Goal: Task Accomplishment & Management: Complete application form

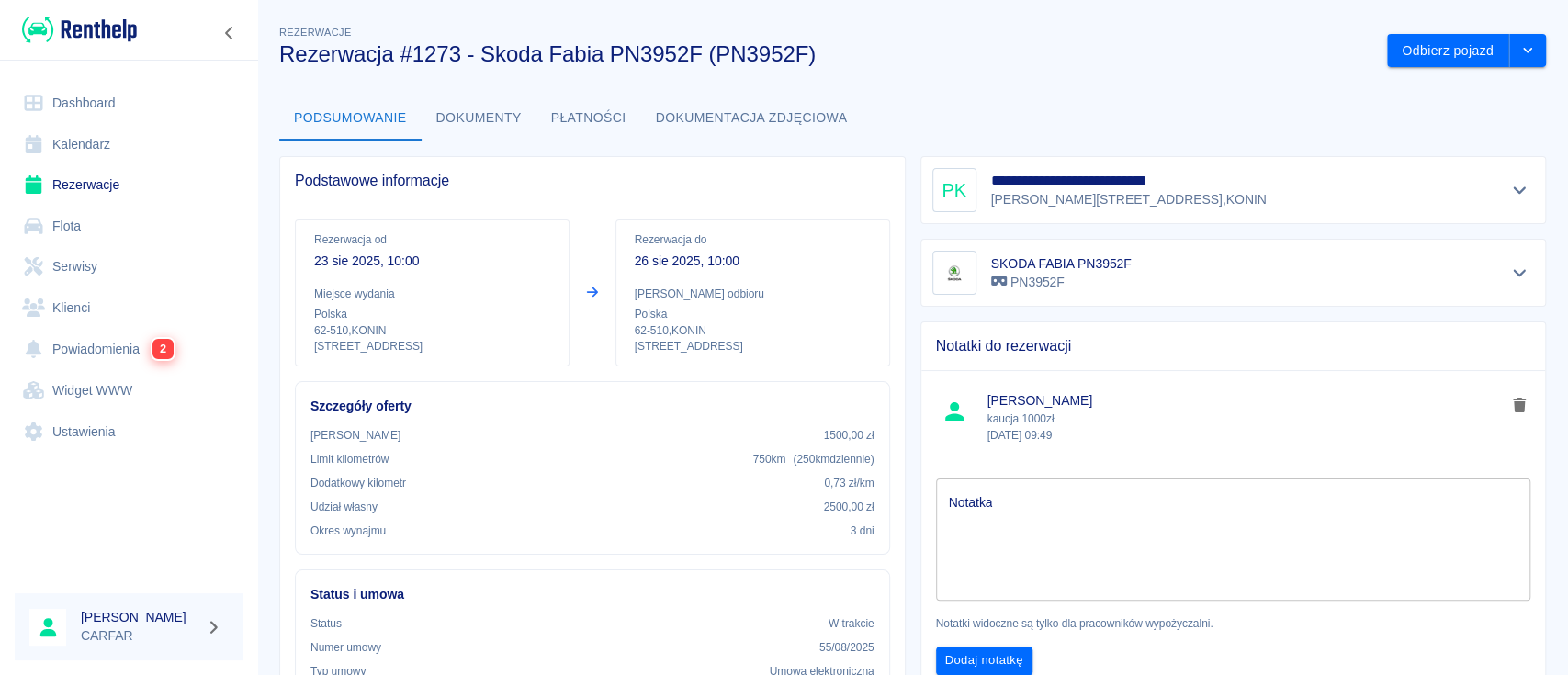
scroll to position [368, 0]
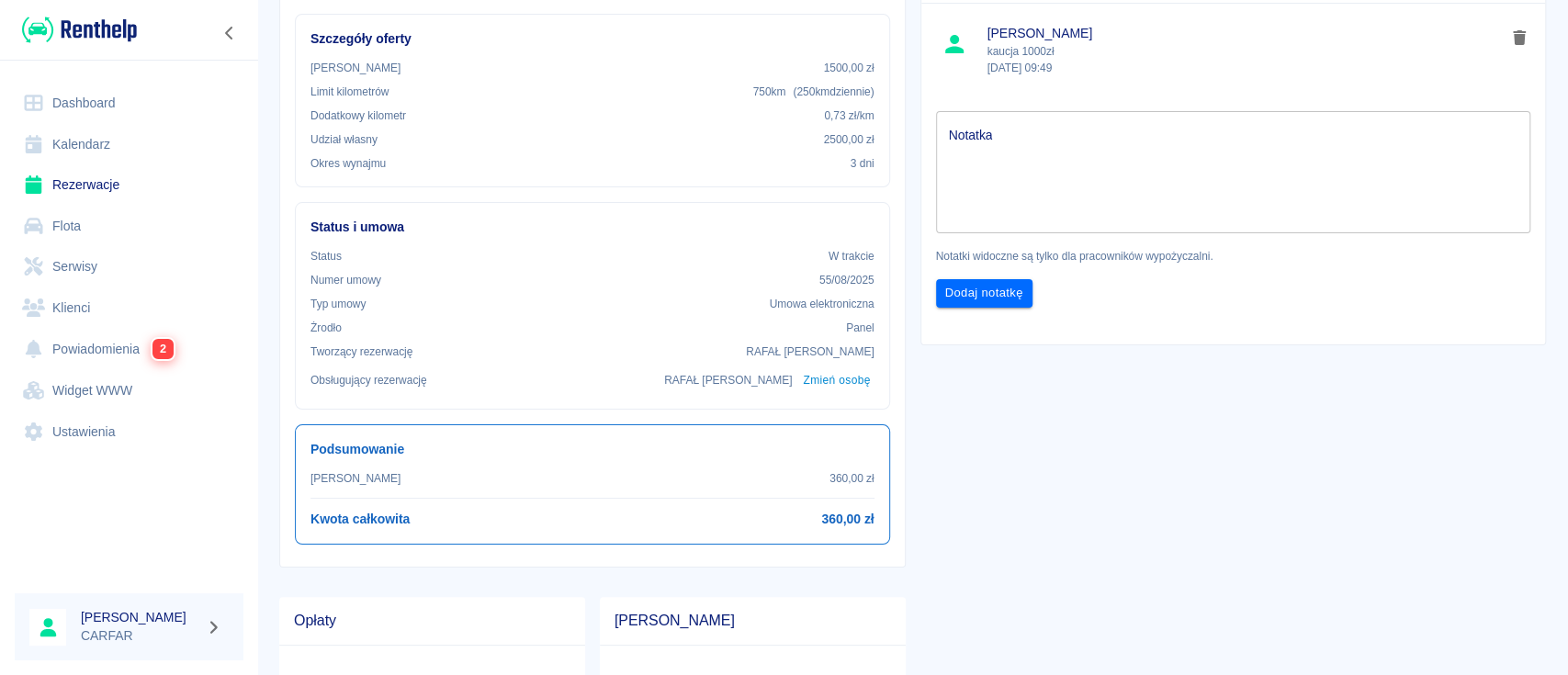
click at [88, 83] on link "Dashboard" at bounding box center [129, 103] width 229 height 41
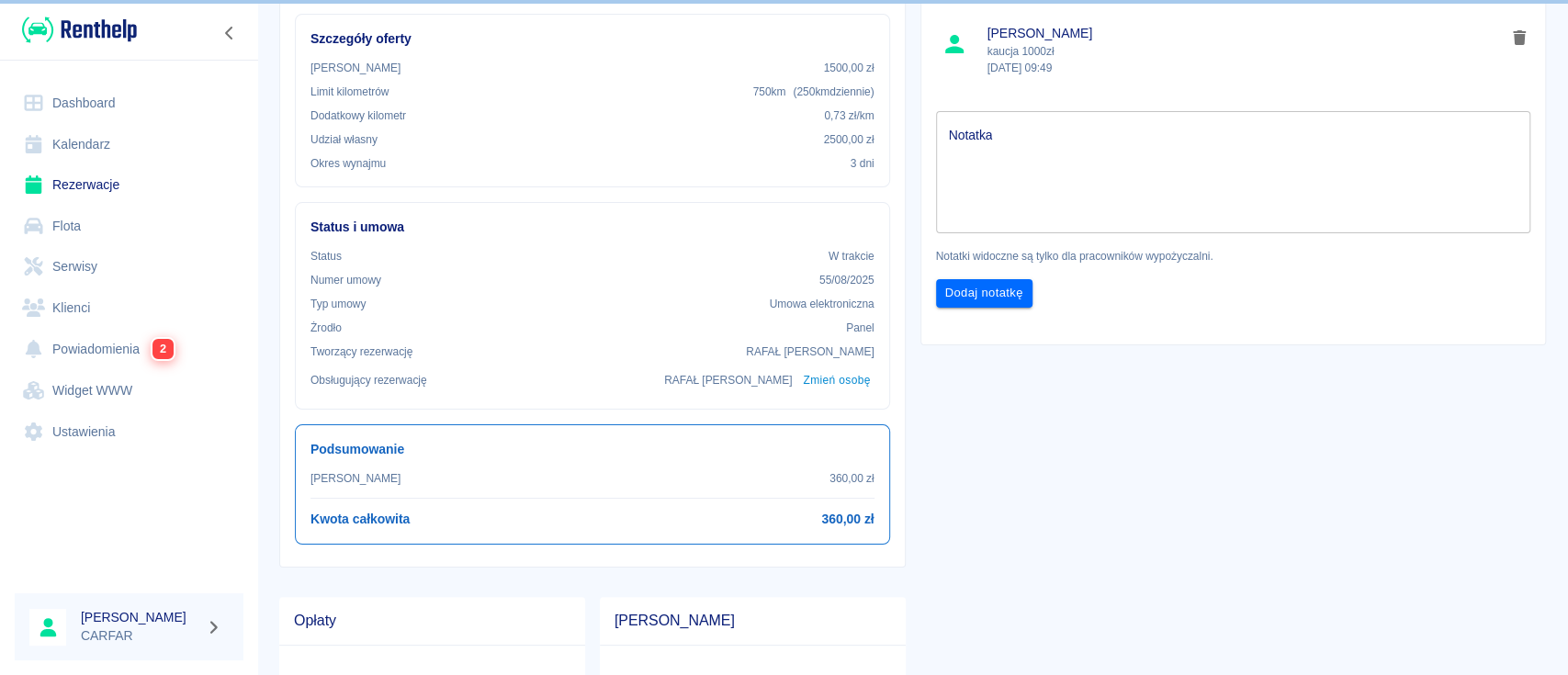
click at [88, 95] on link "Dashboard" at bounding box center [129, 103] width 229 height 41
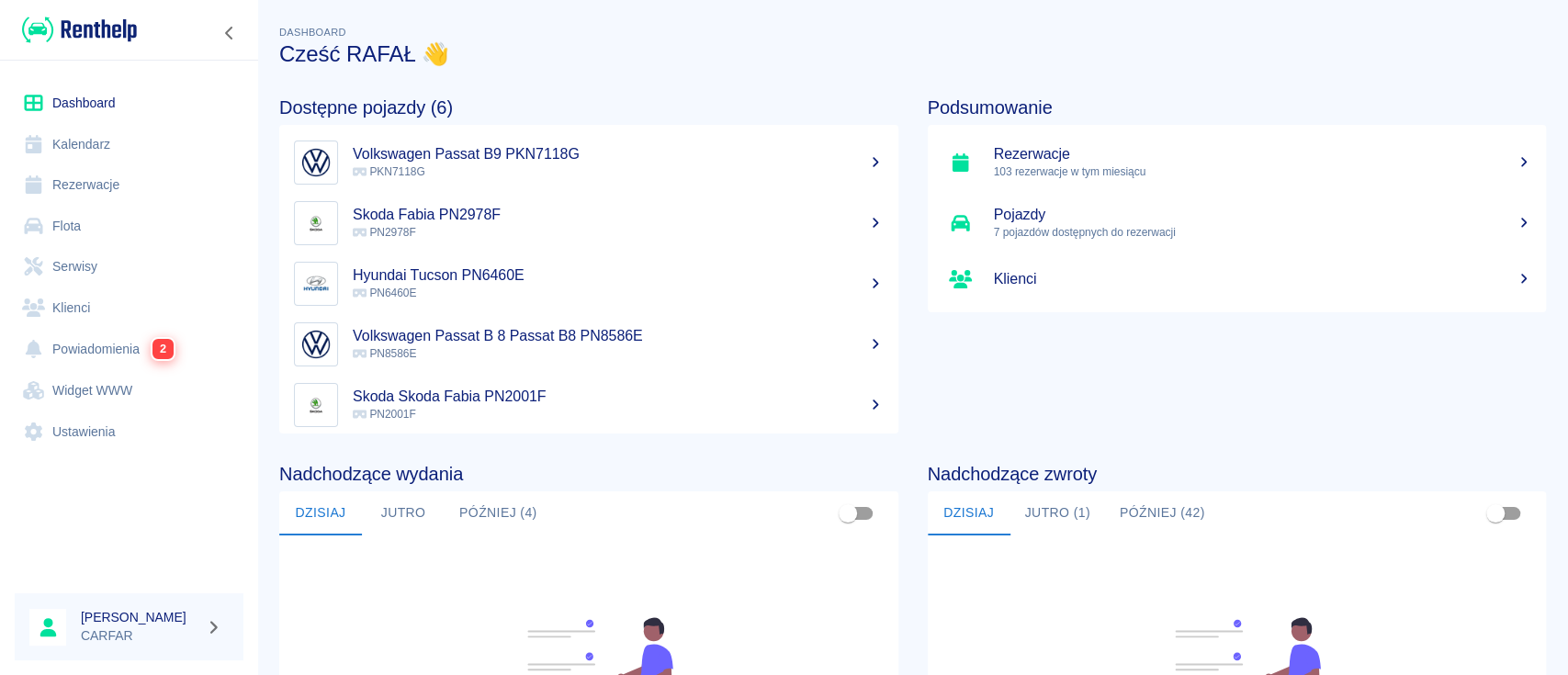
click at [102, 106] on link "Dashboard" at bounding box center [129, 103] width 229 height 41
click at [126, 183] on link "Rezerwacje" at bounding box center [129, 185] width 229 height 41
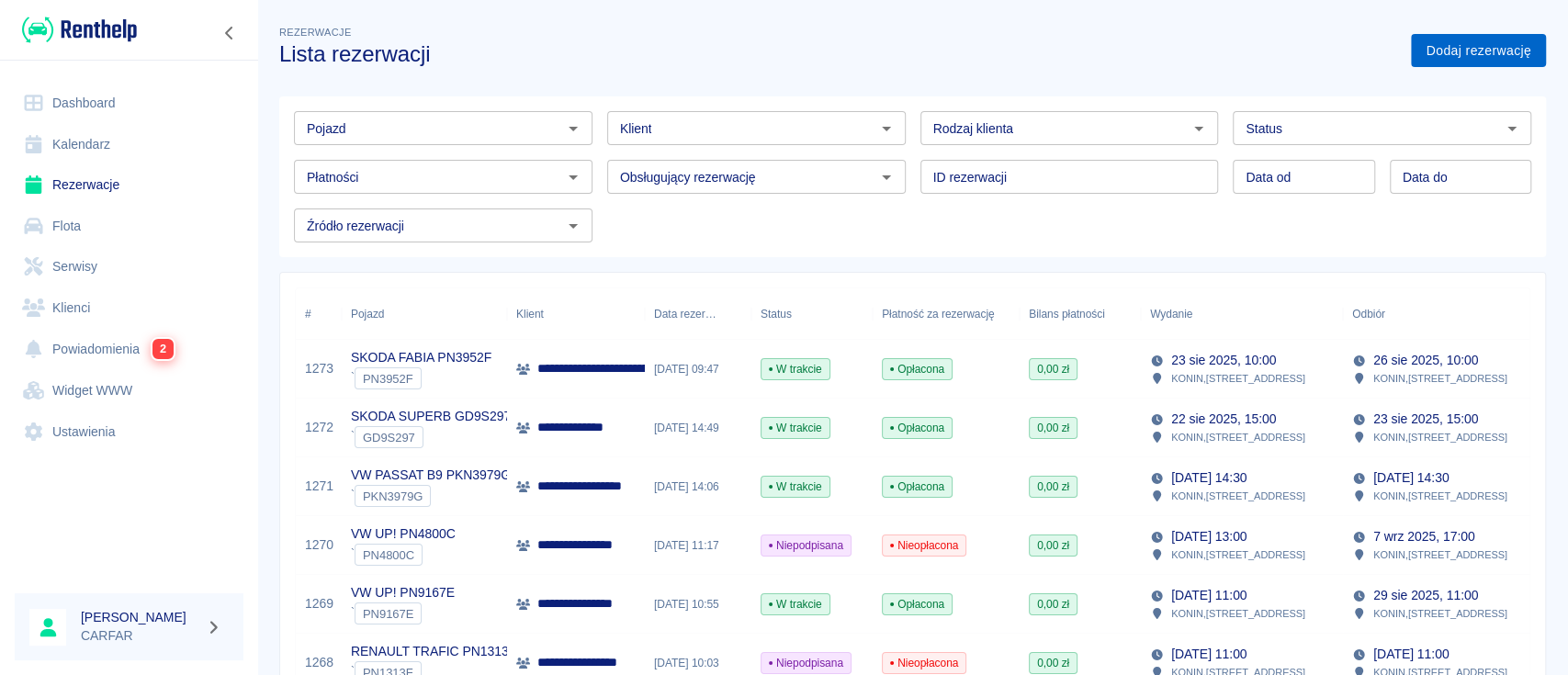
click at [1442, 46] on link "Dodaj rezerwację" at bounding box center [1478, 50] width 135 height 34
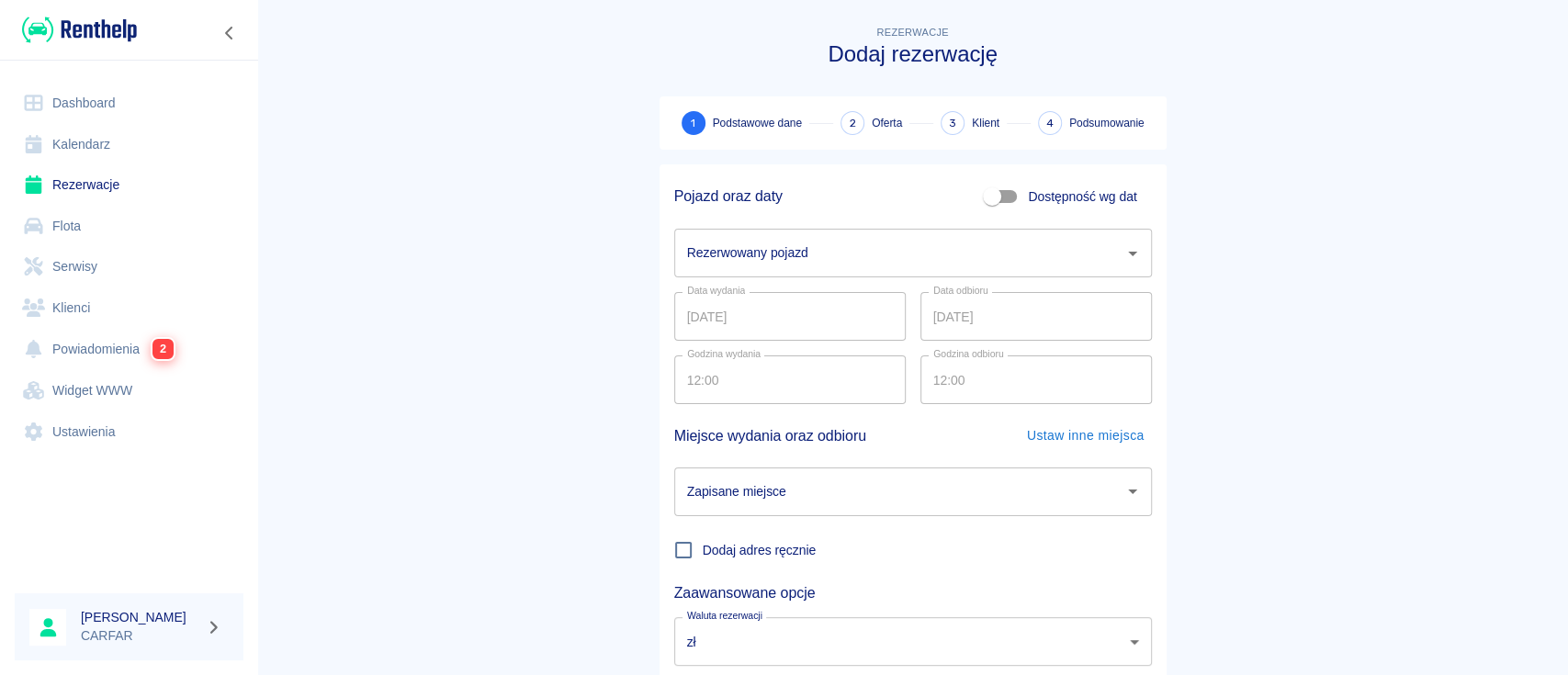
click at [842, 256] on input "Rezerwowany pojazd" at bounding box center [900, 253] width 434 height 33
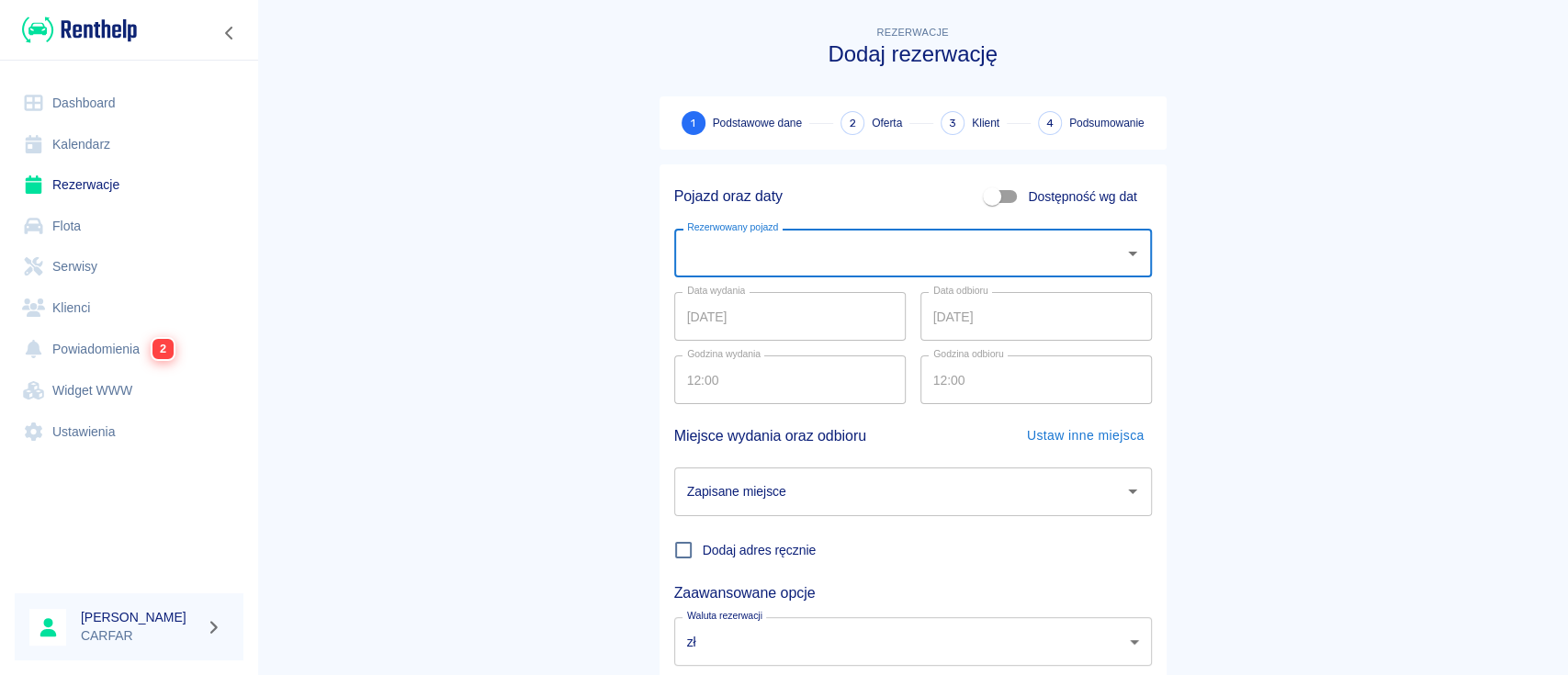
click at [842, 256] on input "Rezerwowany pojazd" at bounding box center [900, 253] width 434 height 33
click at [860, 285] on li "VW UP! PN4800C - PN4800C" at bounding box center [904, 300] width 478 height 31
type input "VW UP! PN4800C - PN4800C"
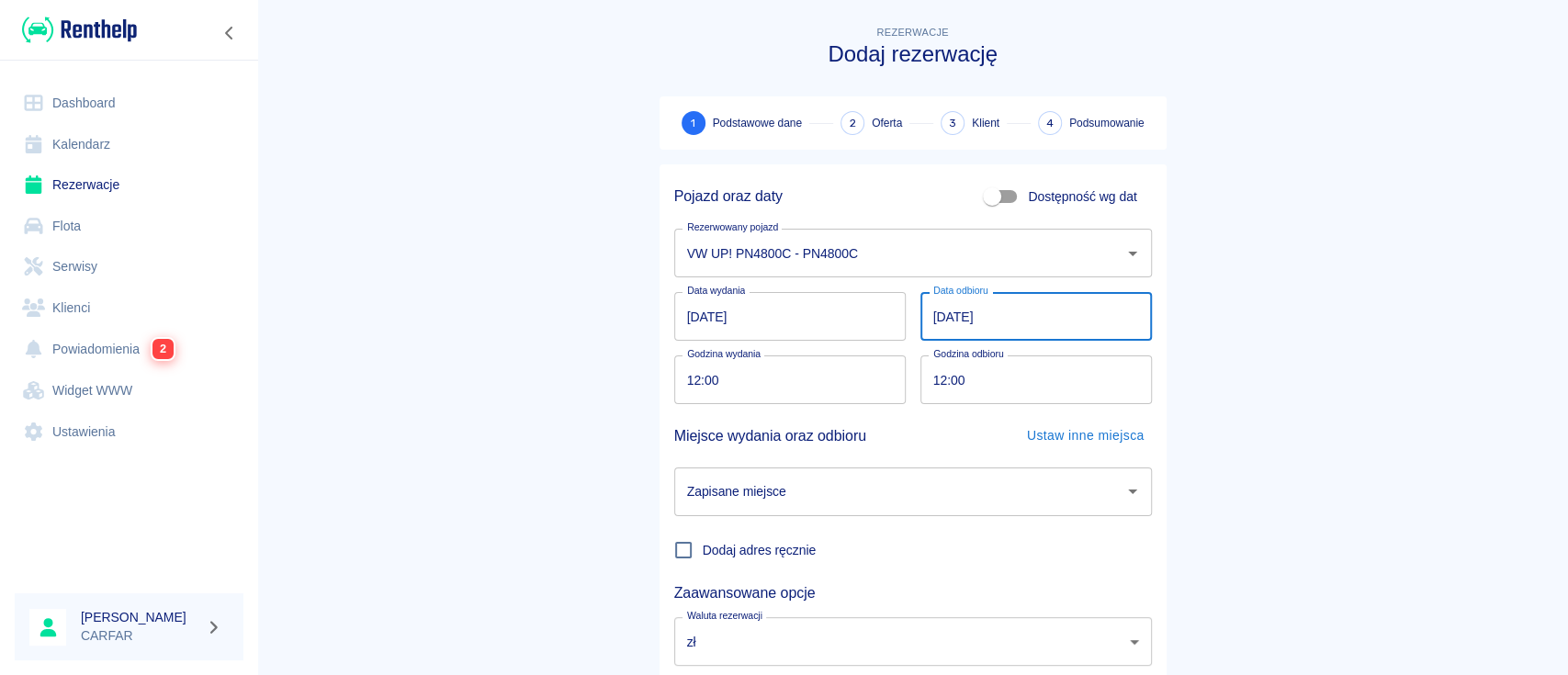
click at [936, 309] on input "[DATE]" at bounding box center [1036, 315] width 232 height 48
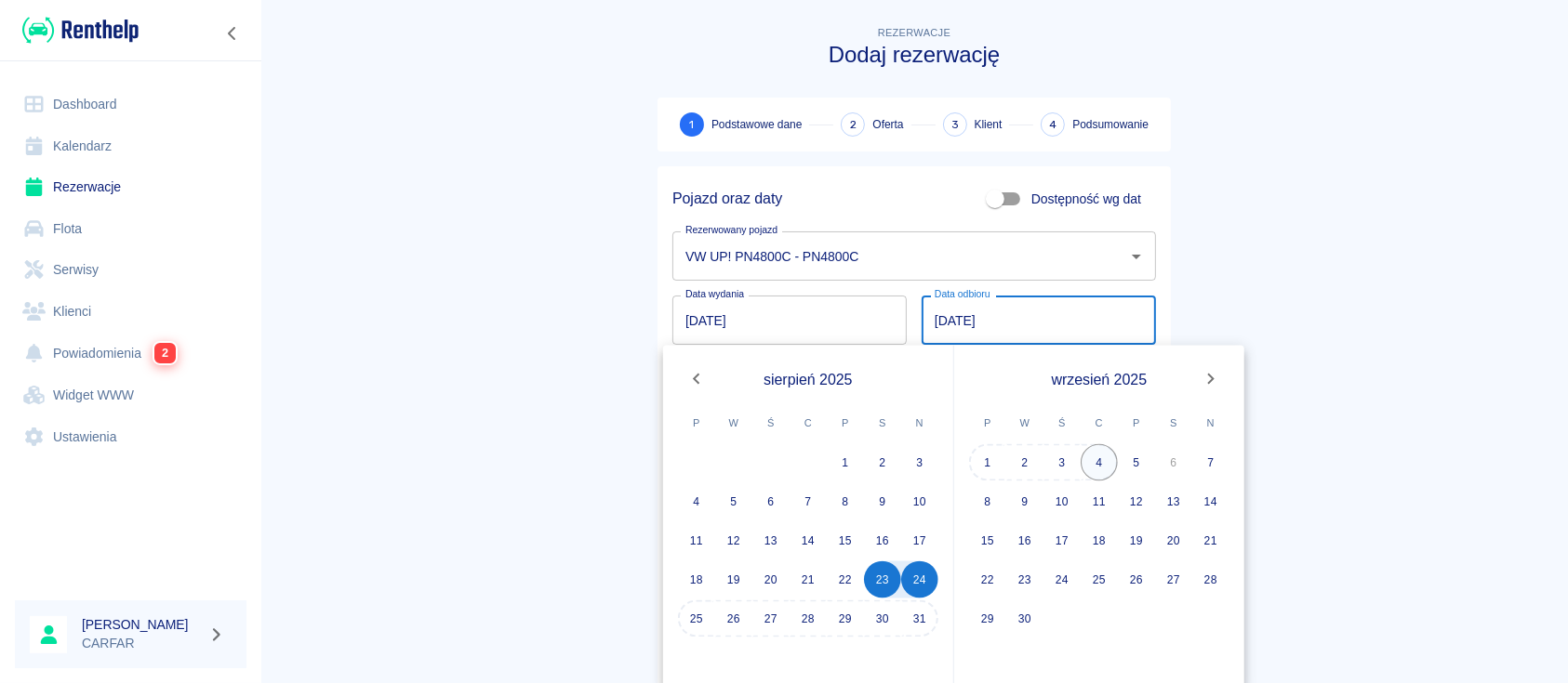
click at [1112, 450] on button "4" at bounding box center [1098, 463] width 37 height 37
type input "[DATE]"
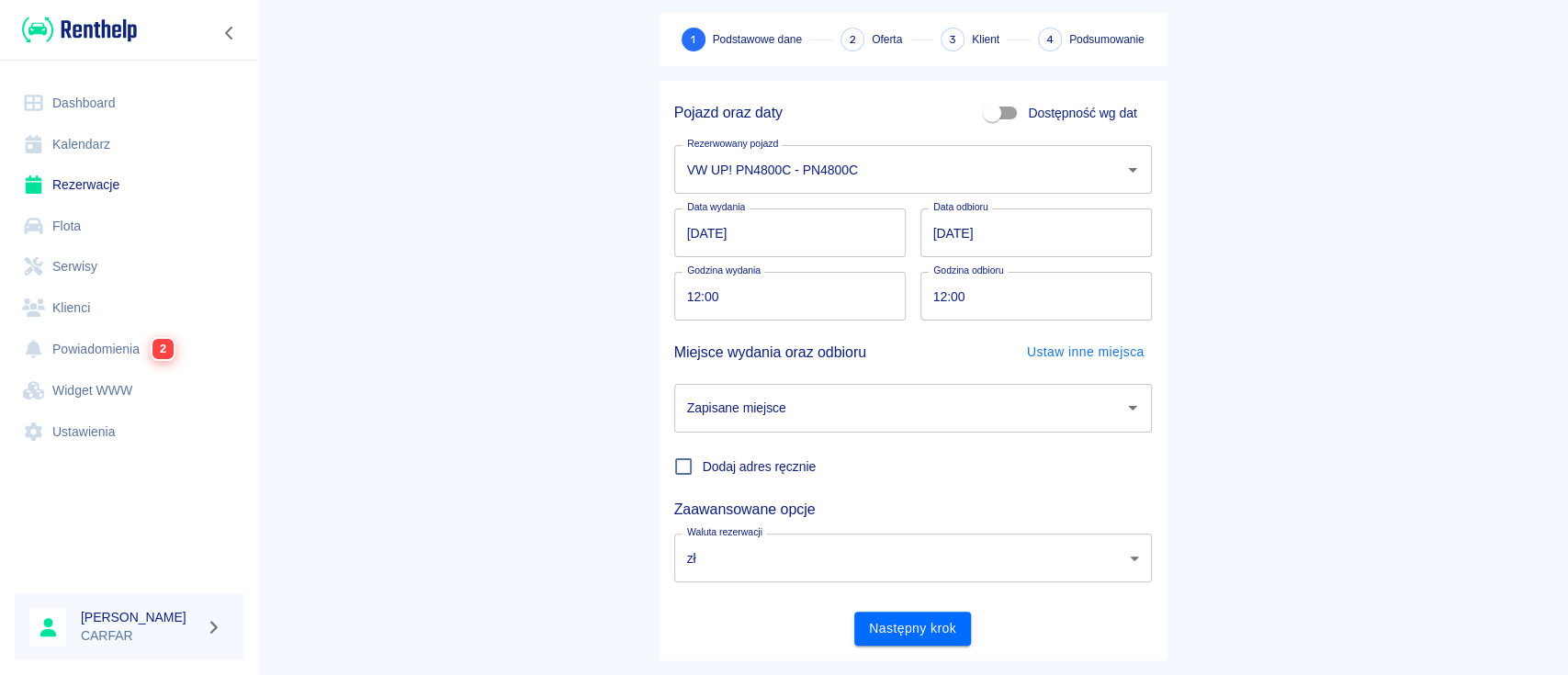
scroll to position [121, 0]
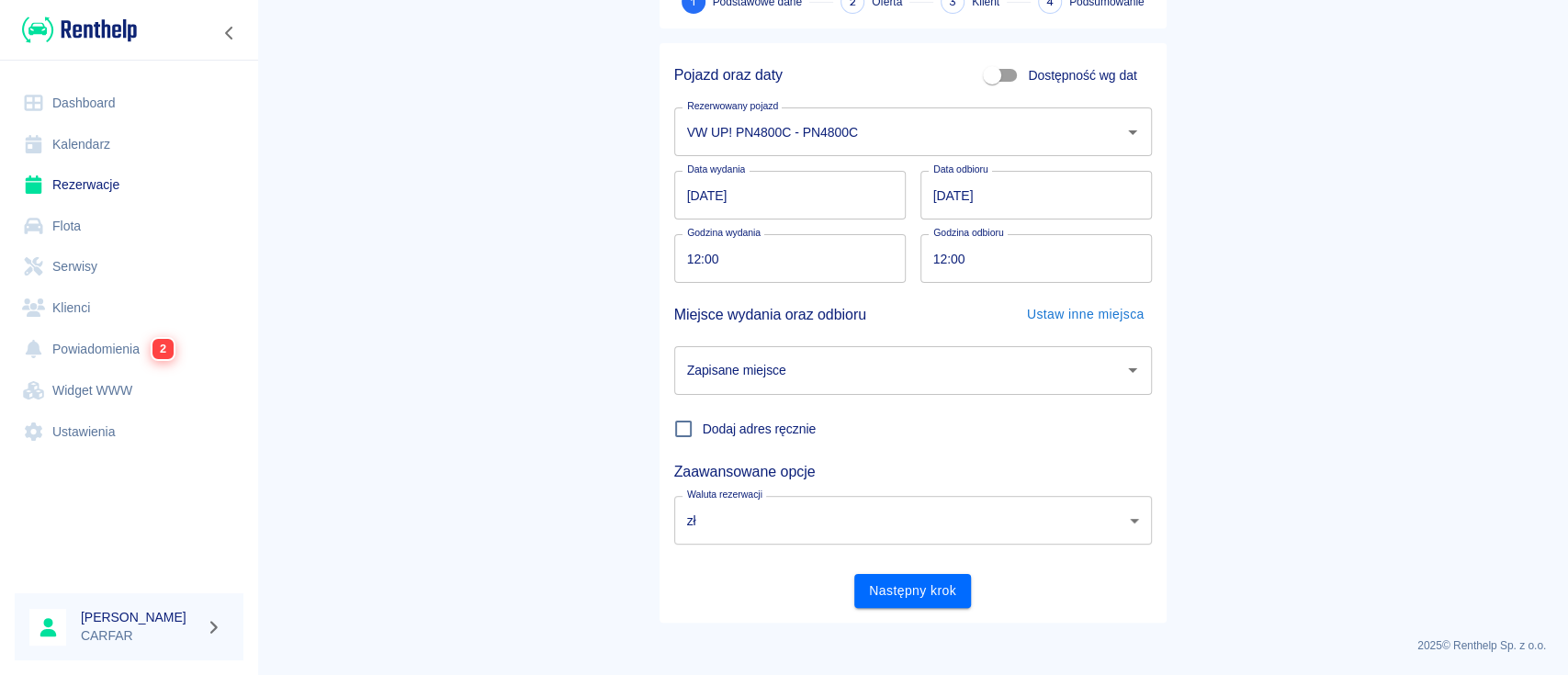
click at [807, 358] on input "Zapisane miejsce" at bounding box center [900, 371] width 434 height 33
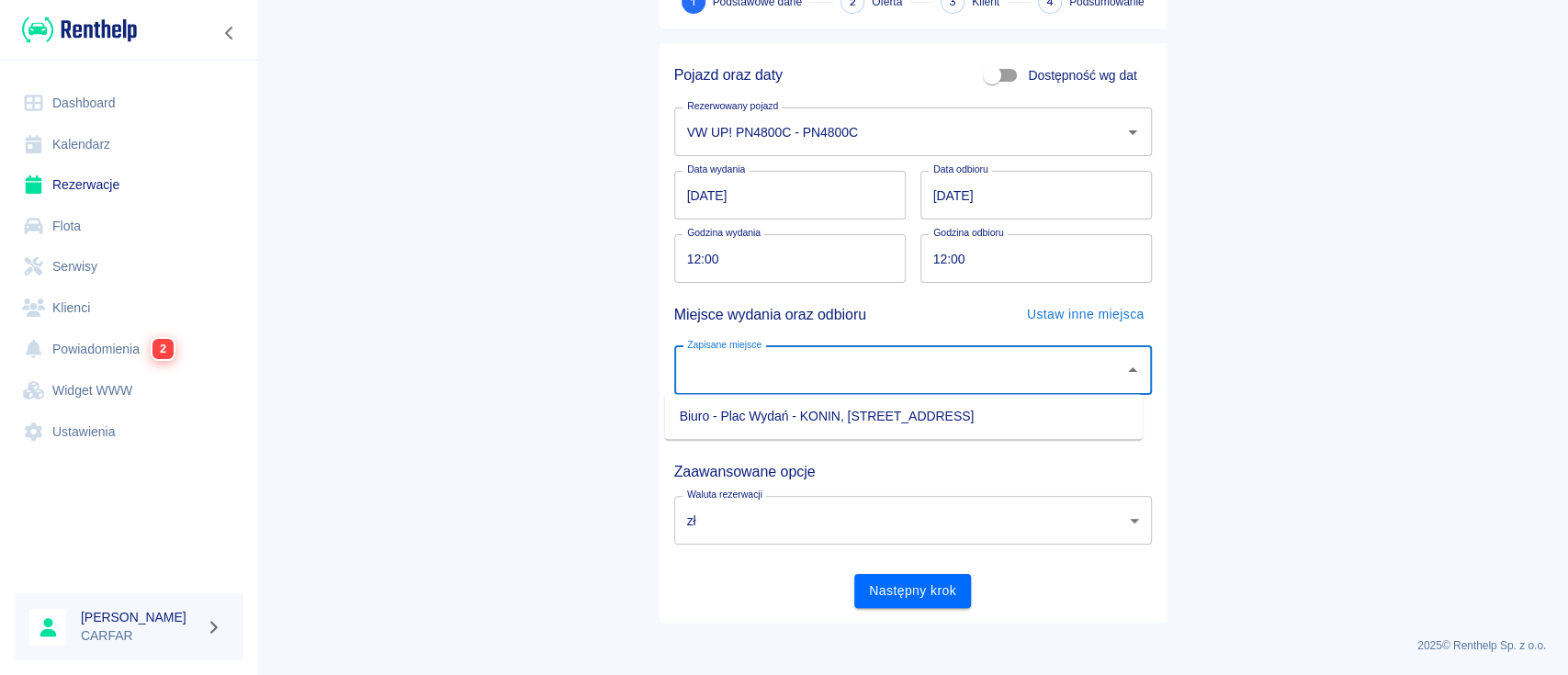
click at [821, 405] on li "Biuro - Plac Wydań - KONIN, [STREET_ADDRESS]" at bounding box center [904, 416] width 478 height 31
type input "Biuro - Plac Wydań - KONIN, [STREET_ADDRESS]"
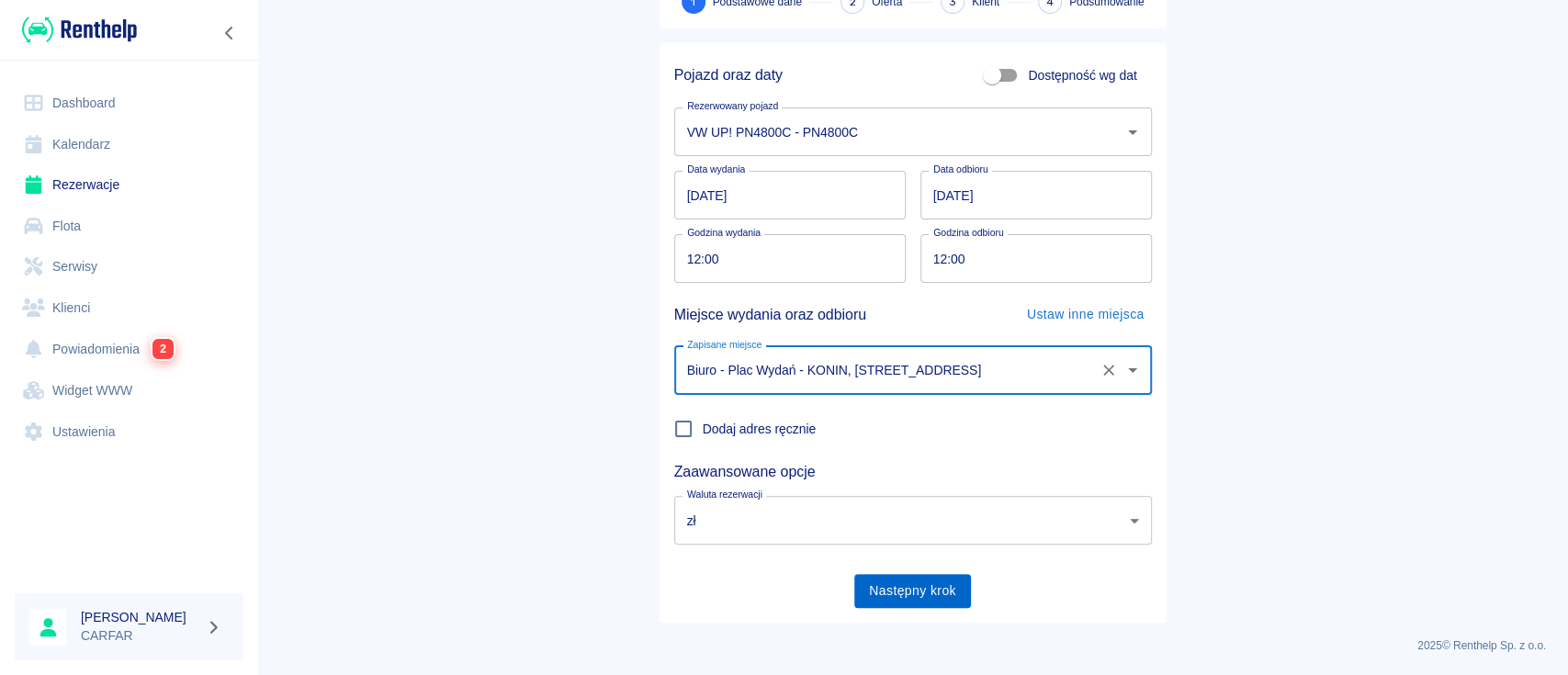
click at [889, 603] on button "Następny krok" at bounding box center [913, 591] width 116 height 34
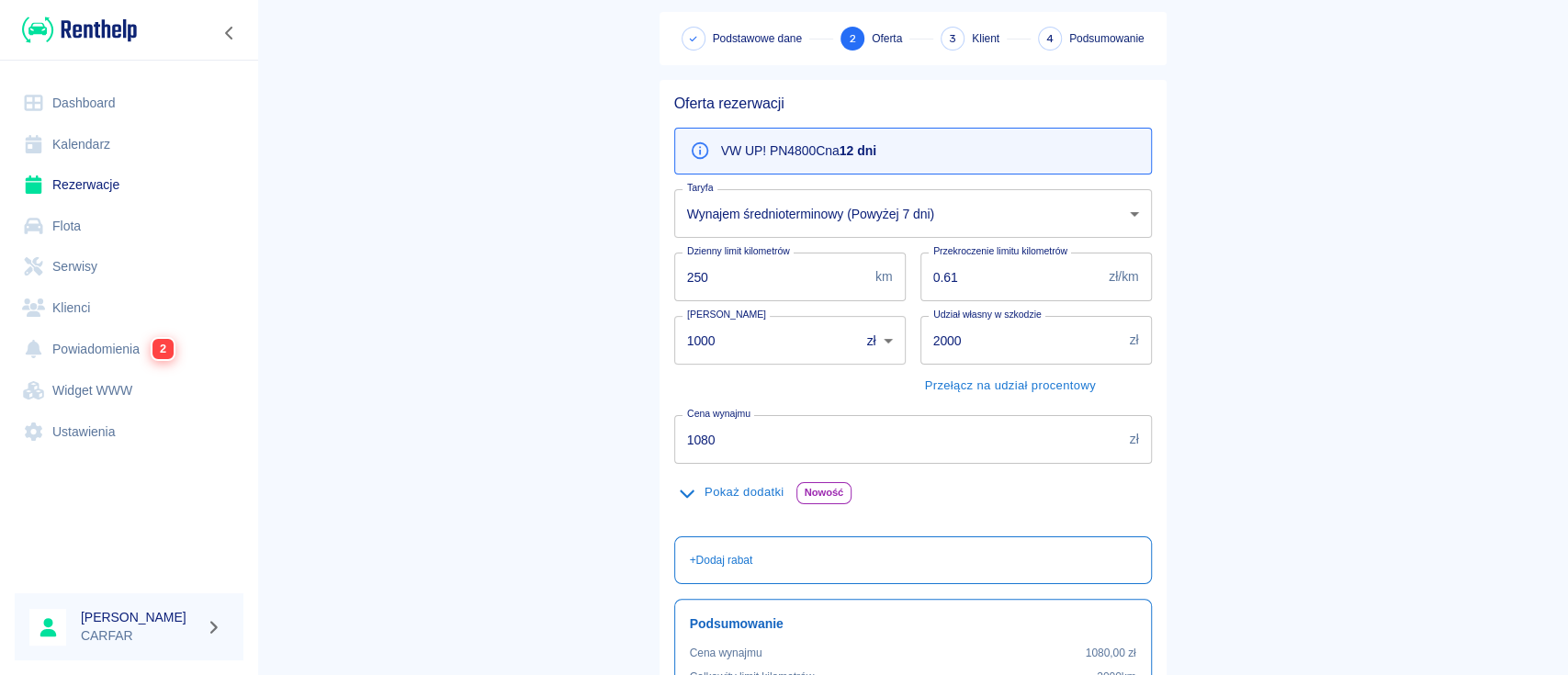
scroll to position [122, 0]
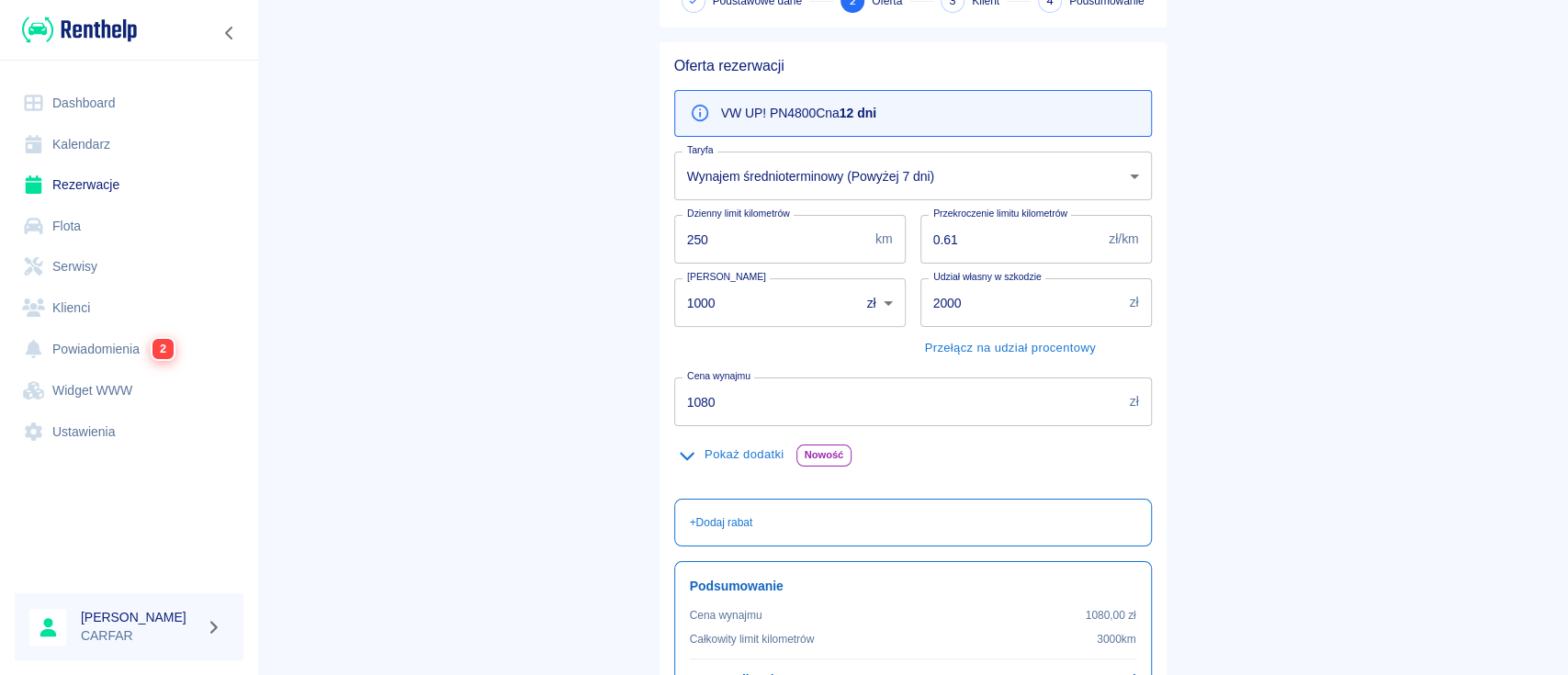
click at [895, 113] on div "VW UP! PN4800C na 12 dni" at bounding box center [913, 113] width 478 height 47
click at [904, 187] on body "Używamy plików Cookies, by zapewnić Ci najlepsze możliwe doświadczenie. Aby dow…" at bounding box center [784, 337] width 1568 height 675
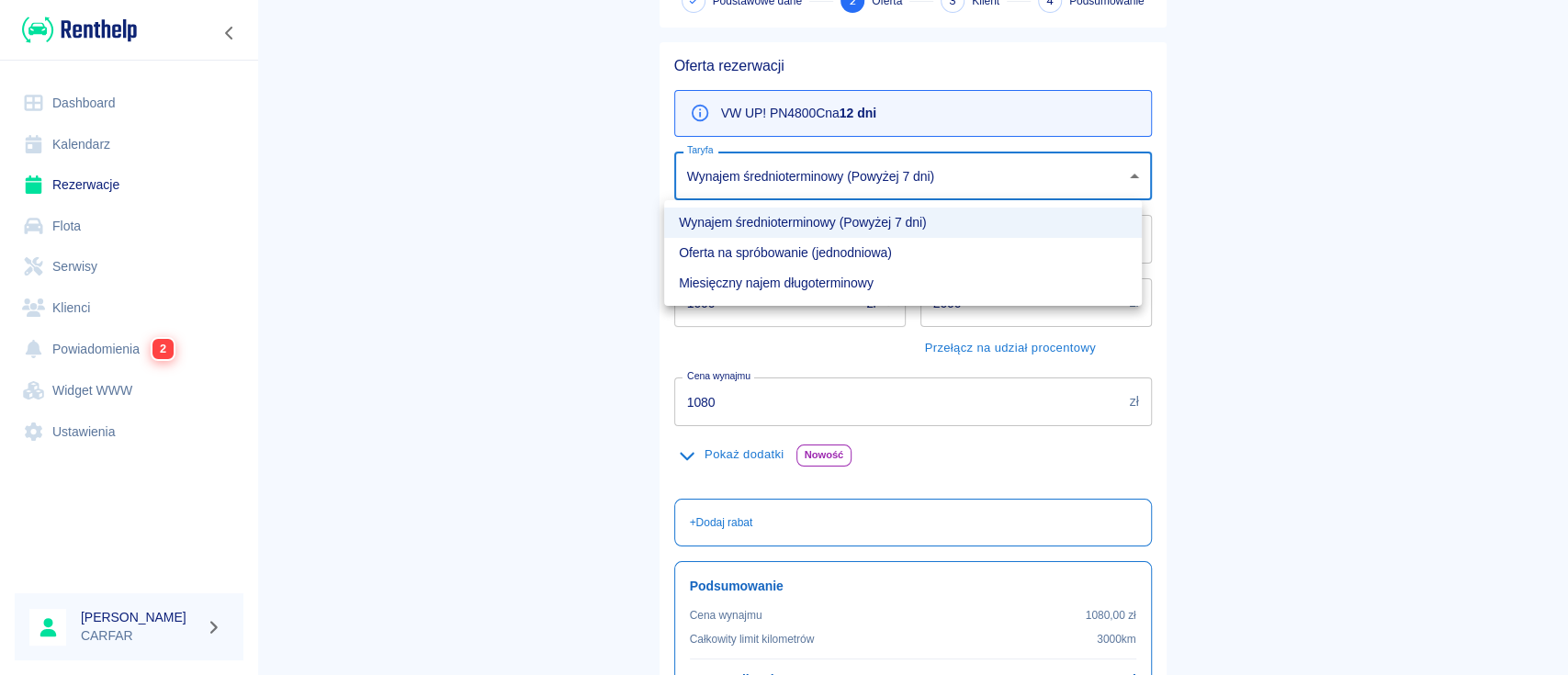
click at [894, 253] on li "Oferta na spróbowanie (jednodniowa)" at bounding box center [903, 252] width 478 height 31
type input "fc7223ea-5f1f-45da-af23-92caa13c0b0c"
type input "1200"
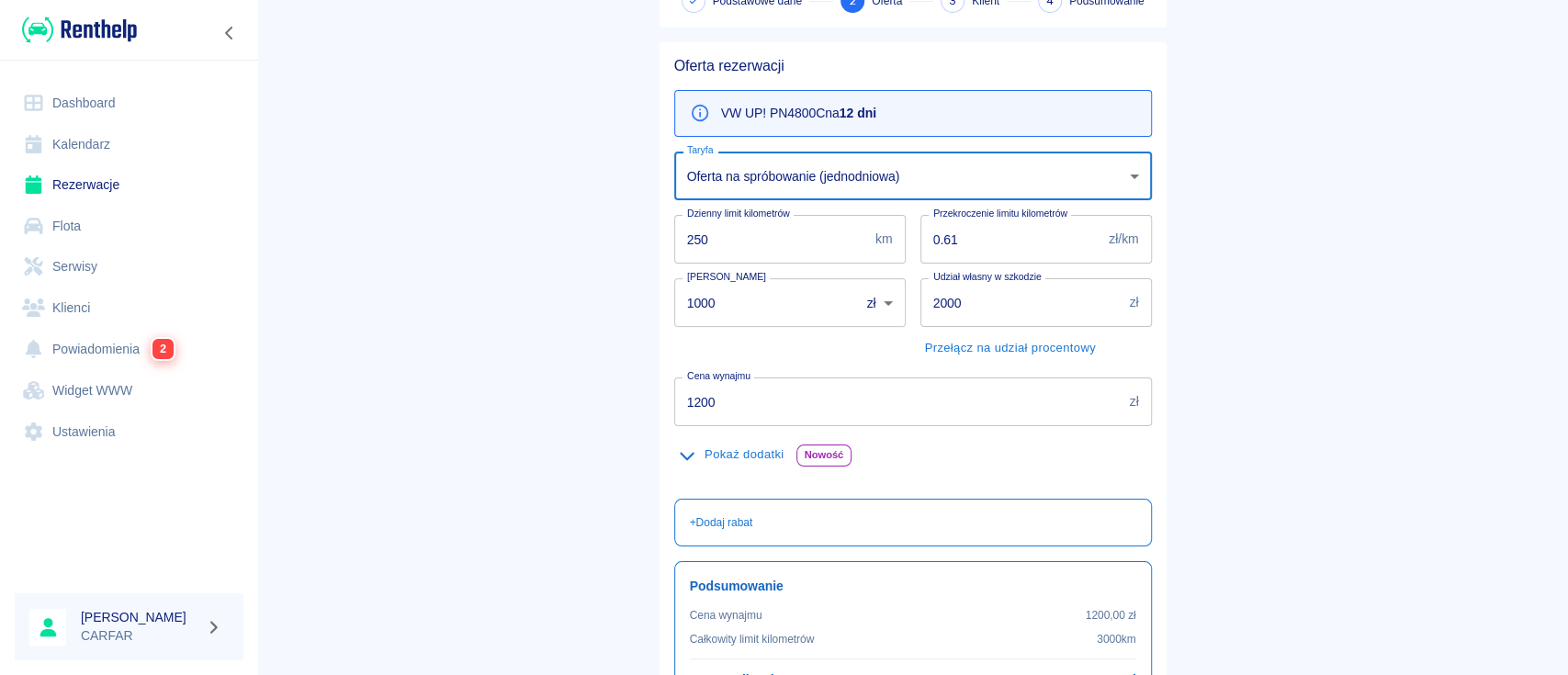
click at [738, 454] on button "Pokaż dodatki" at bounding box center [731, 454] width 115 height 29
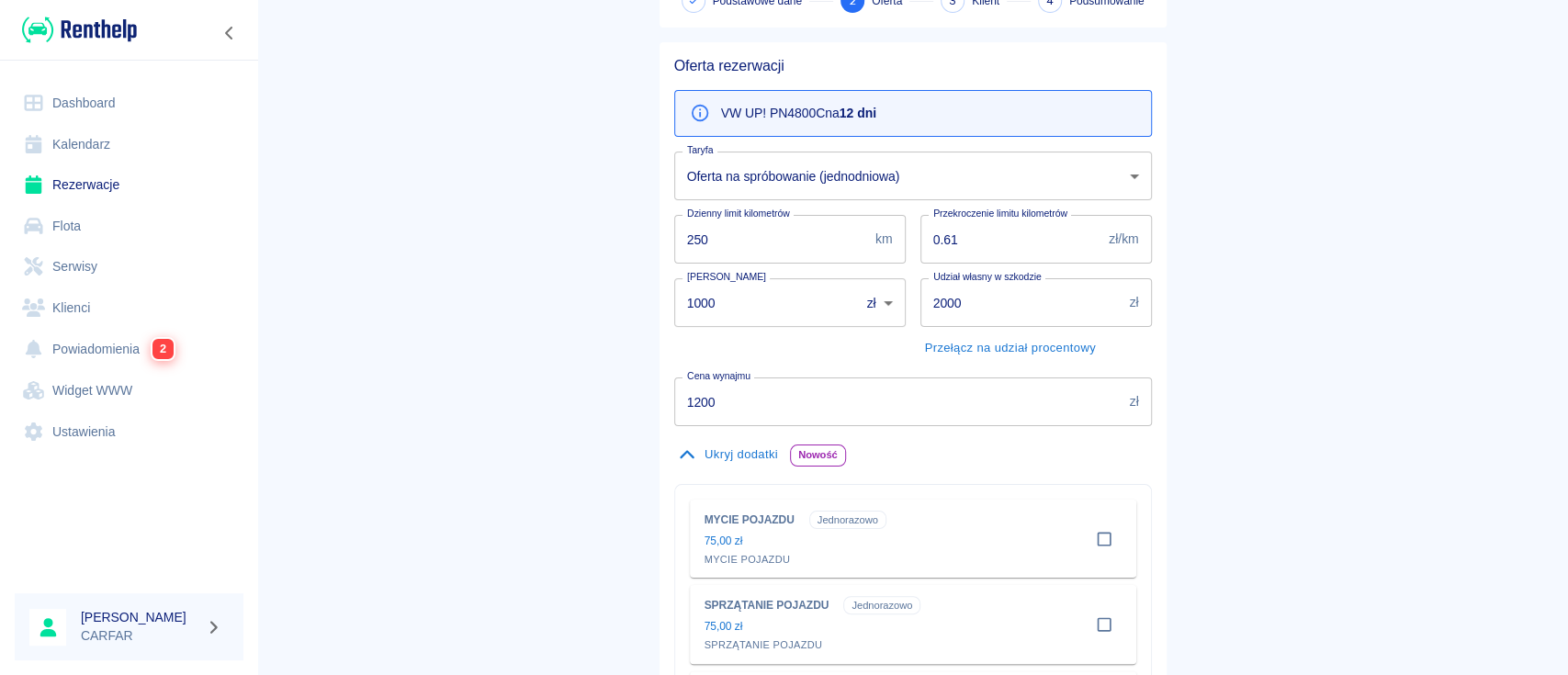
click at [738, 454] on button "Ukryj dodatki" at bounding box center [728, 454] width 108 height 29
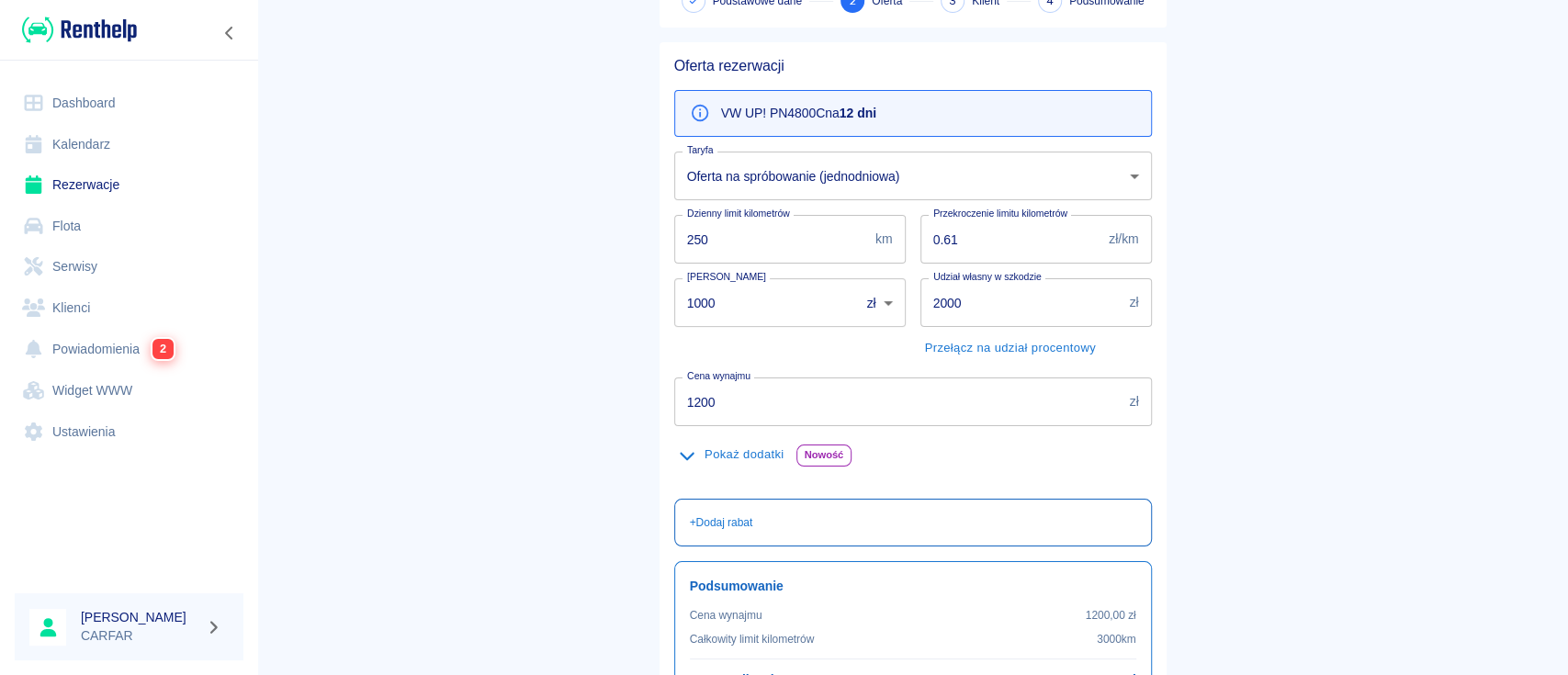
click at [736, 518] on p "+ Dodaj rabat" at bounding box center [721, 522] width 63 height 17
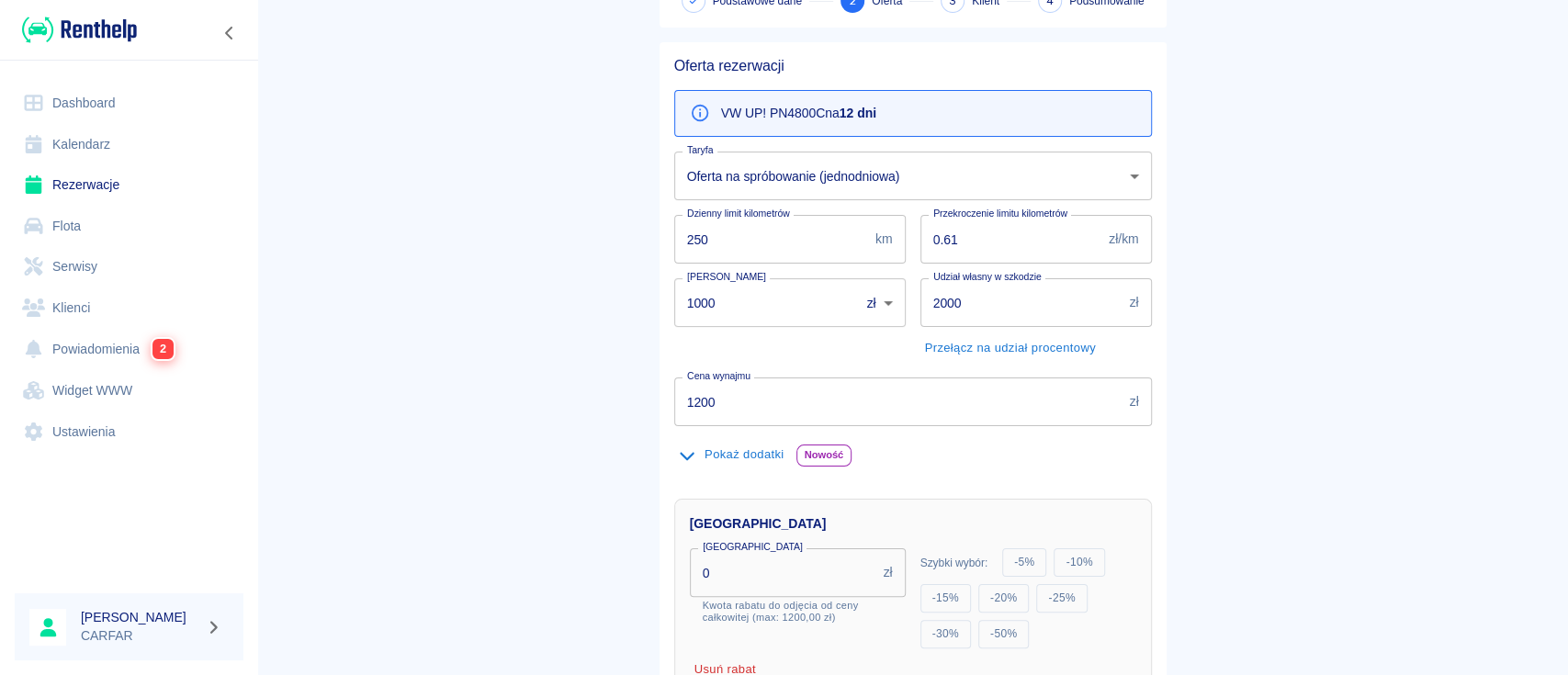
scroll to position [244, 0]
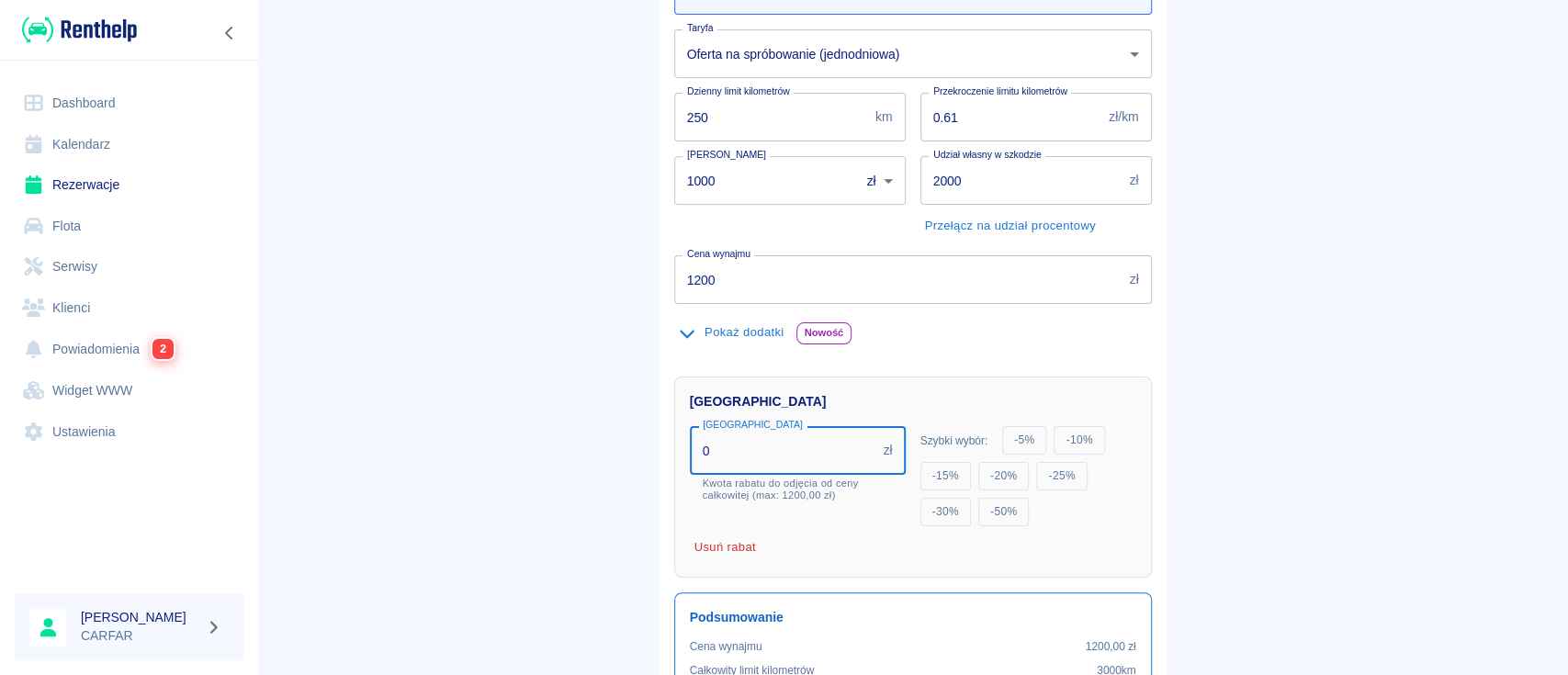
drag, startPoint x: 770, startPoint y: 465, endPoint x: 641, endPoint y: 467, distance: 129.0
click at [645, 470] on div "Oferta rezerwacji VW UP! PN4800C na 12 dni Taryfa Oferta na spróbowanie (jednod…" at bounding box center [906, 373] width 522 height 937
type input "180"
click at [645, 467] on div "Oferta rezerwacji VW UP! PN4800C na 12 dni Taryfa Oferta na spróbowanie (jednod…" at bounding box center [906, 385] width 522 height 961
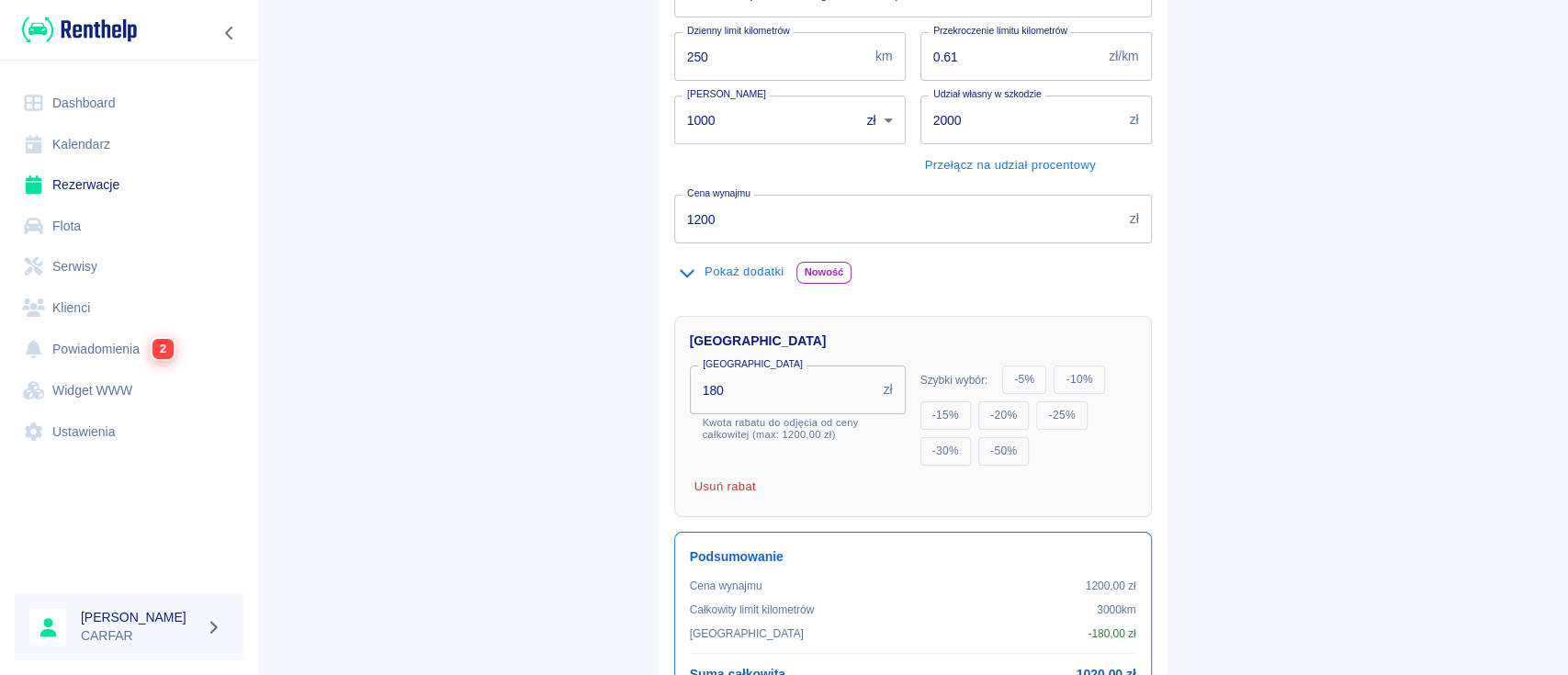
scroll to position [487, 0]
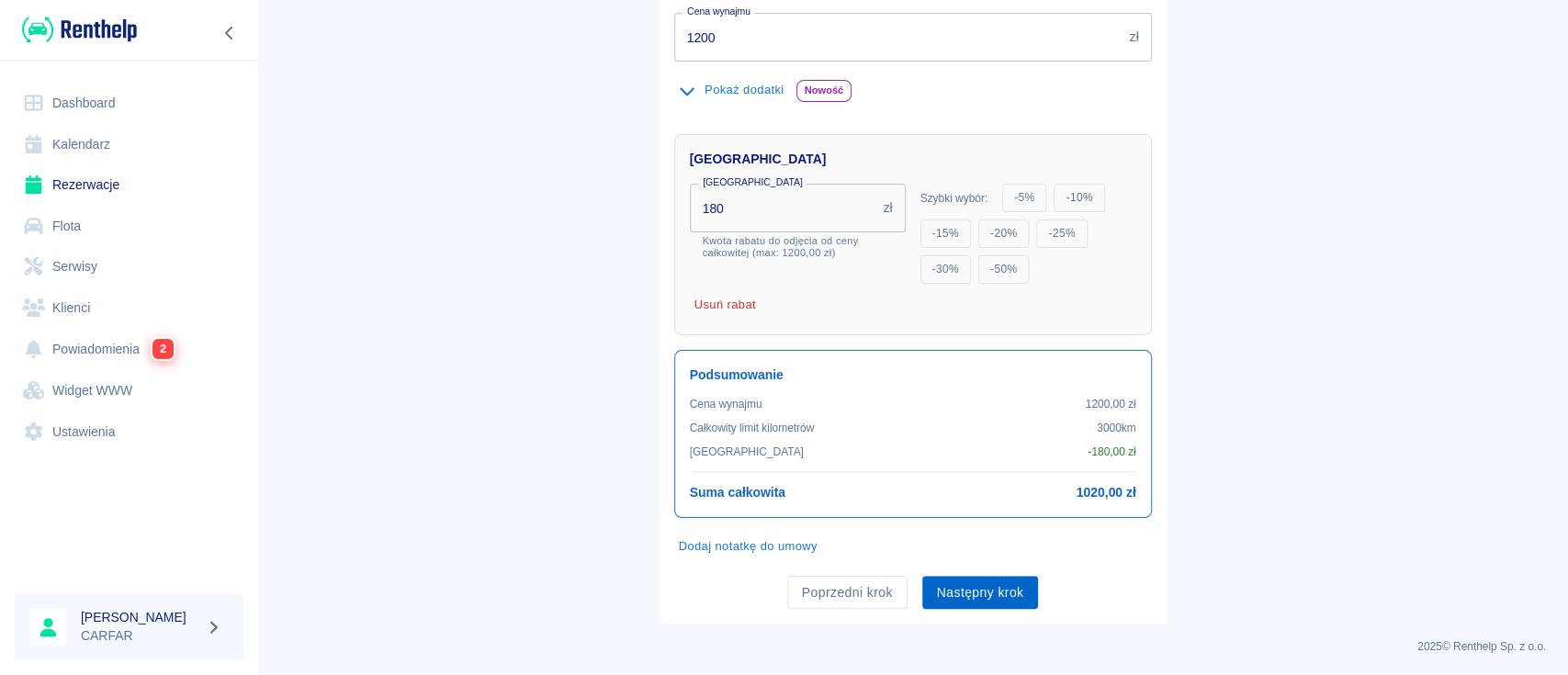
click at [992, 584] on button "Następny krok" at bounding box center [981, 593] width 116 height 34
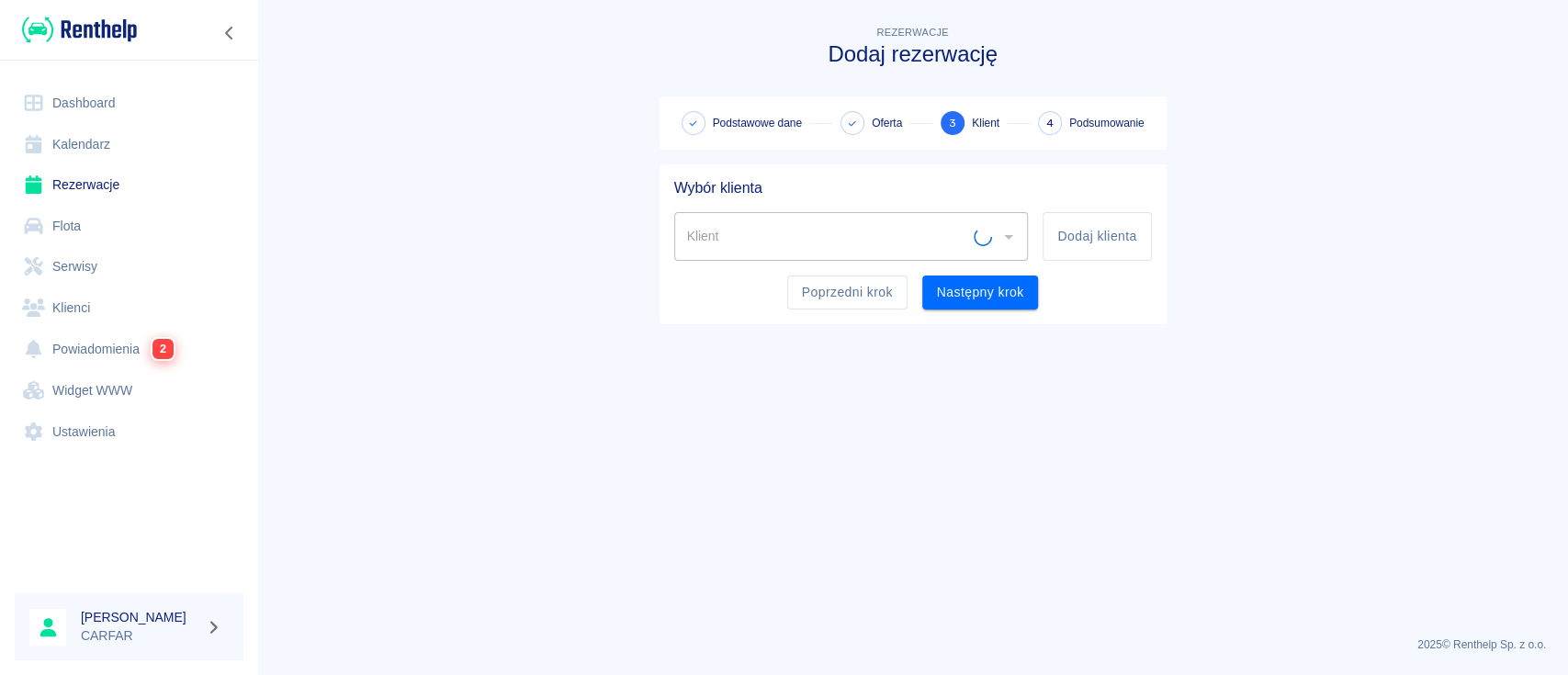
scroll to position [0, 0]
click at [1085, 233] on button "Dodaj klienta" at bounding box center [1097, 236] width 108 height 48
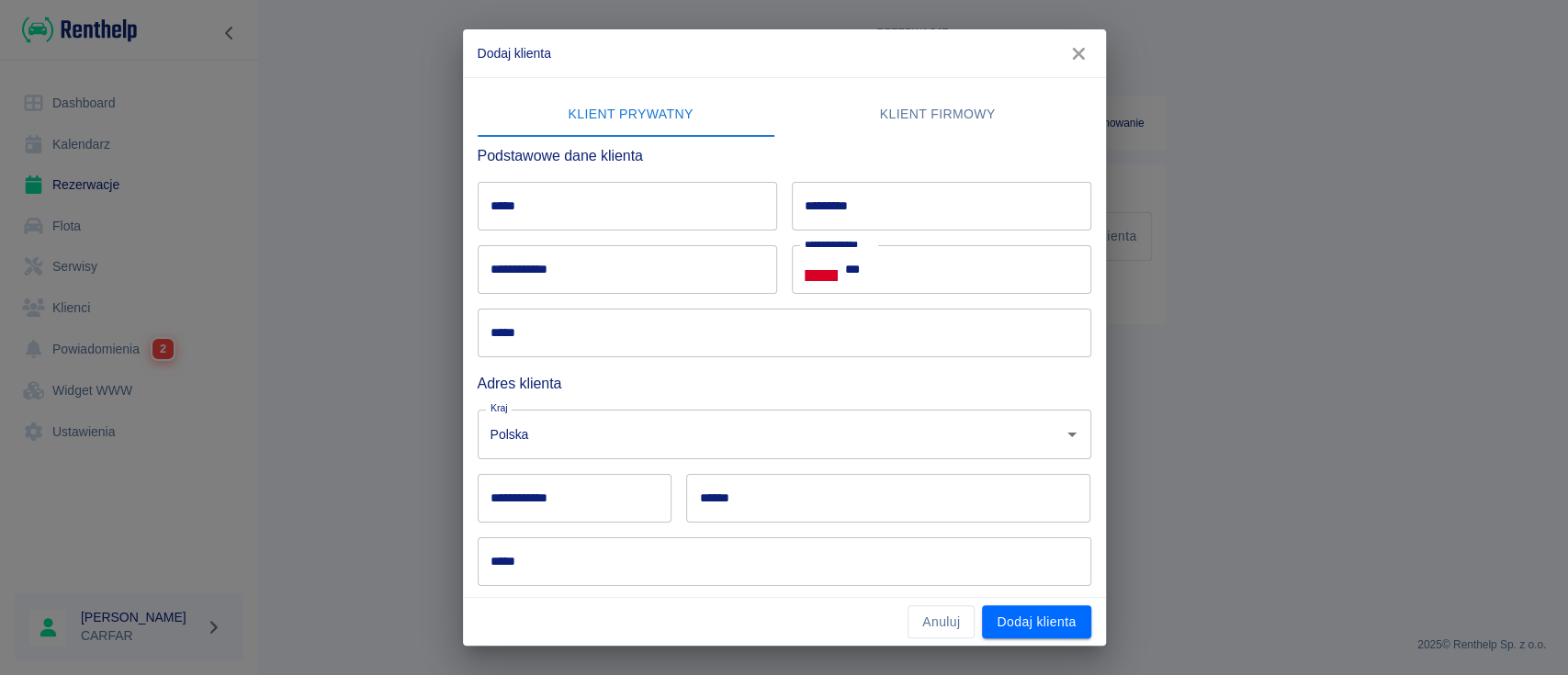
click at [601, 180] on div "***** *****" at bounding box center [620, 199] width 314 height 63
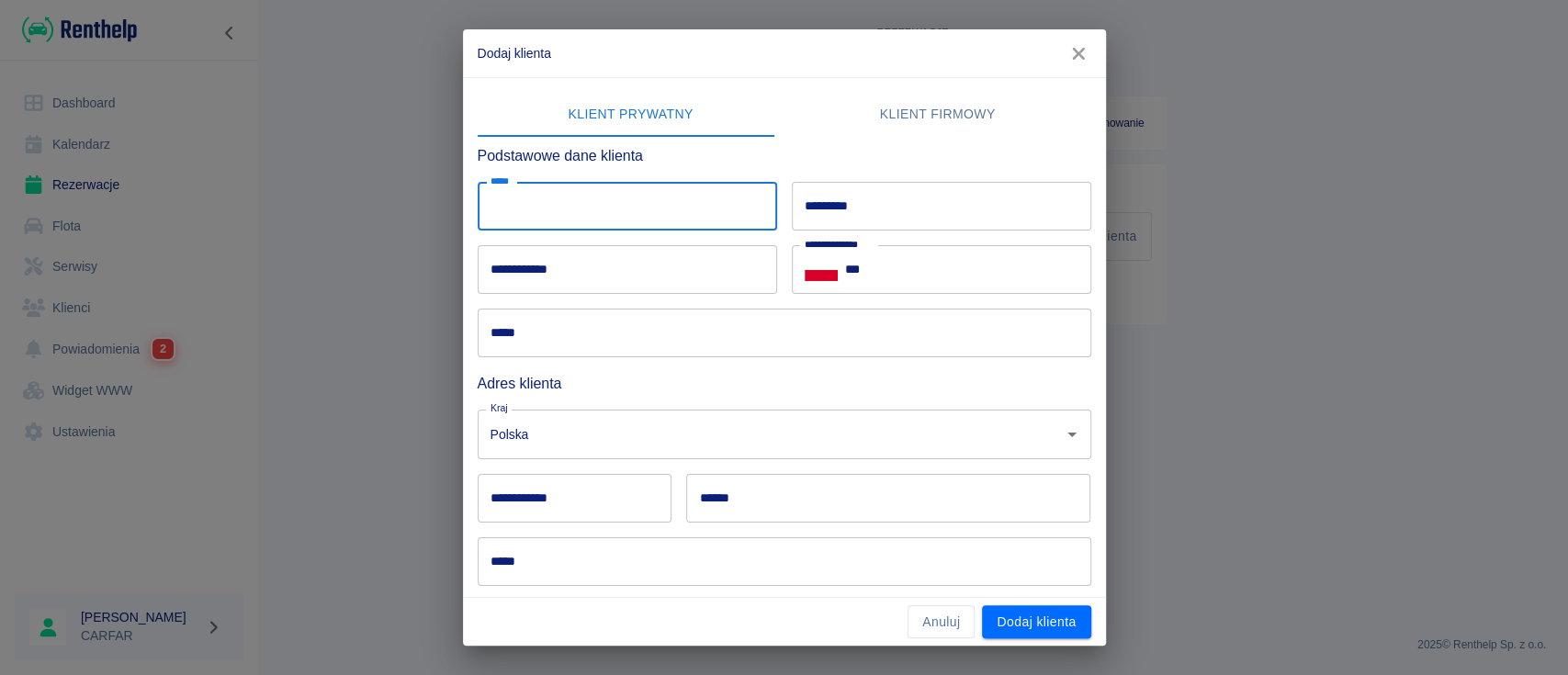
click at [577, 225] on input "*****" at bounding box center [628, 206] width 300 height 48
type input "********"
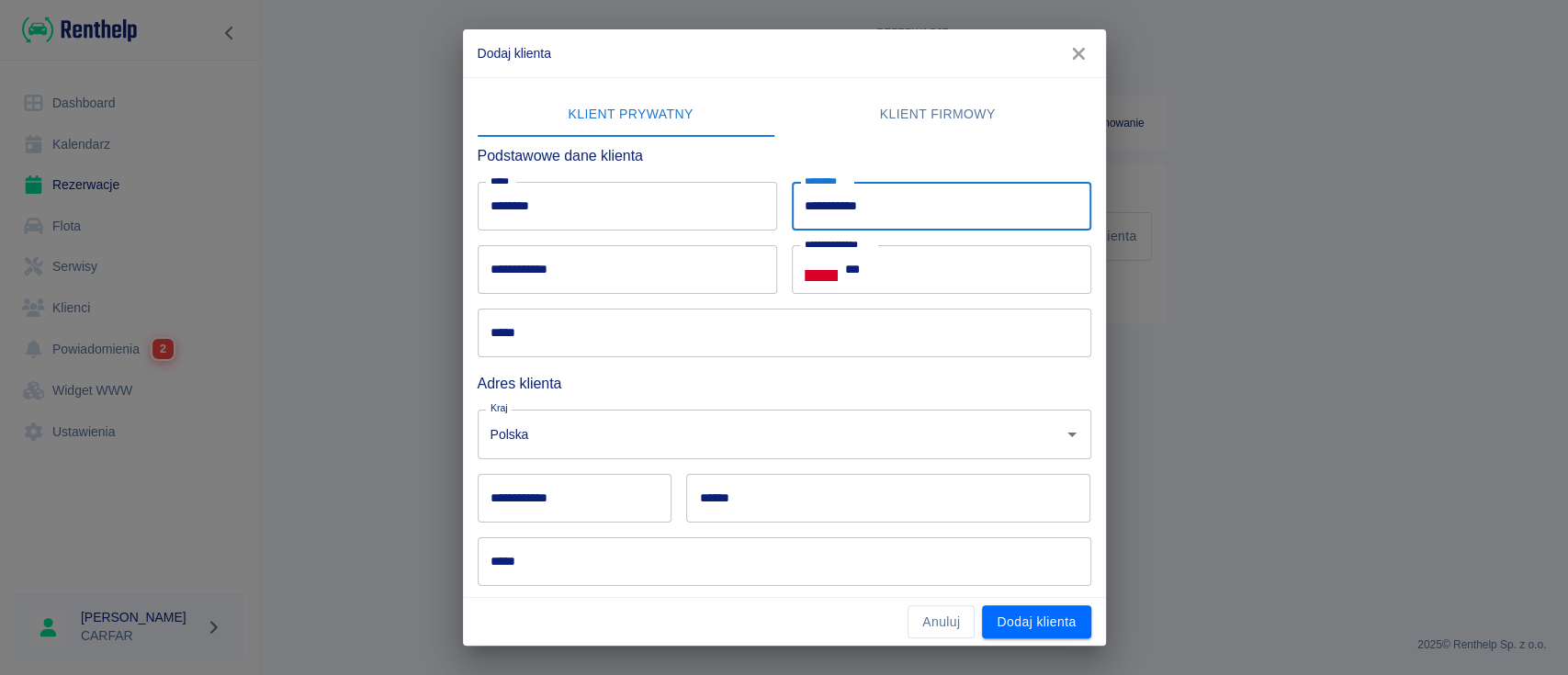
type input "**********"
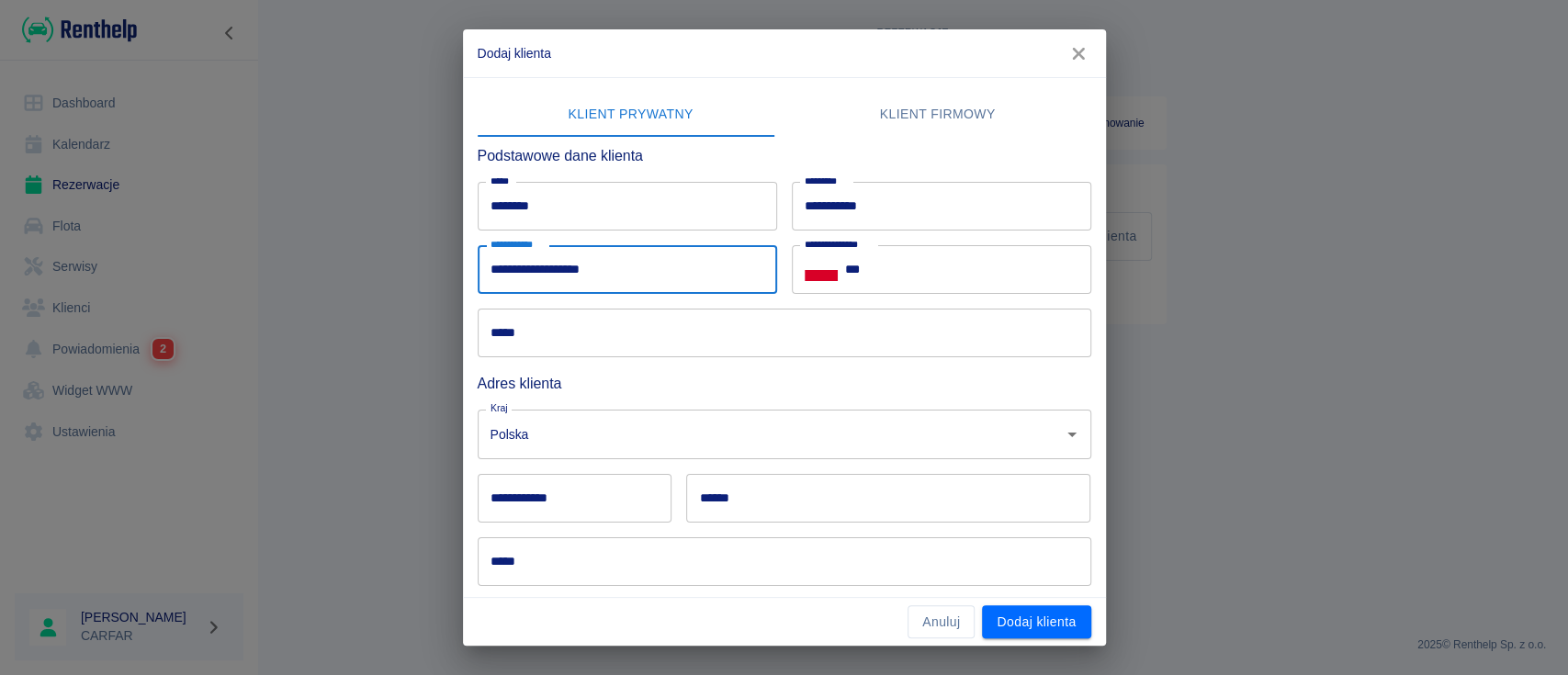
type input "**********"
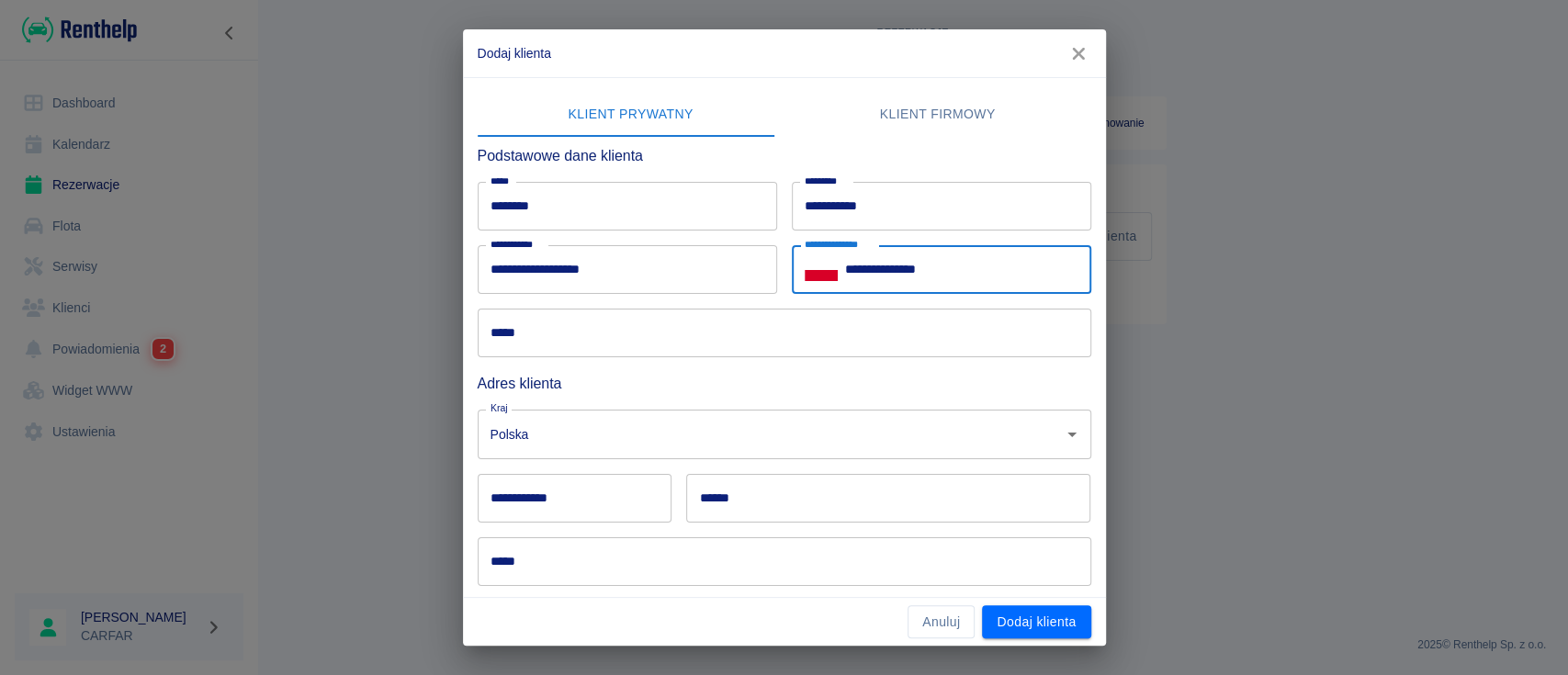
type input "**********"
click at [594, 330] on input "*****" at bounding box center [784, 332] width 614 height 48
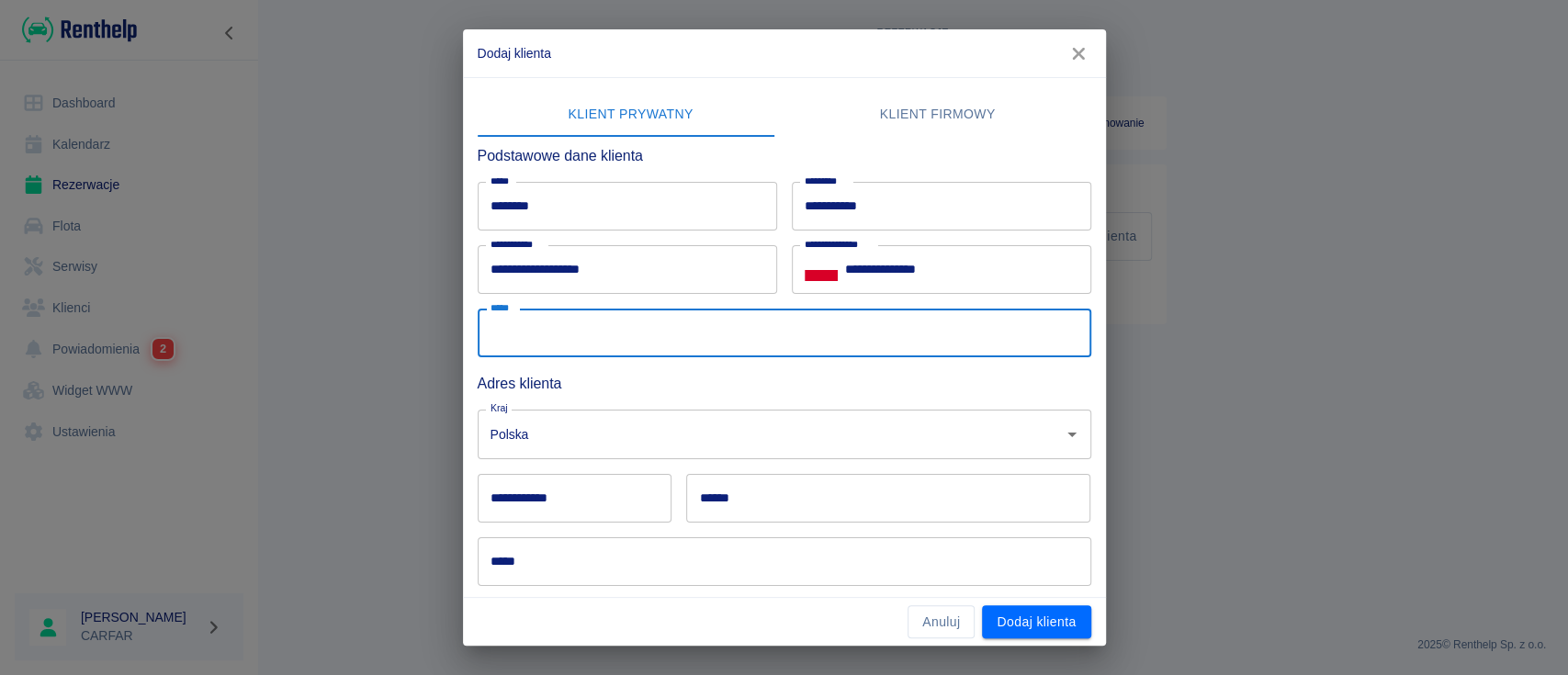
type input "*"
type input "**********"
click at [570, 497] on input "**********" at bounding box center [576, 498] width 195 height 48
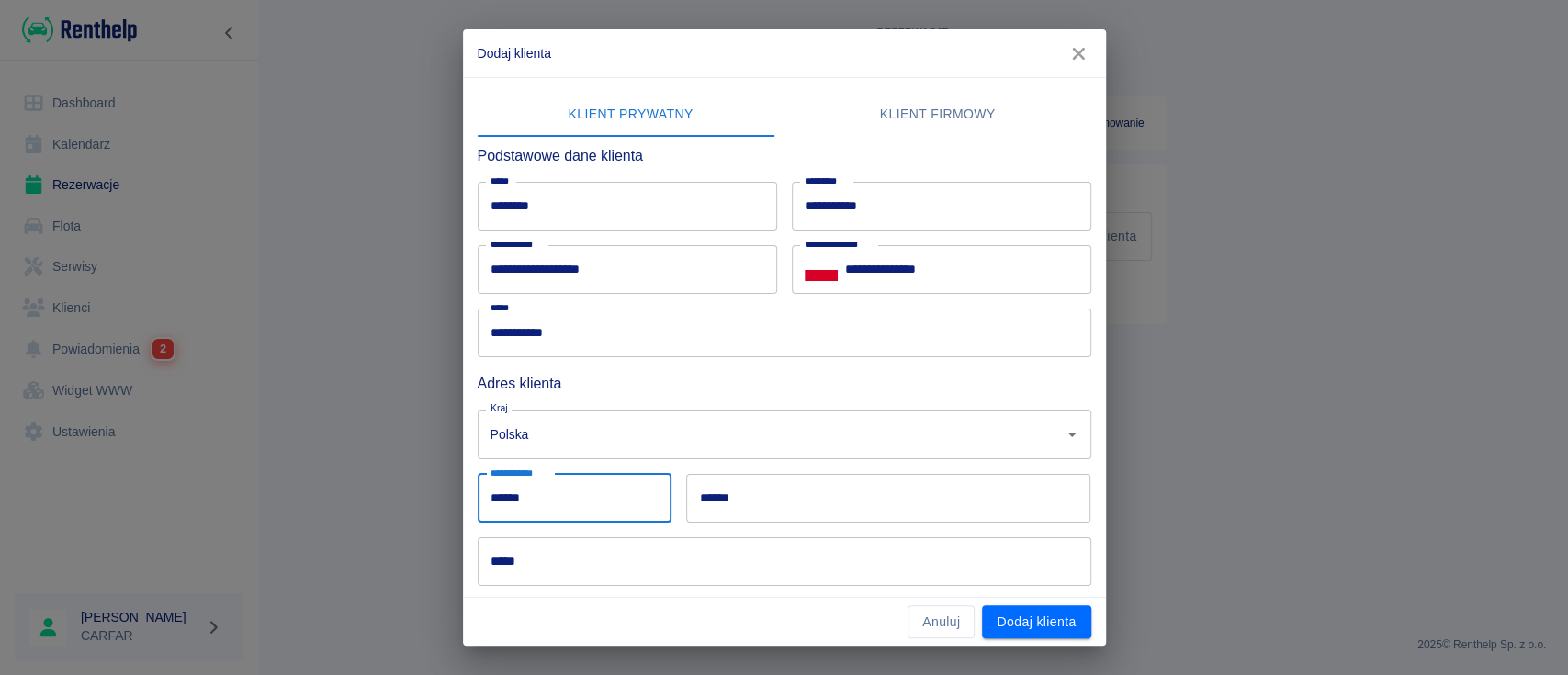
type input "******"
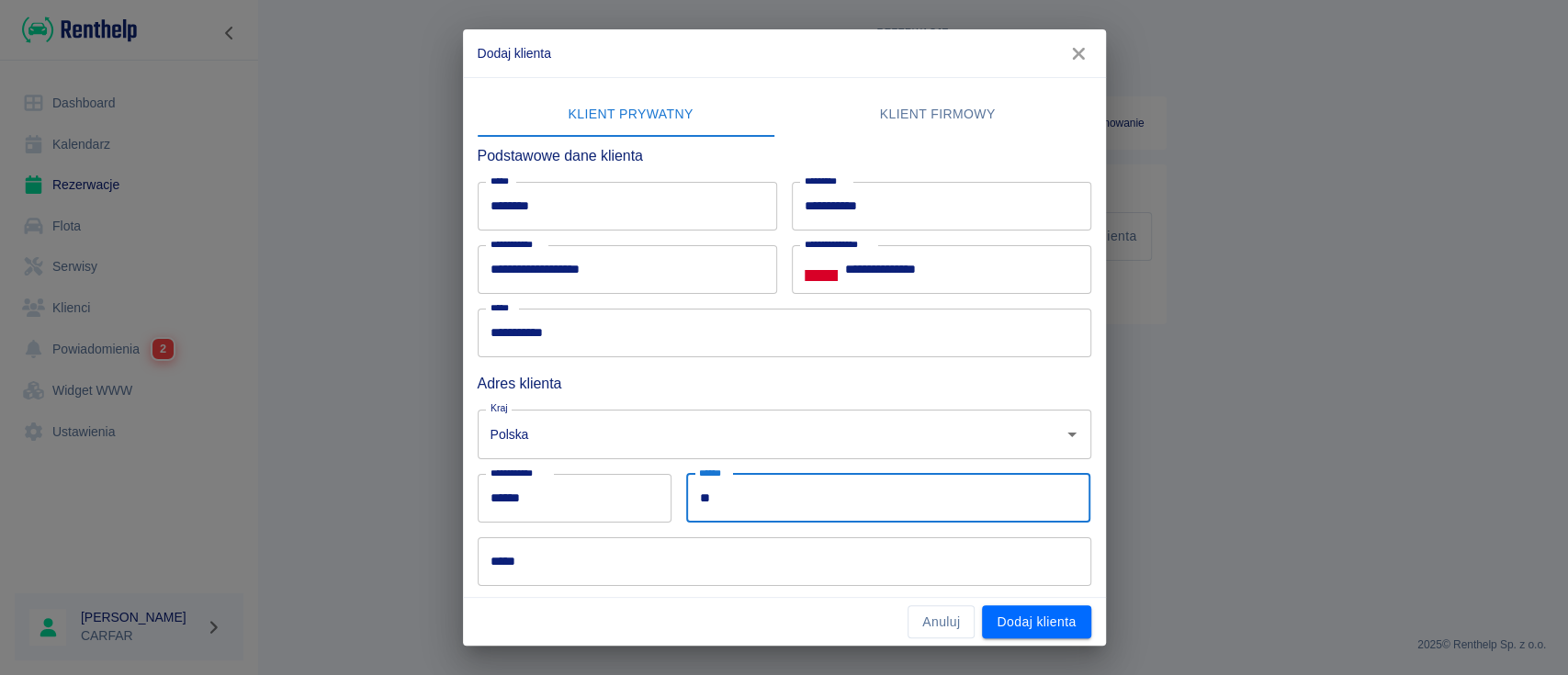
type input "*"
type input "**********"
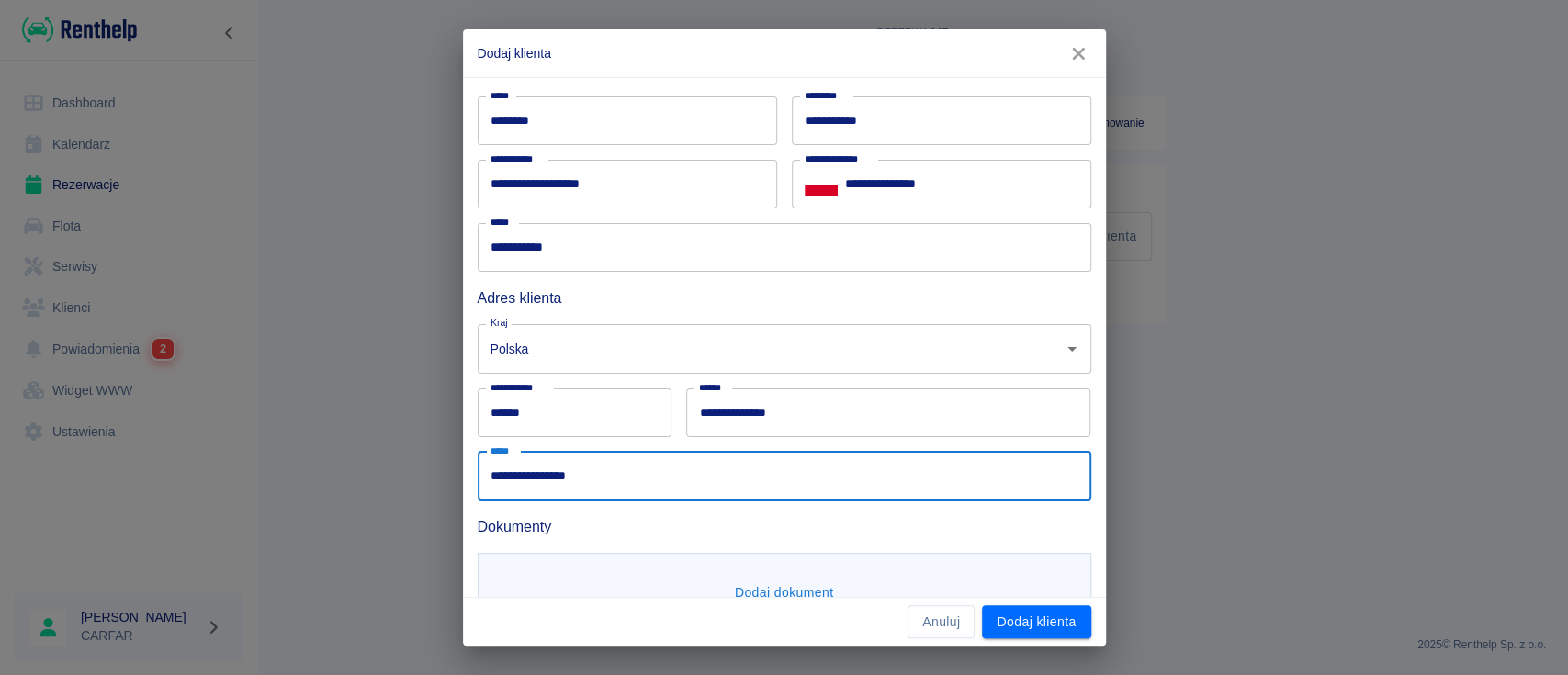
scroll to position [152, 0]
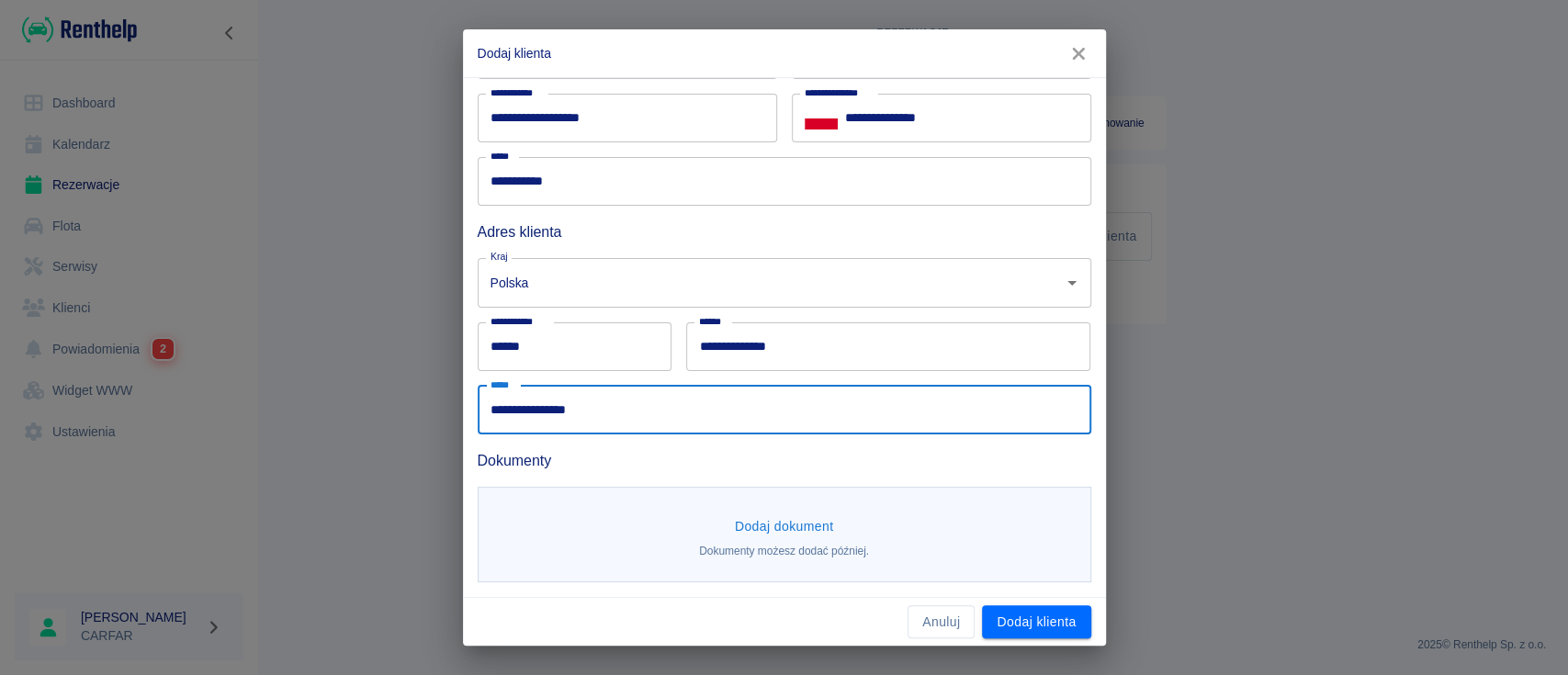
type input "**********"
click at [792, 526] on button "Dodaj dokument" at bounding box center [784, 526] width 114 height 34
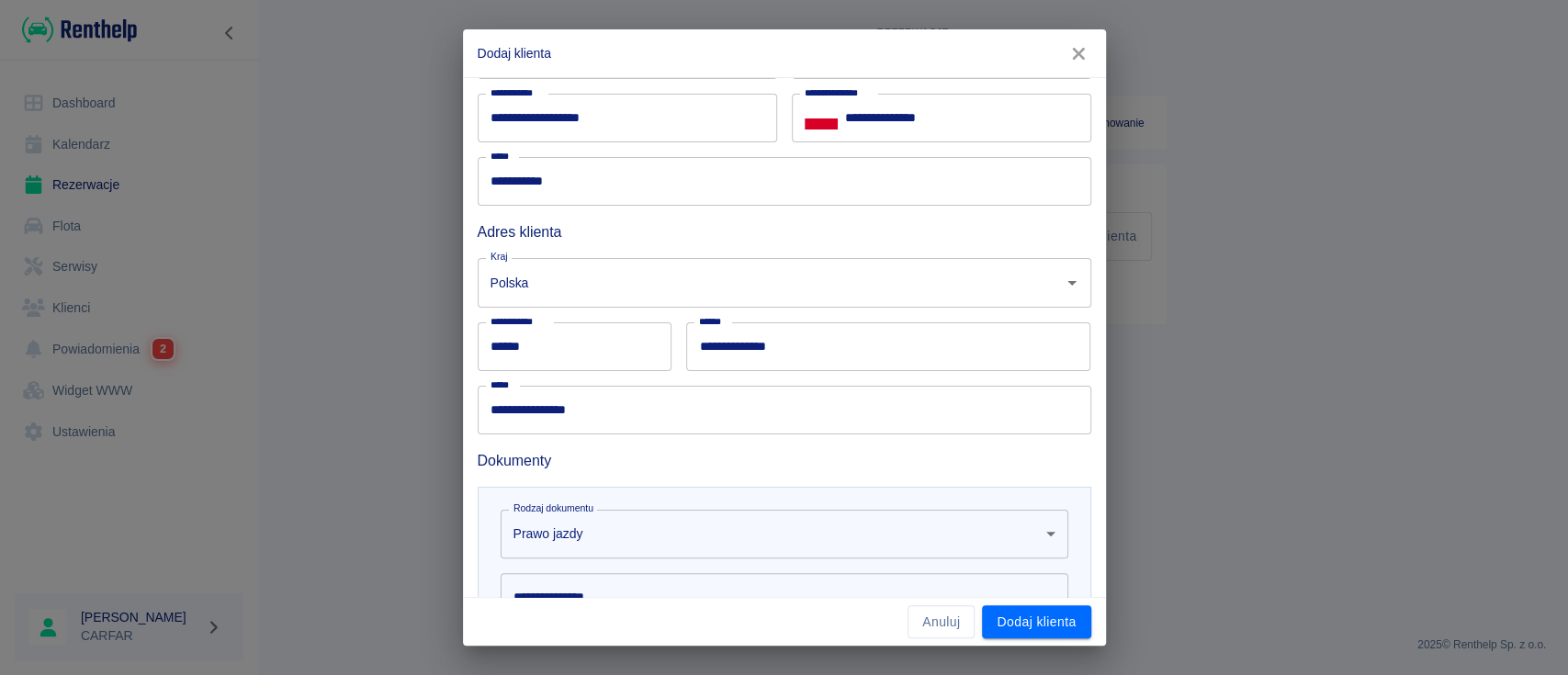
scroll to position [397, 0]
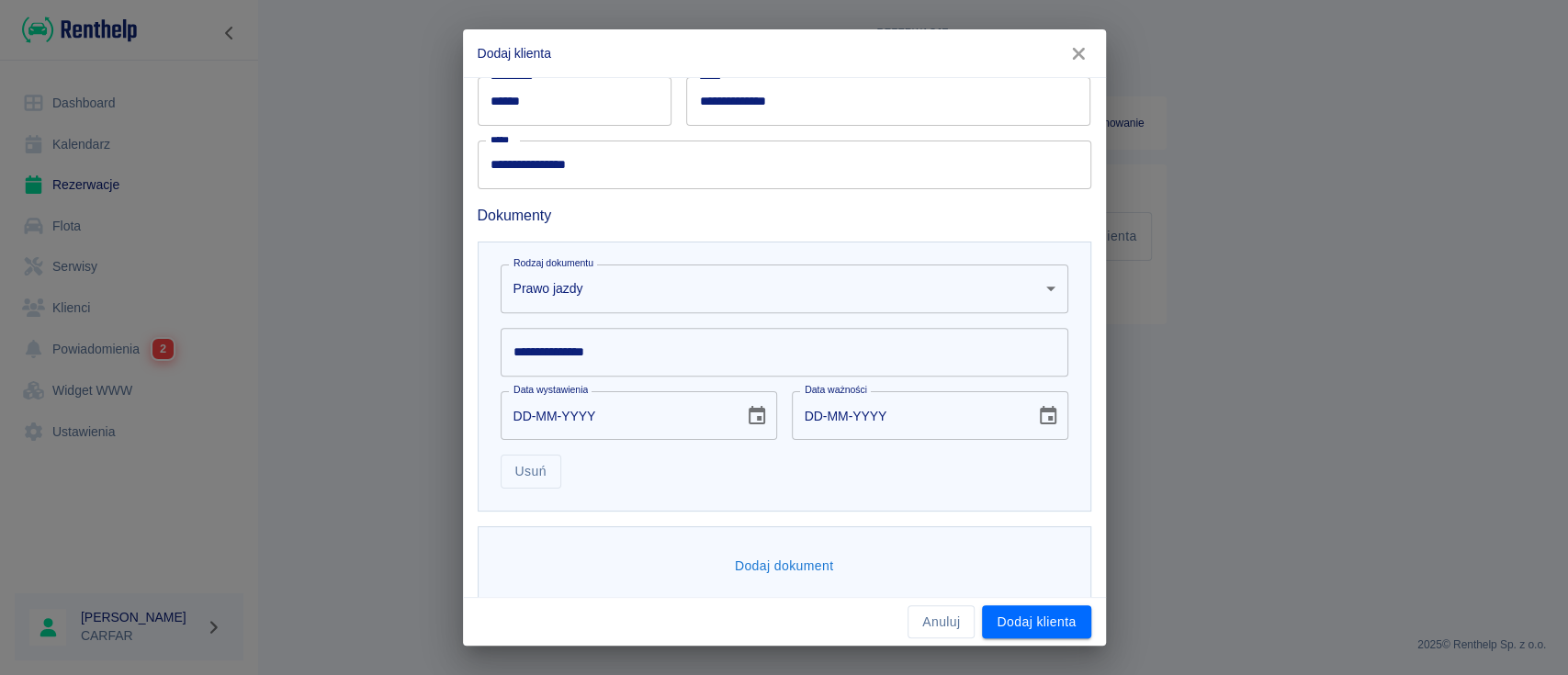
click at [662, 360] on input "**********" at bounding box center [784, 352] width 568 height 48
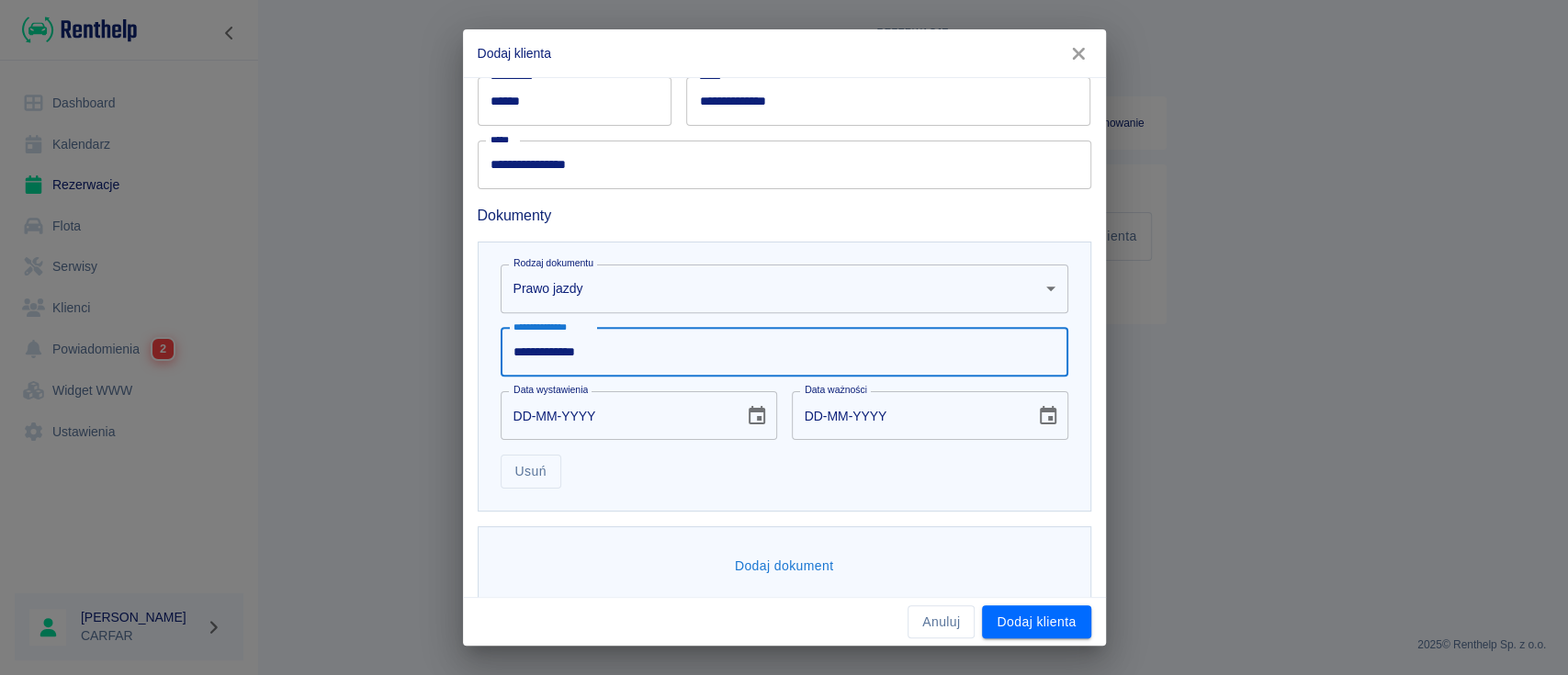
type input "**********"
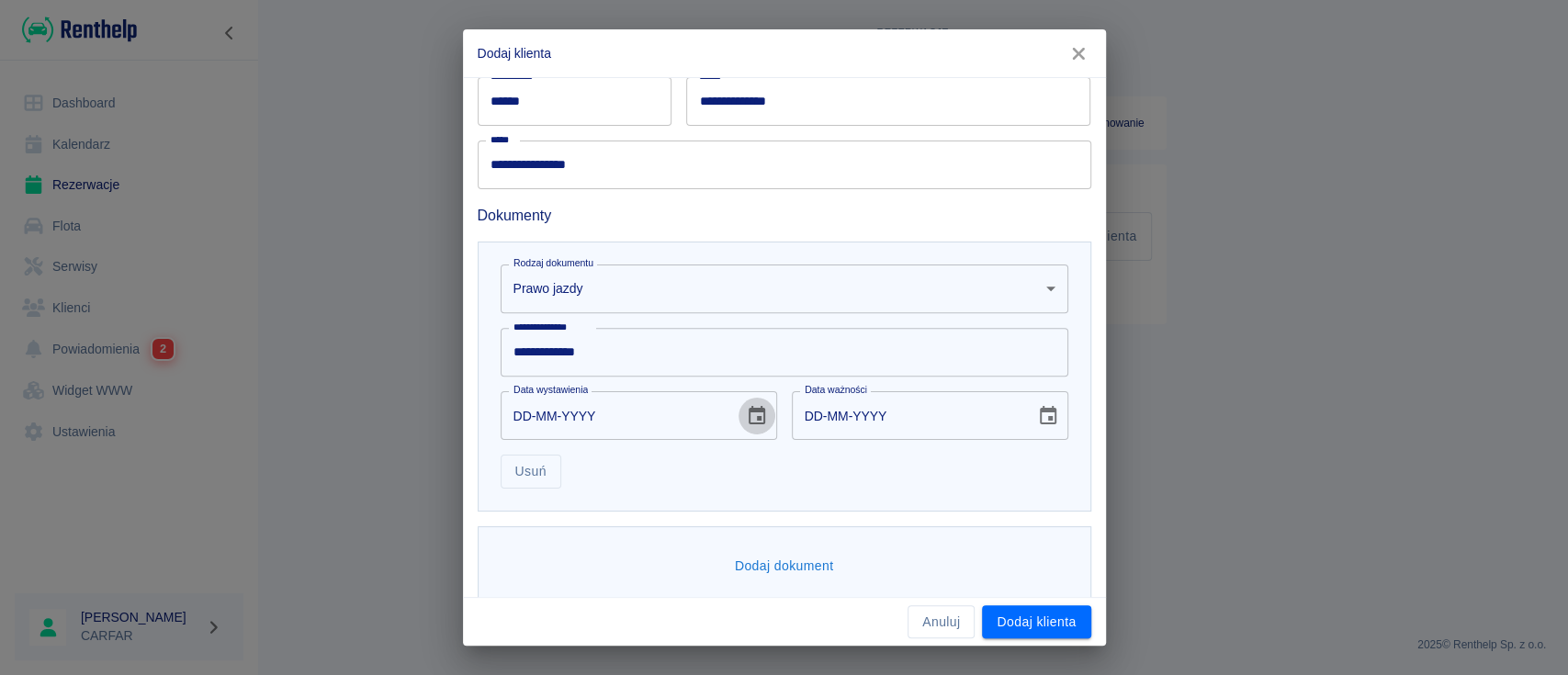
click at [746, 415] on icon "Choose date" at bounding box center [757, 416] width 22 height 22
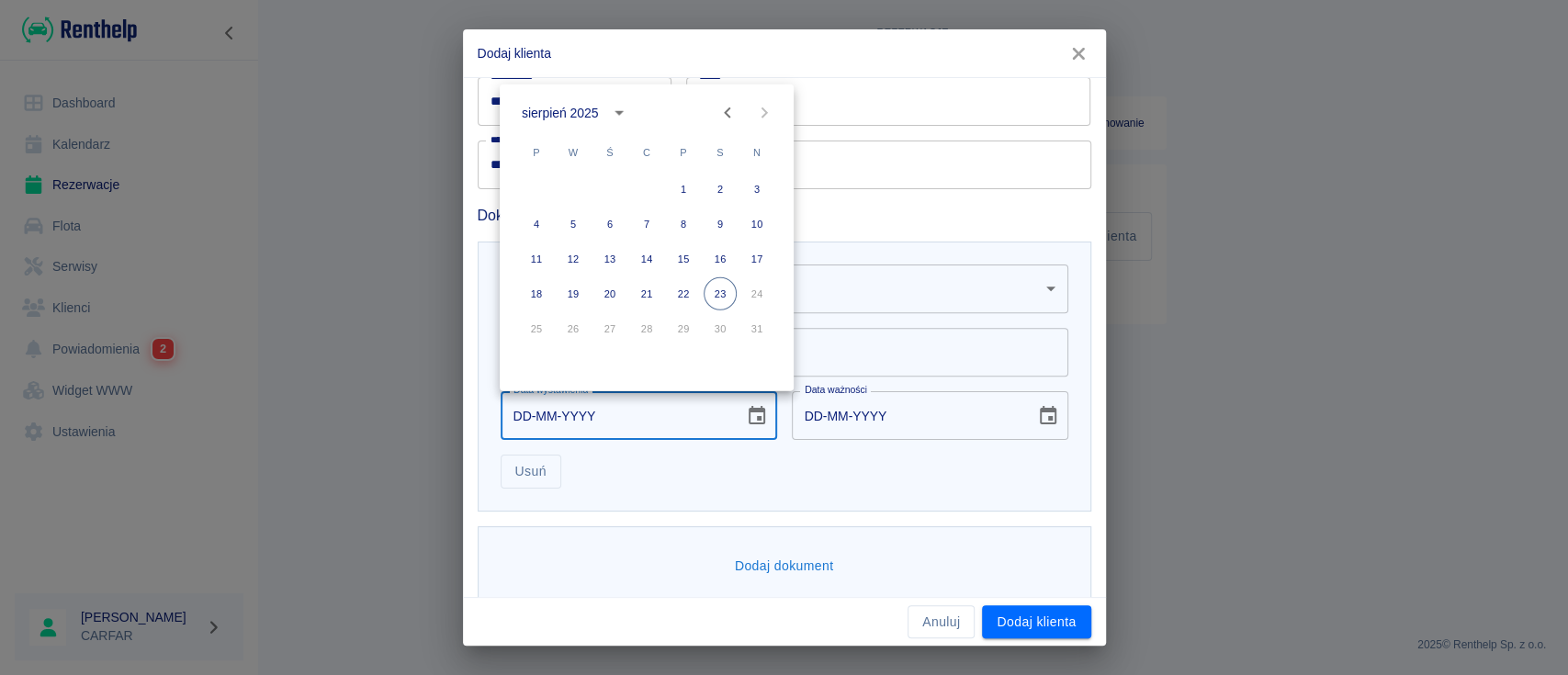
click at [589, 119] on div "sierpień 2025" at bounding box center [560, 112] width 76 height 20
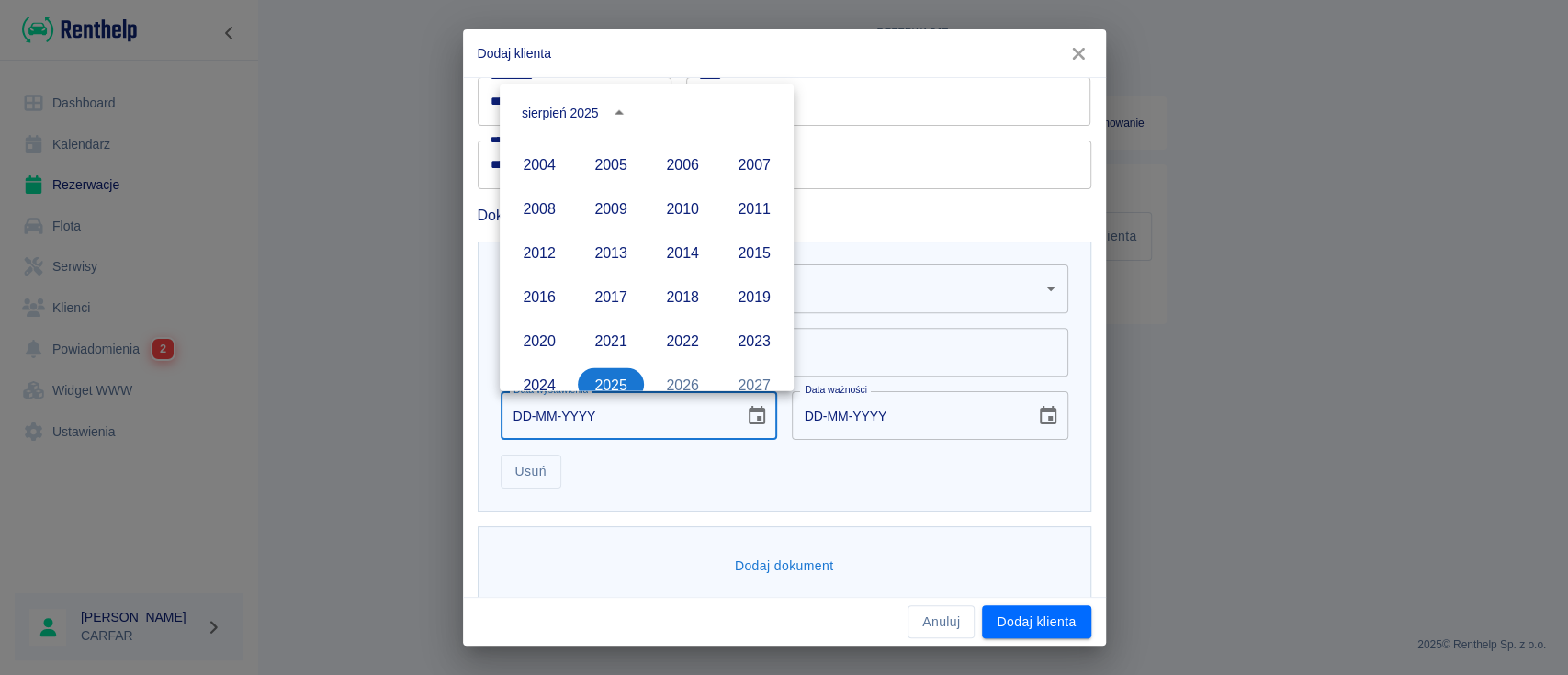
scroll to position [1015, 0]
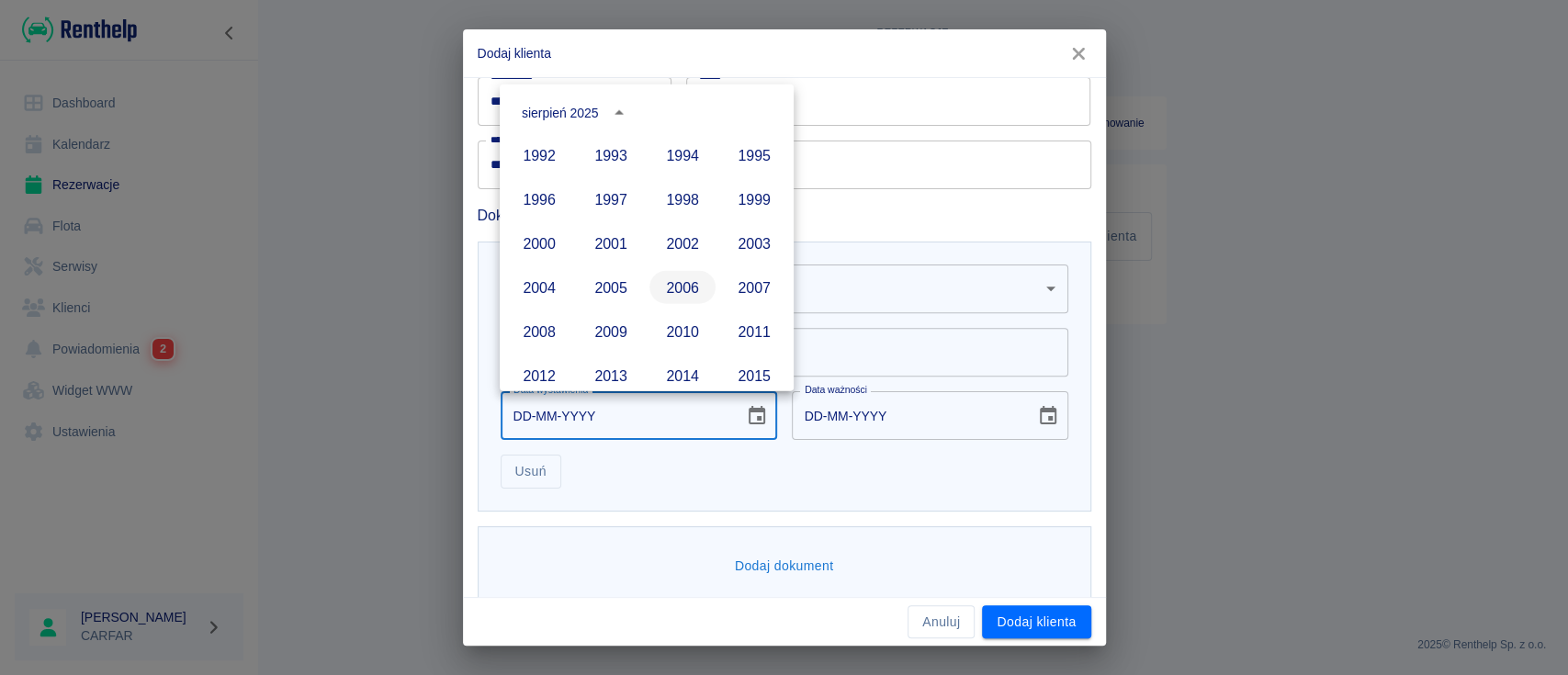
click at [673, 282] on button "2006" at bounding box center [682, 288] width 66 height 34
type input "[DATE]"
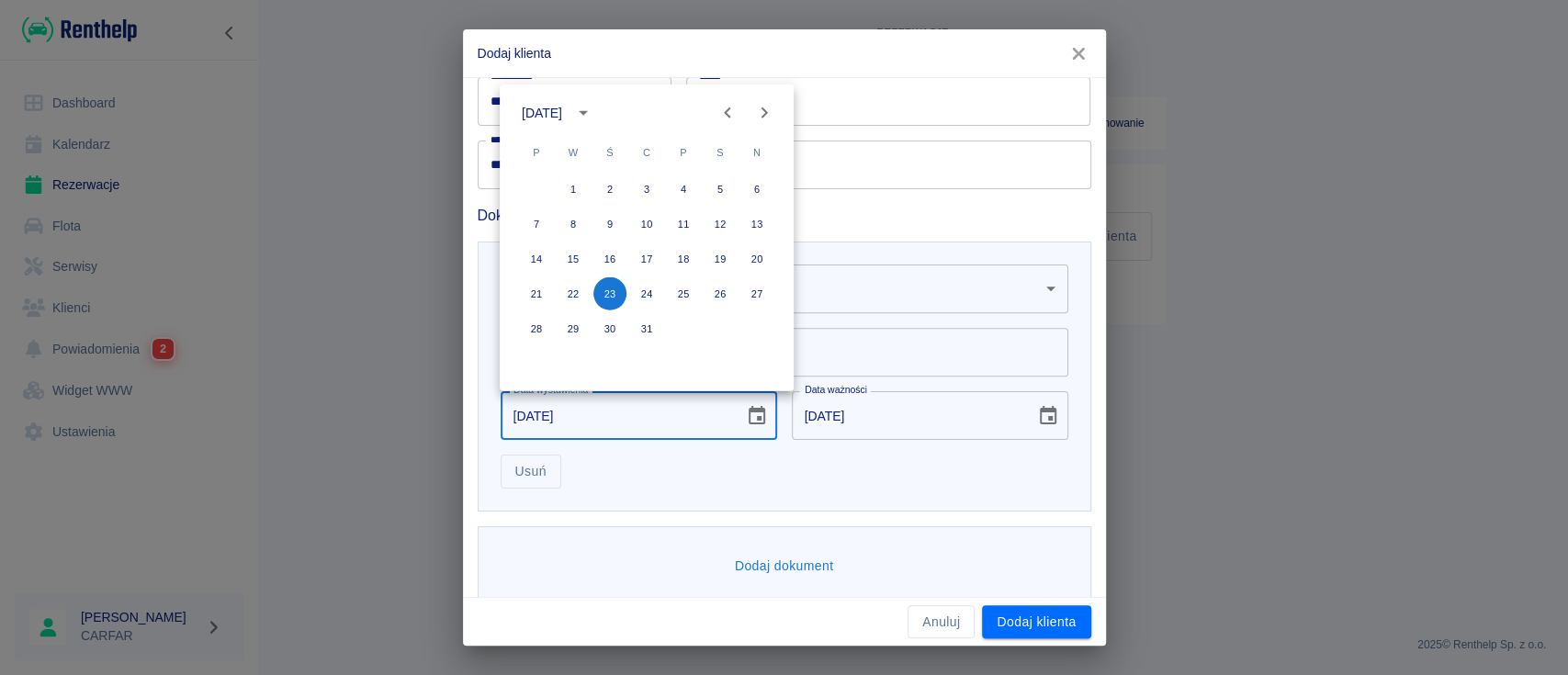
click at [737, 113] on icon "Previous month" at bounding box center [727, 112] width 22 height 22
click at [727, 110] on icon "Previous month" at bounding box center [727, 112] width 7 height 11
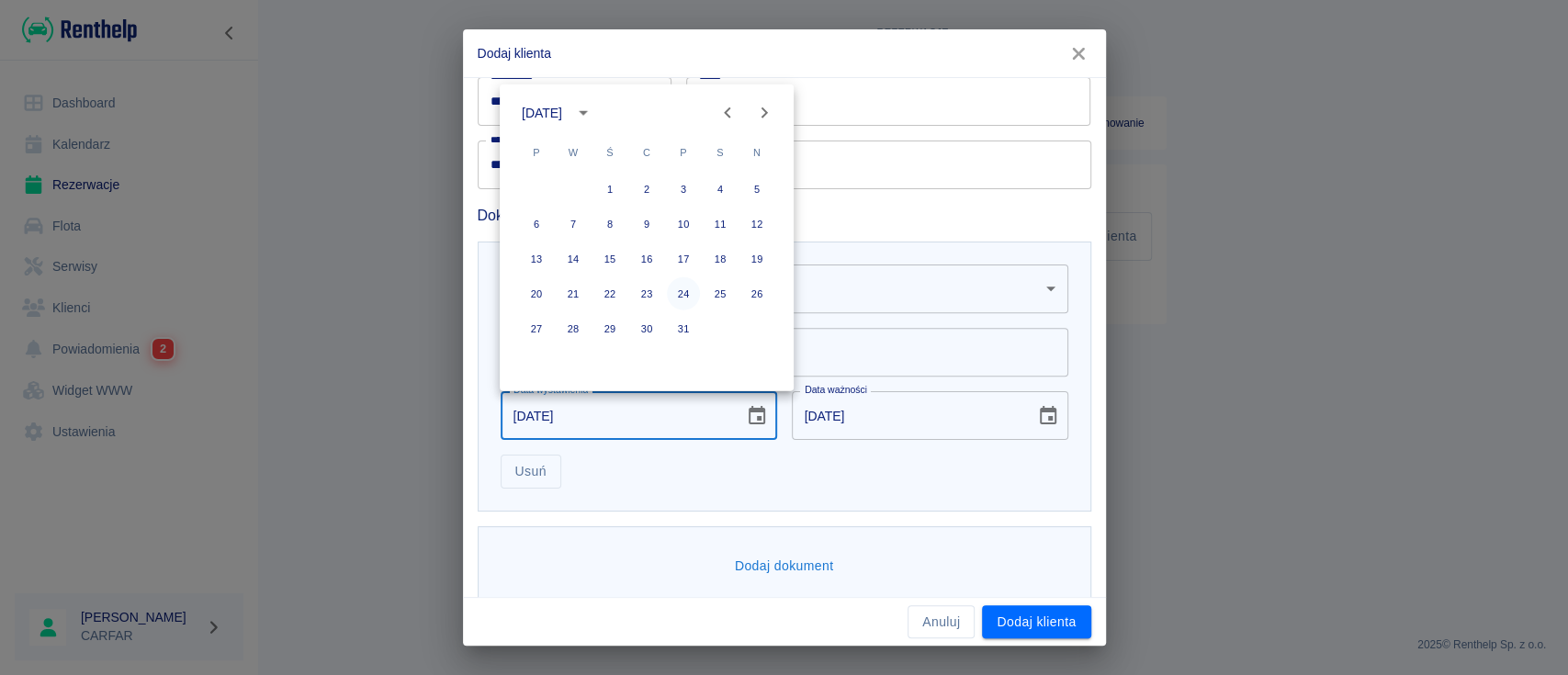
click at [683, 290] on button "24" at bounding box center [684, 295] width 34 height 34
type input "[DATE]"
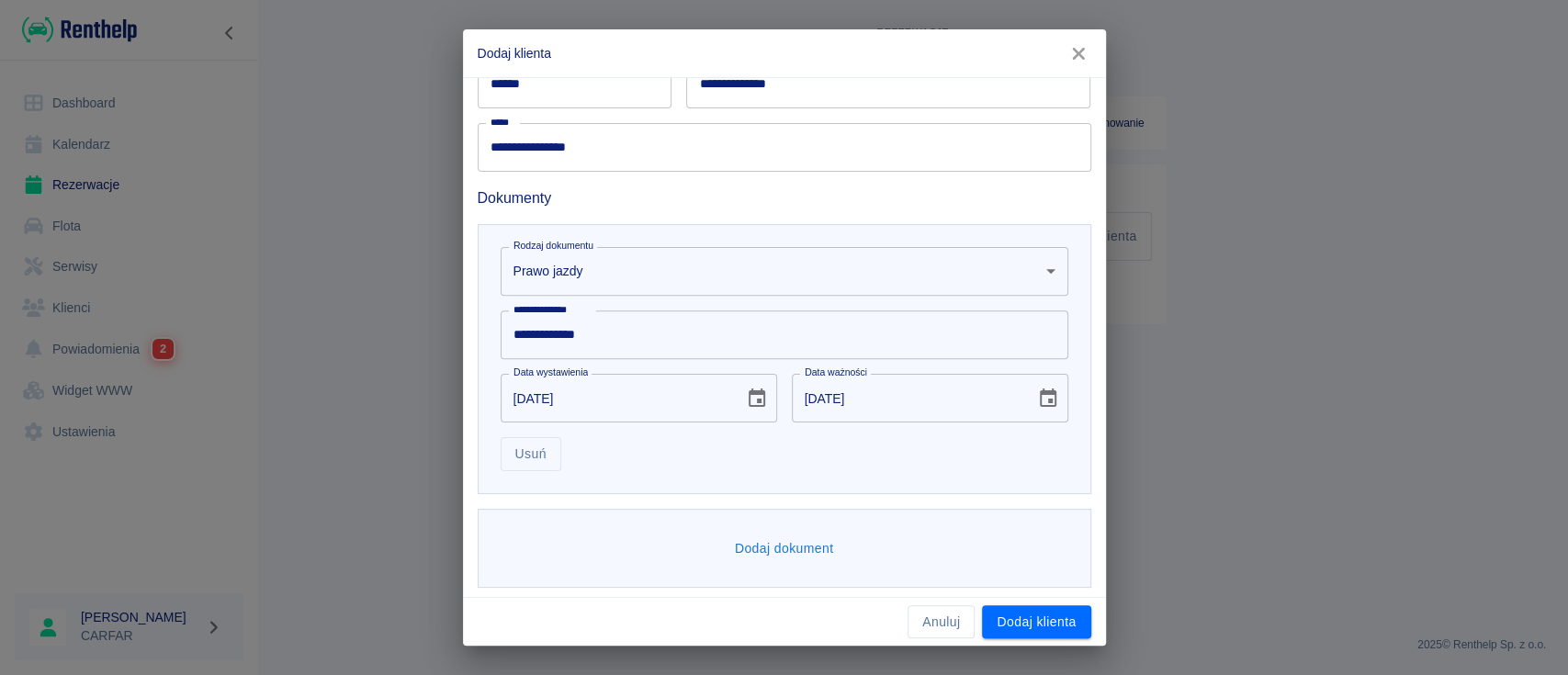
scroll to position [419, 0]
click at [763, 545] on button "Dodaj dokument" at bounding box center [784, 544] width 114 height 34
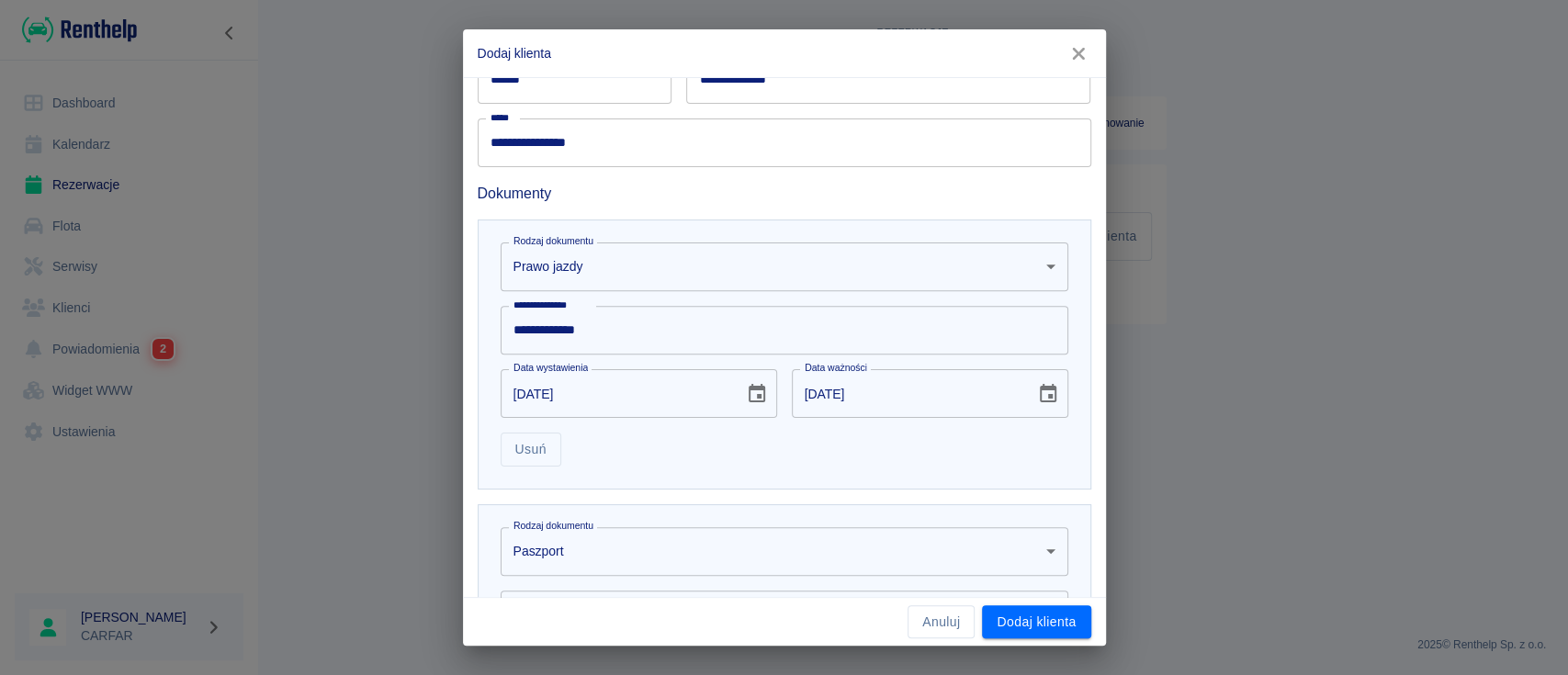
scroll to position [664, 0]
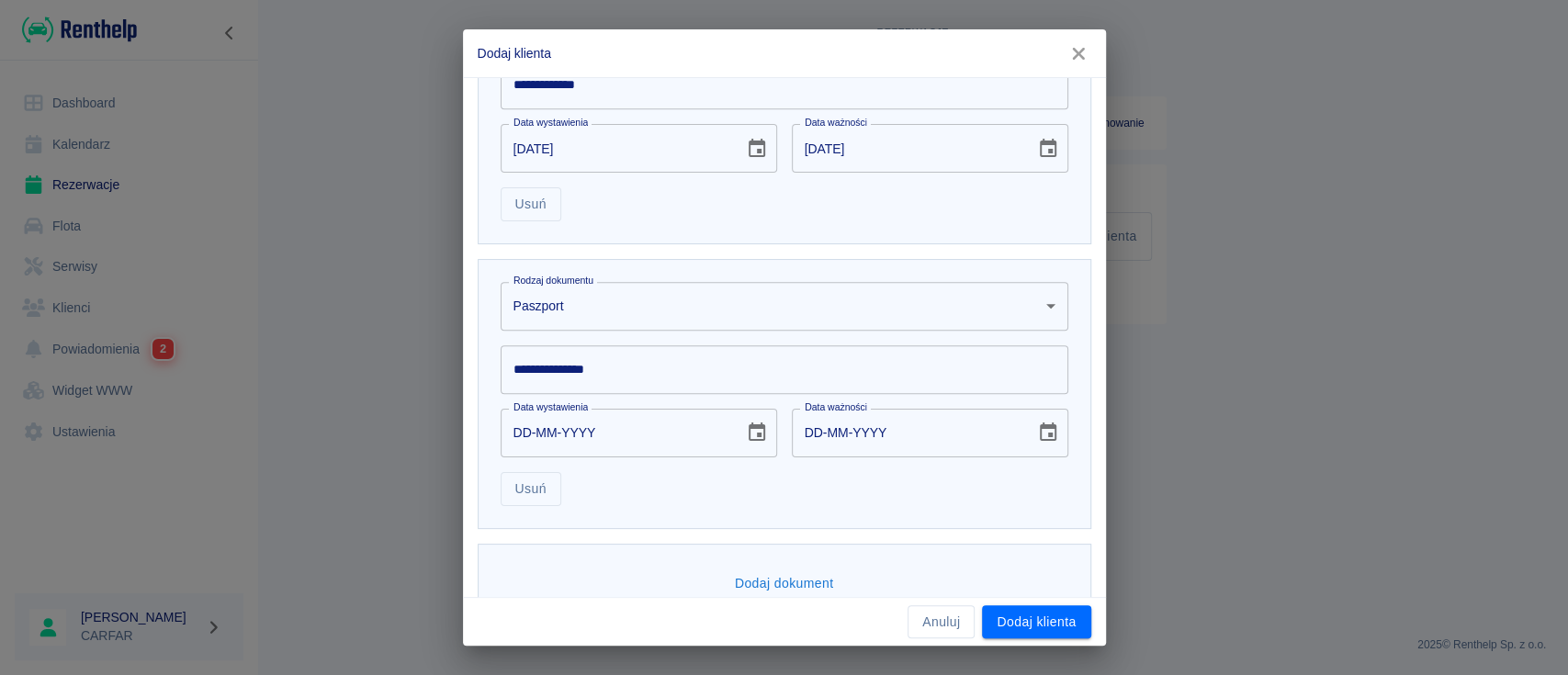
click at [672, 300] on body "**********" at bounding box center [784, 337] width 1568 height 675
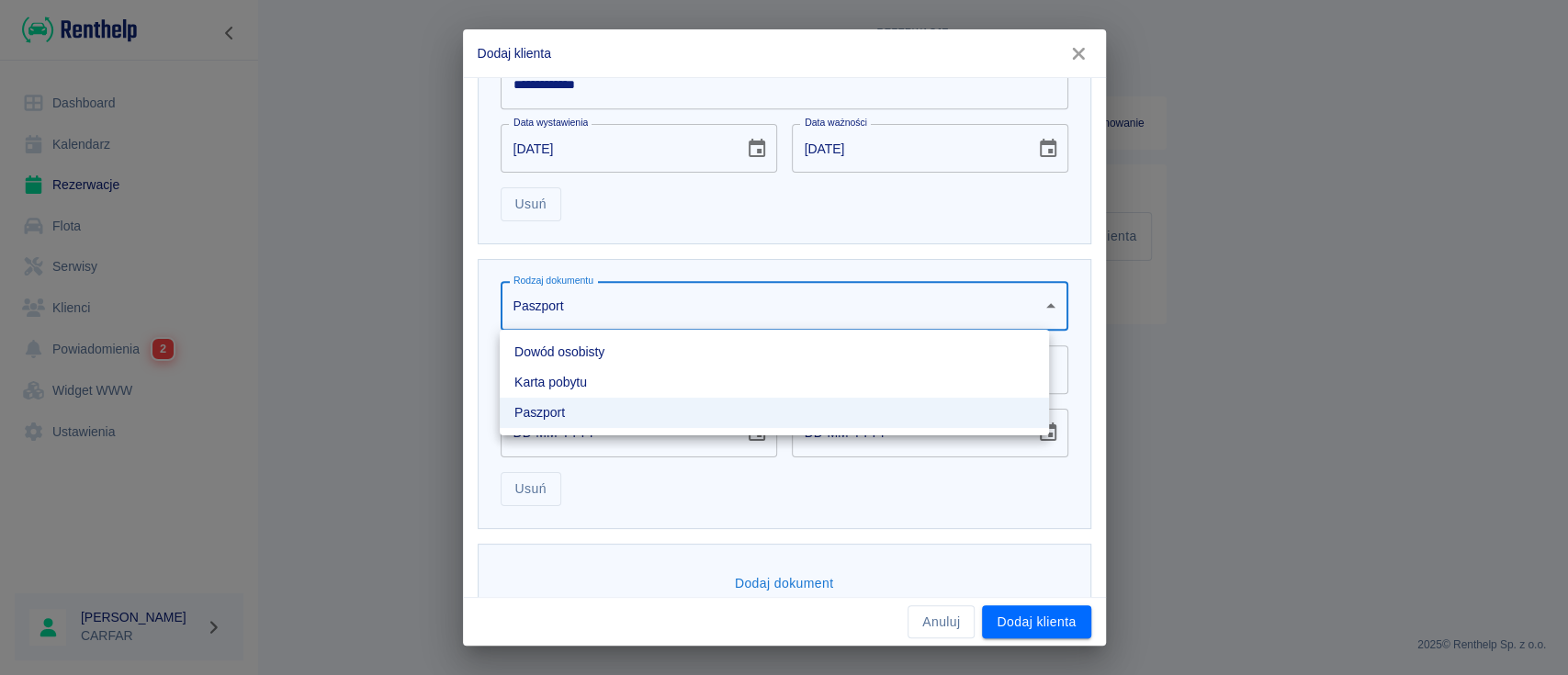
click at [666, 350] on li "Dowód osobisty" at bounding box center [775, 352] width 550 height 31
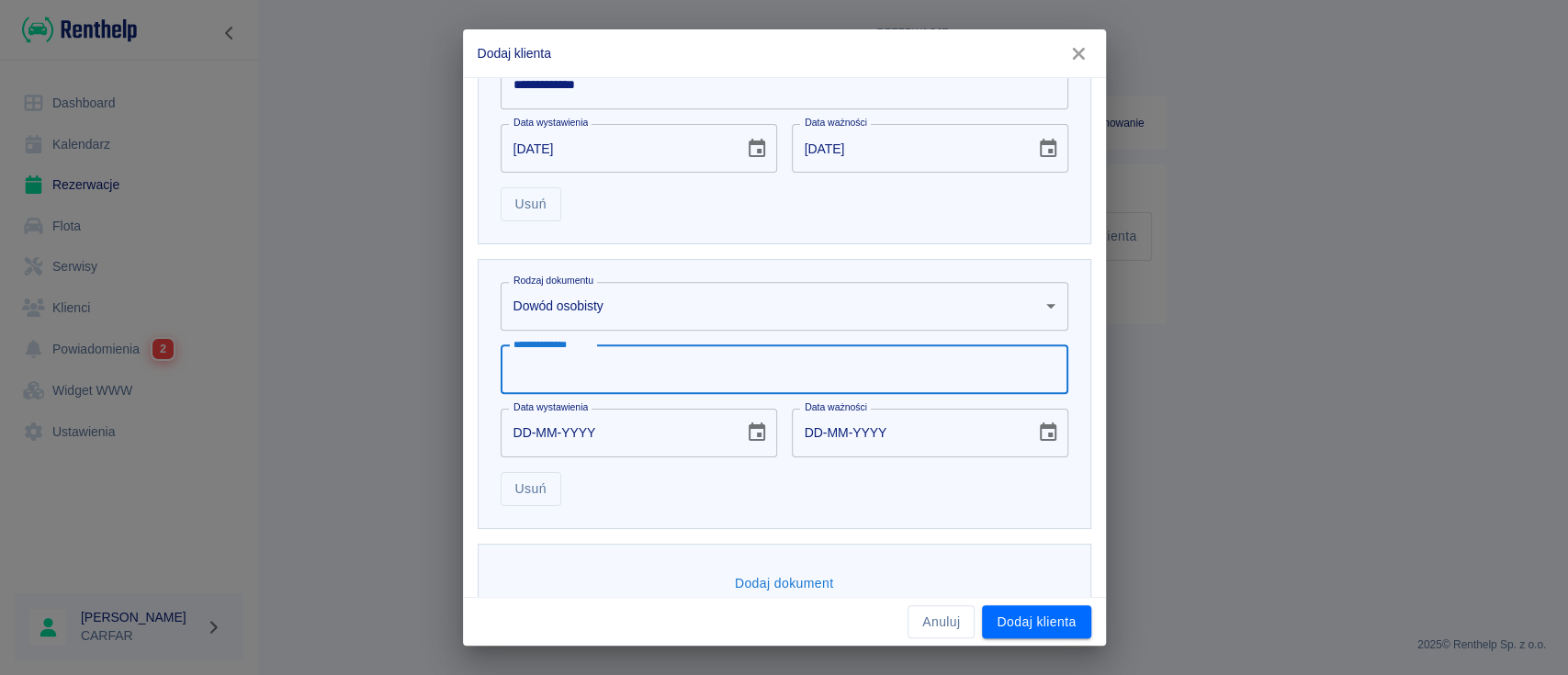
click at [659, 369] on input "**********" at bounding box center [784, 370] width 568 height 48
type input "*********"
click at [747, 430] on icon "Choose date" at bounding box center [757, 433] width 22 height 22
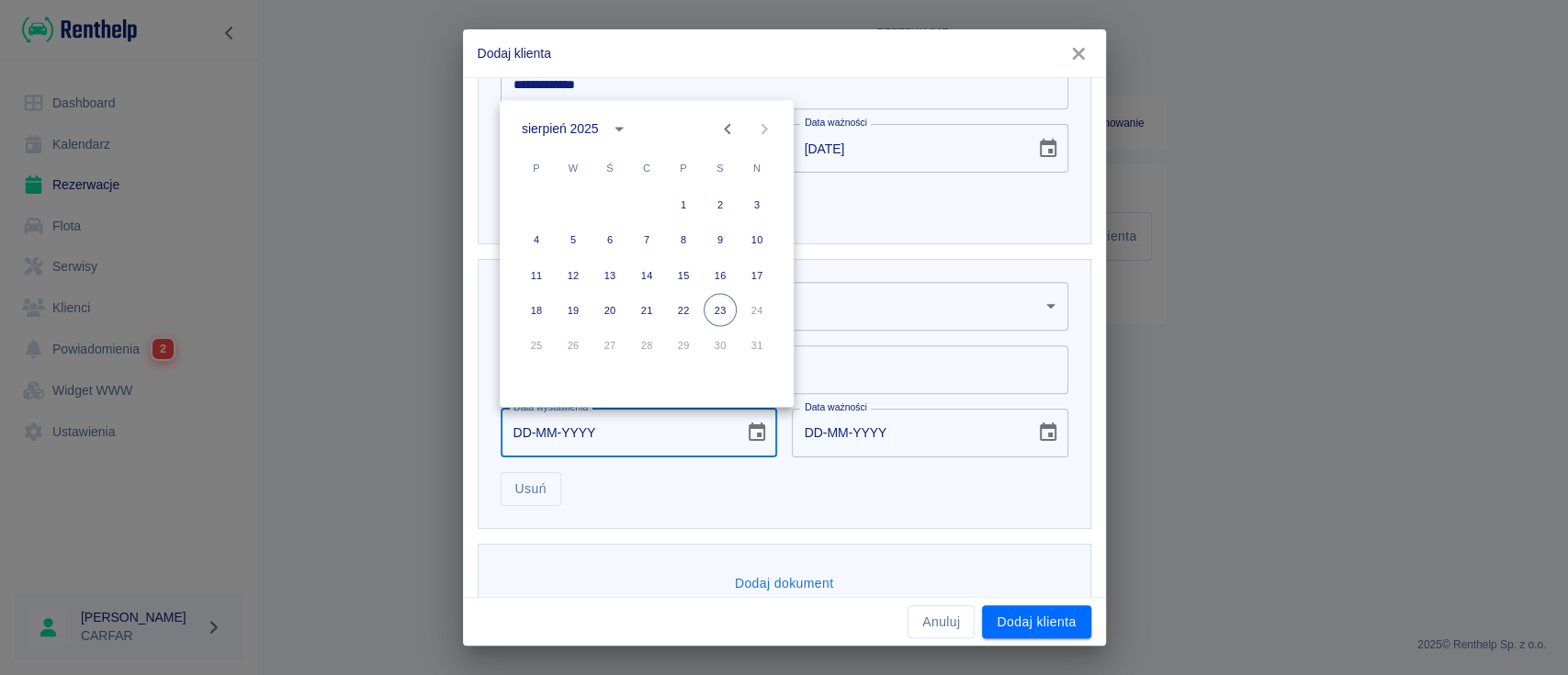
click at [596, 119] on div "sierpień 2025" at bounding box center [560, 129] width 76 height 20
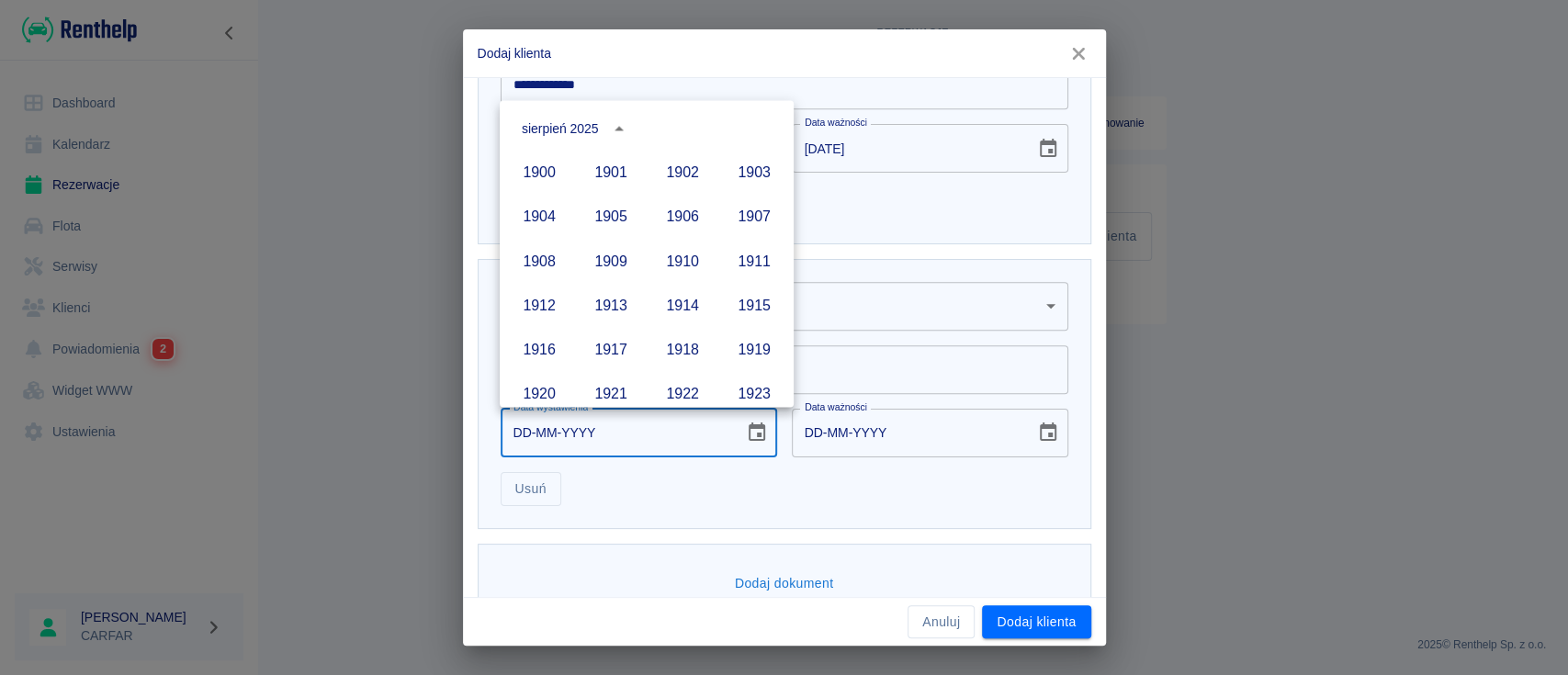
scroll to position [1260, 0]
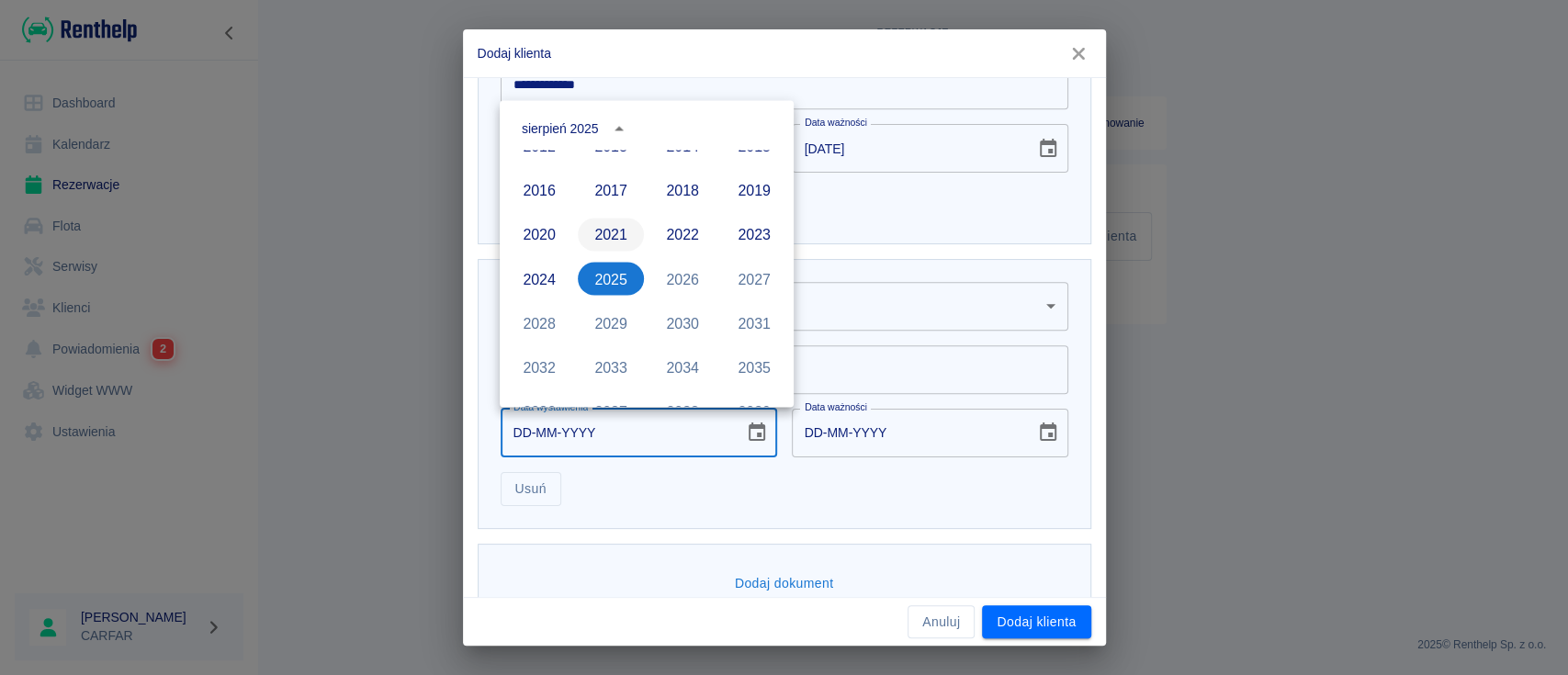
click at [609, 230] on button "2021" at bounding box center [610, 235] width 66 height 34
type input "[DATE]"
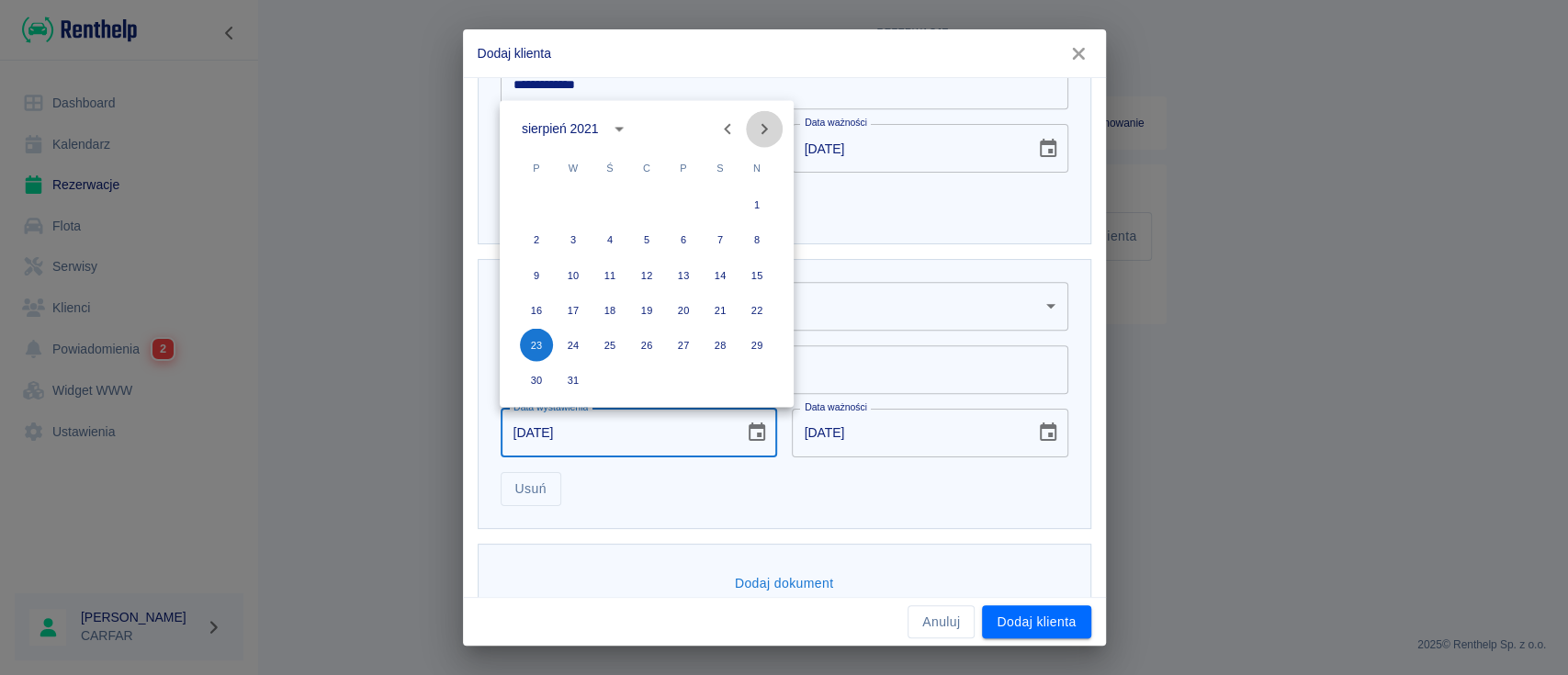
click at [778, 127] on button "Next month" at bounding box center [764, 128] width 36 height 36
click at [688, 306] on button "24" at bounding box center [684, 309] width 34 height 34
type input "[DATE]"
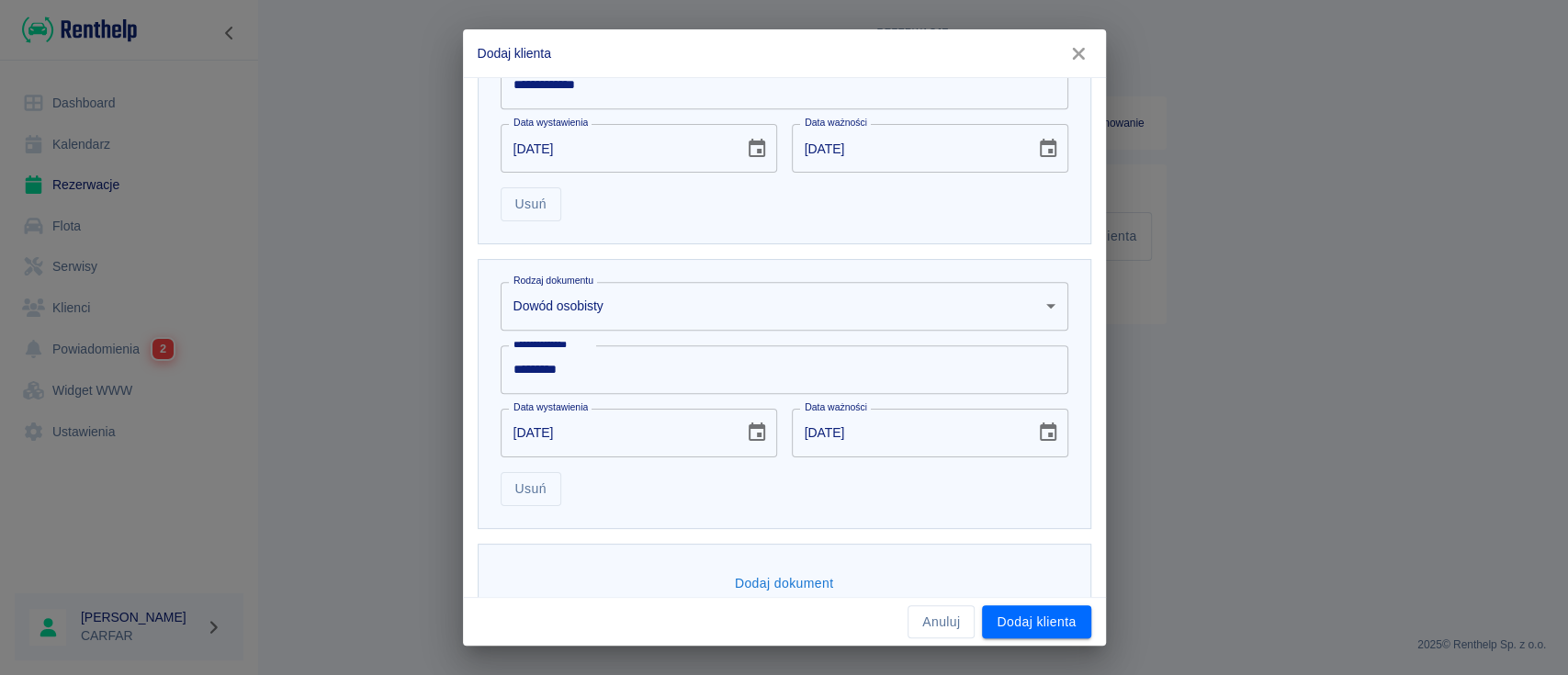
scroll to position [704, 0]
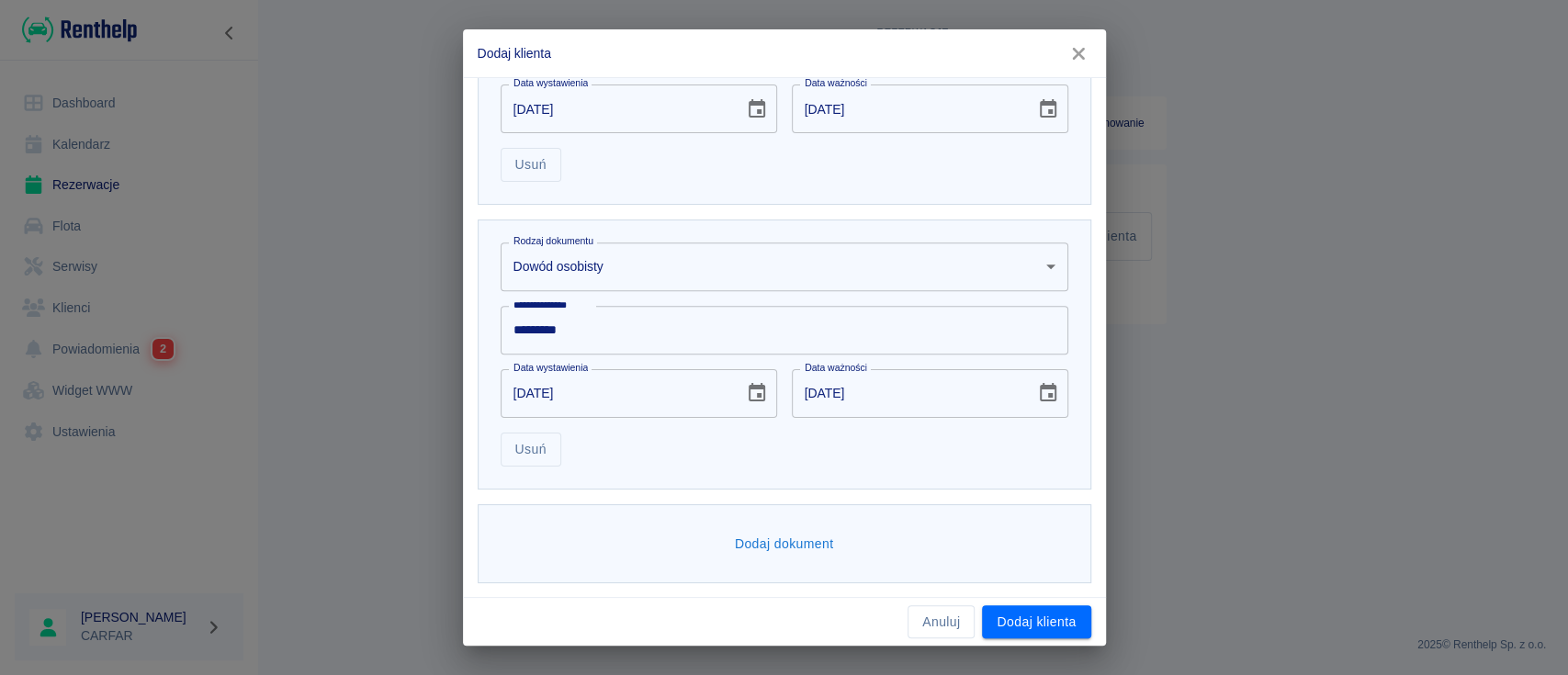
click at [1072, 624] on button "Dodaj klienta" at bounding box center [1037, 622] width 108 height 34
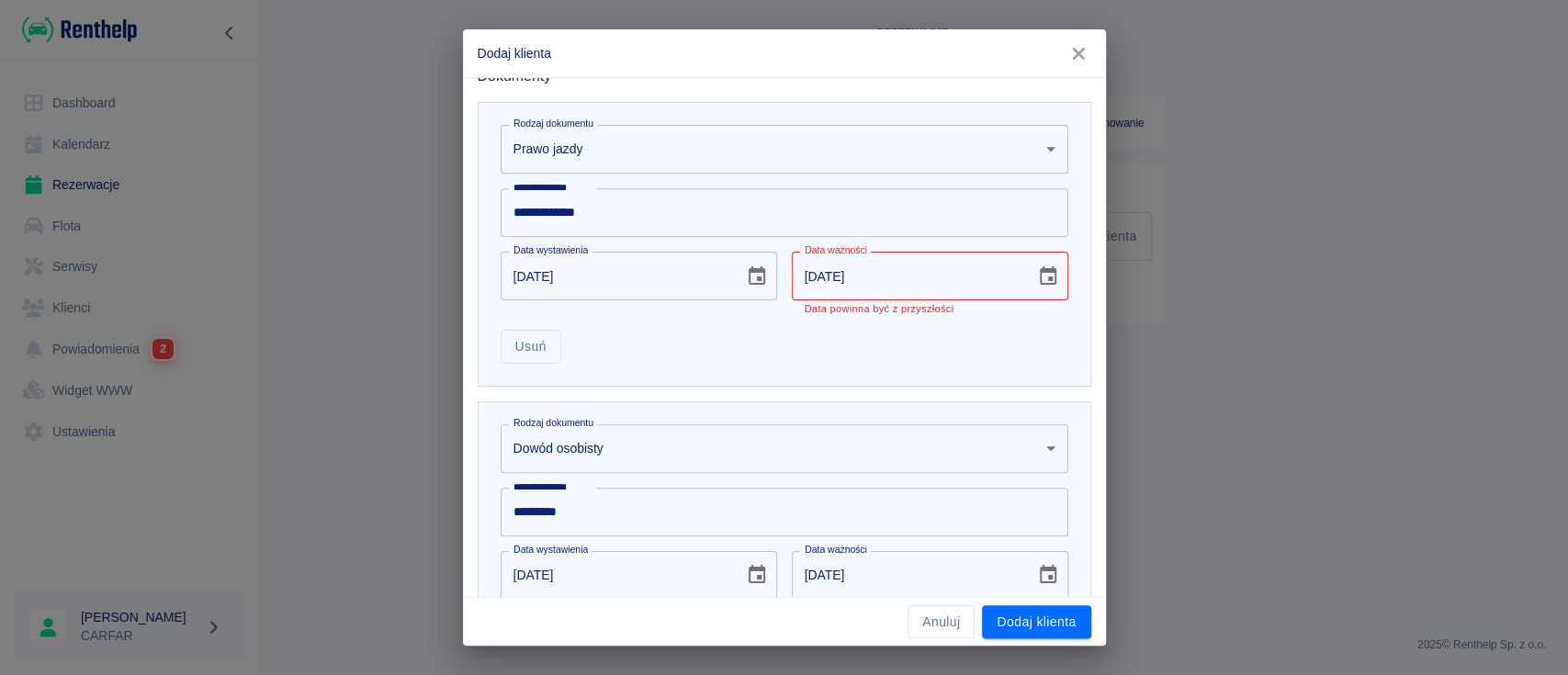
scroll to position [458, 0]
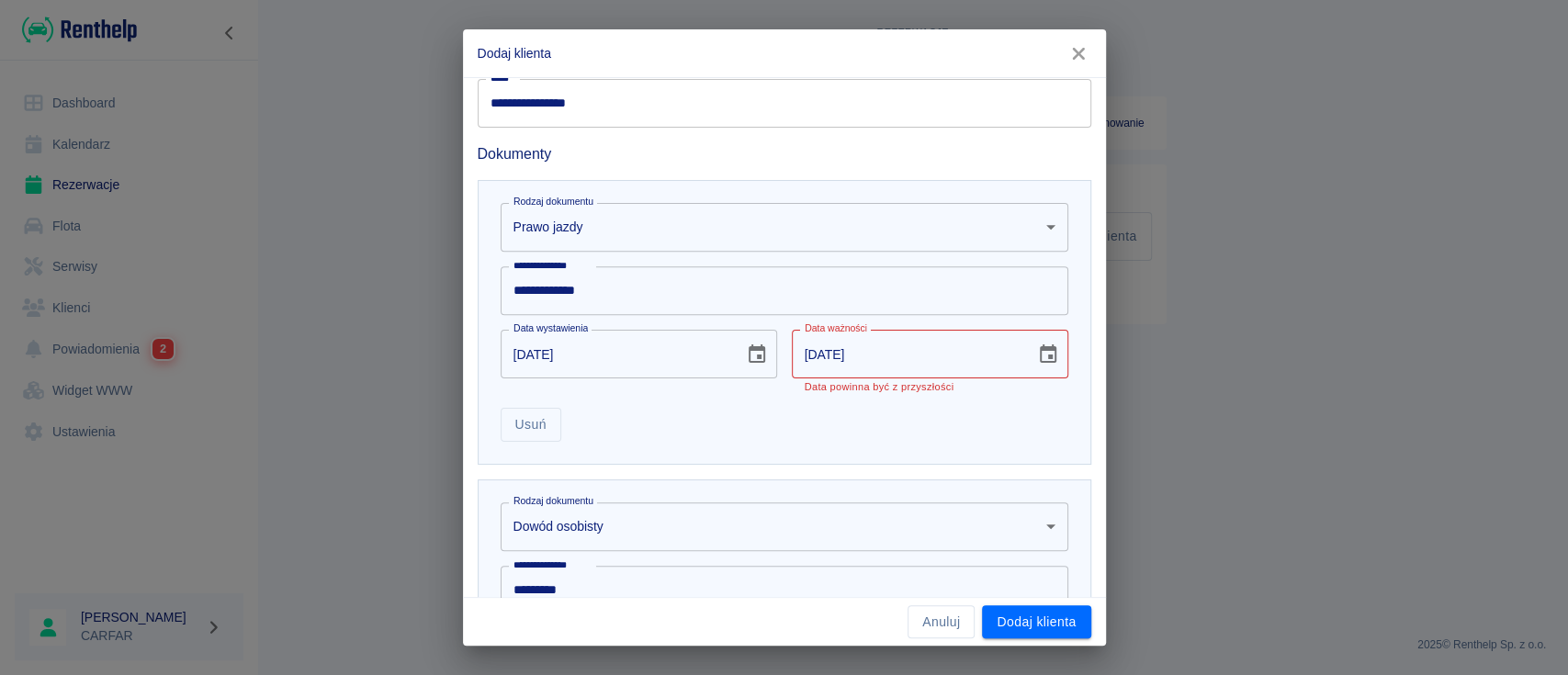
click at [1040, 349] on icon "Choose date, selected date is 24 mar 2016" at bounding box center [1048, 354] width 17 height 19
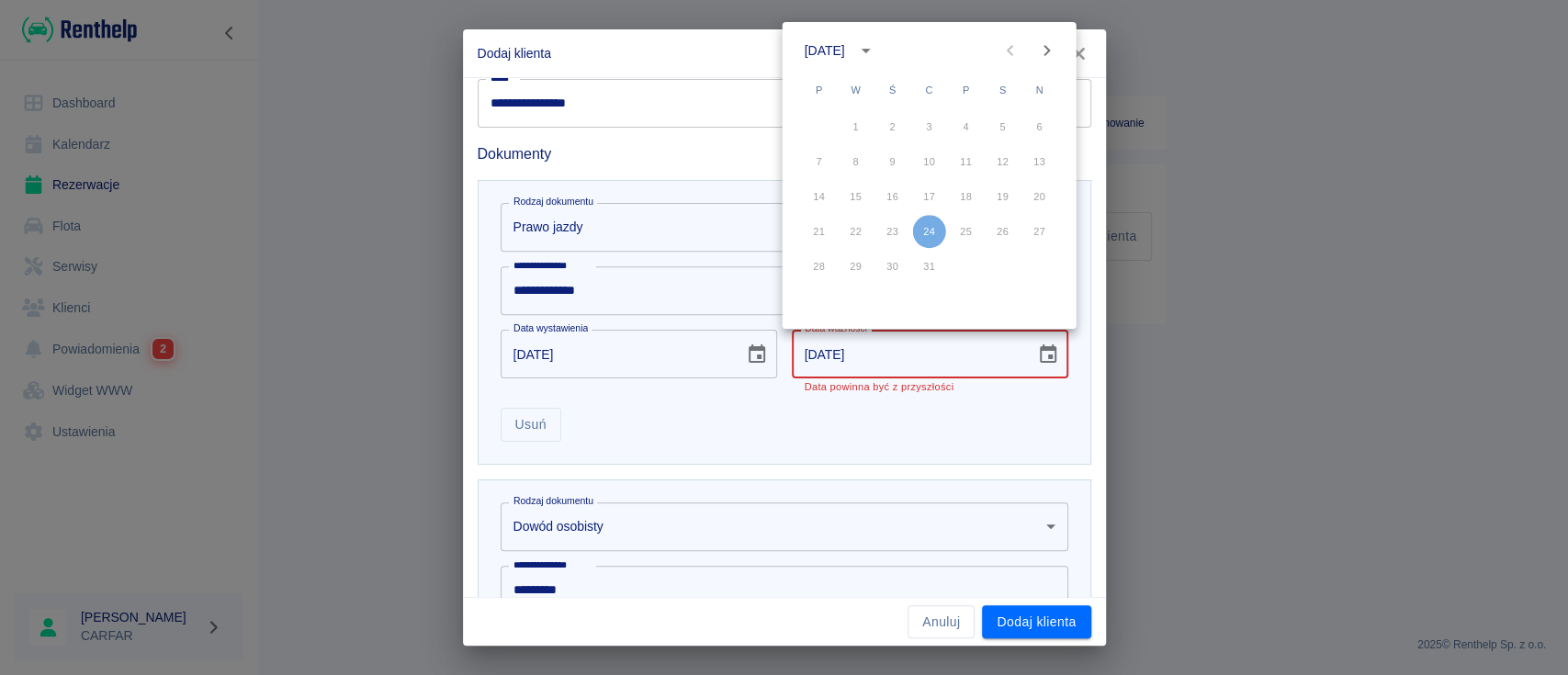
click at [851, 46] on div "[DATE]" at bounding box center [828, 51] width 46 height 20
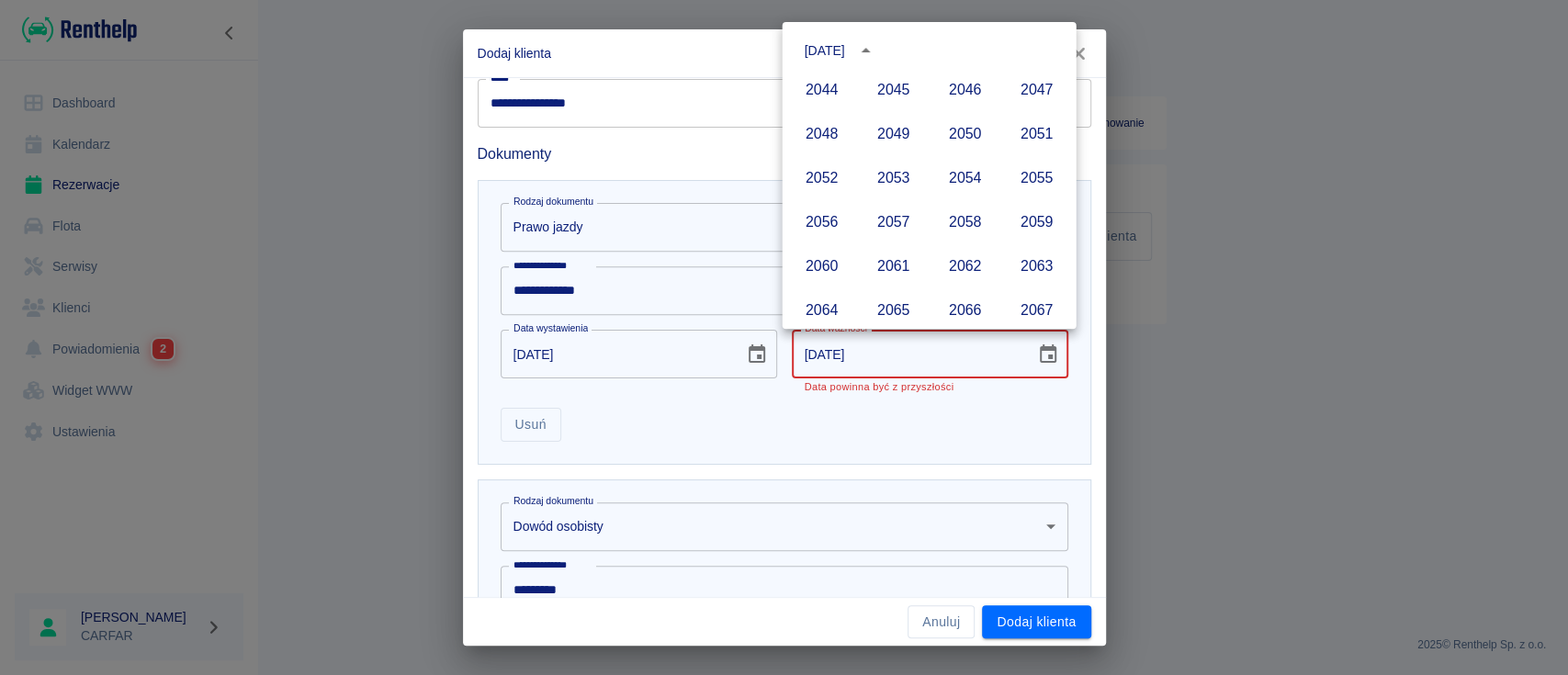
scroll to position [1947, 0]
click at [962, 177] on button "2086" at bounding box center [965, 174] width 66 height 34
type input "[DATE]"
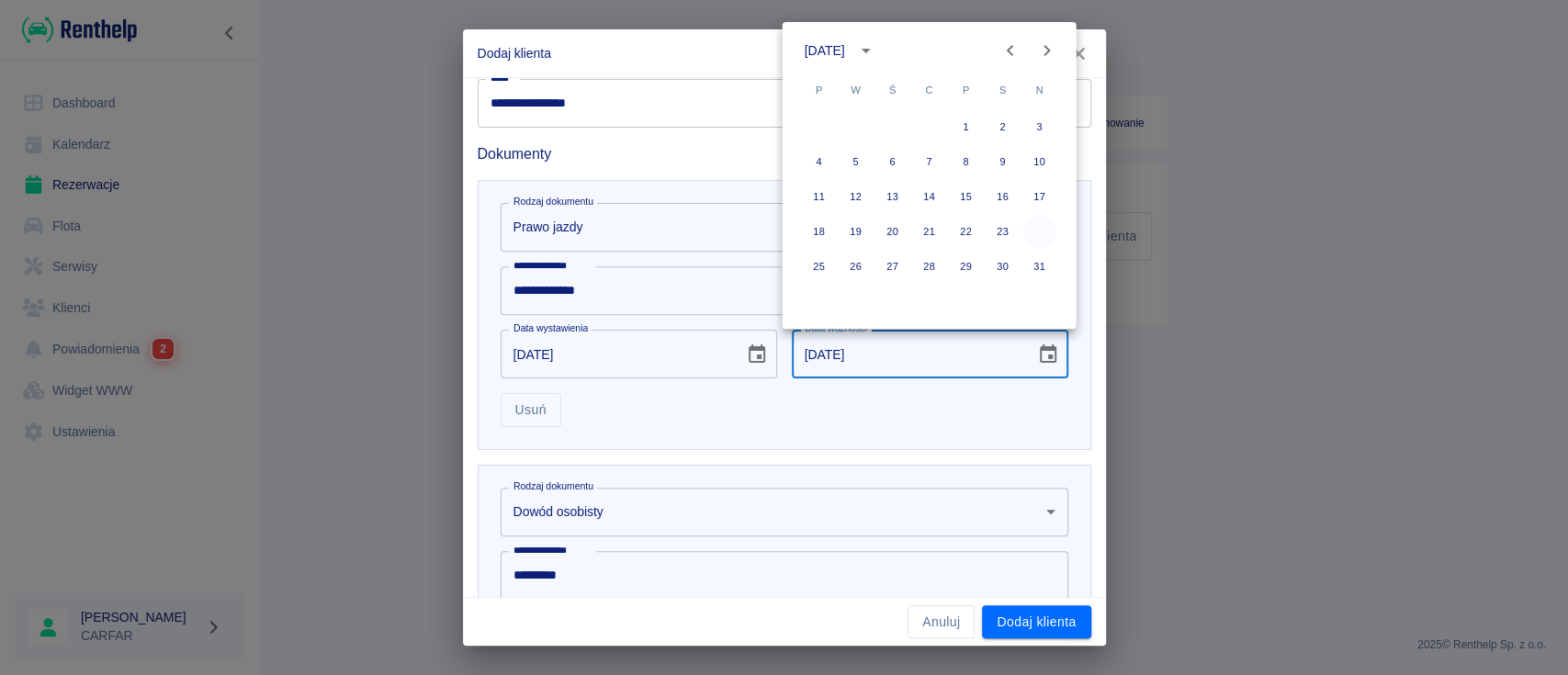
click at [1042, 236] on button "24" at bounding box center [1041, 232] width 34 height 34
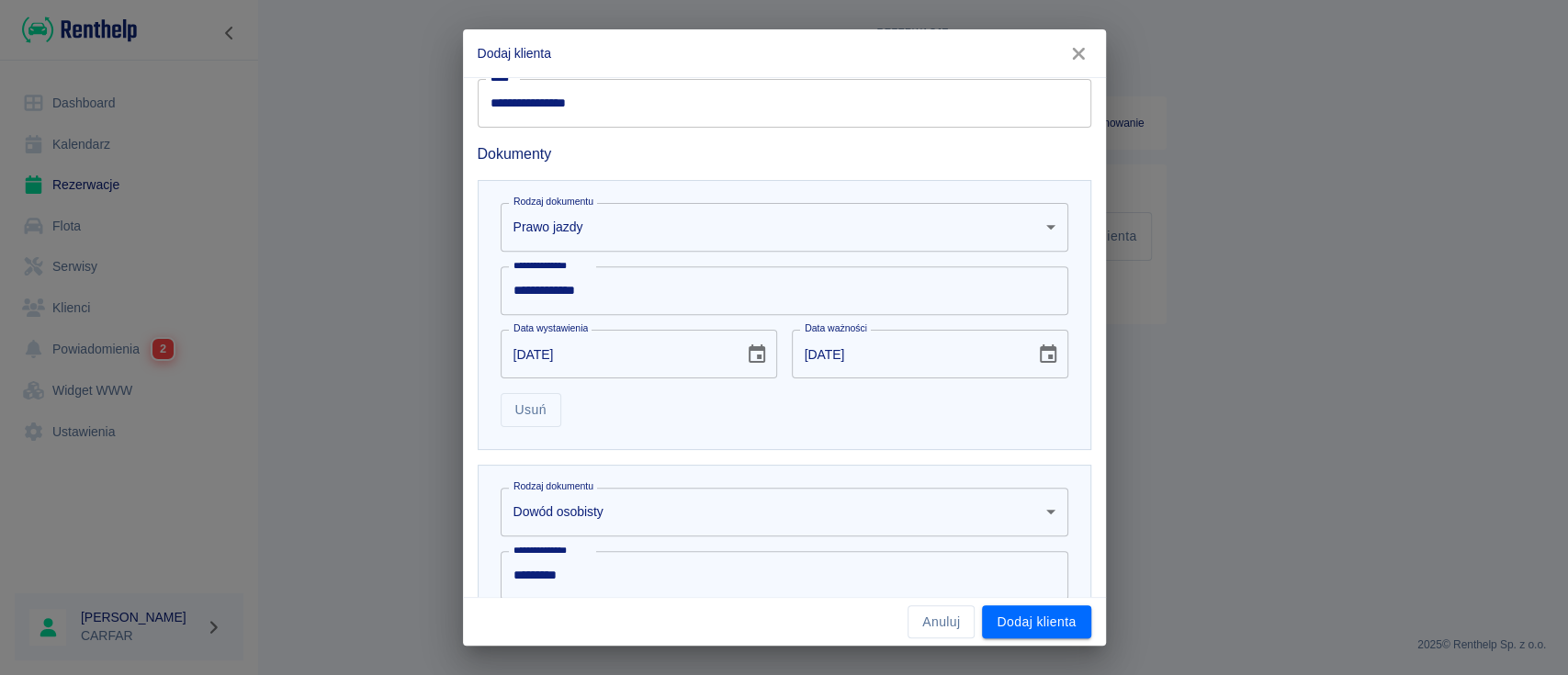
scroll to position [704, 0]
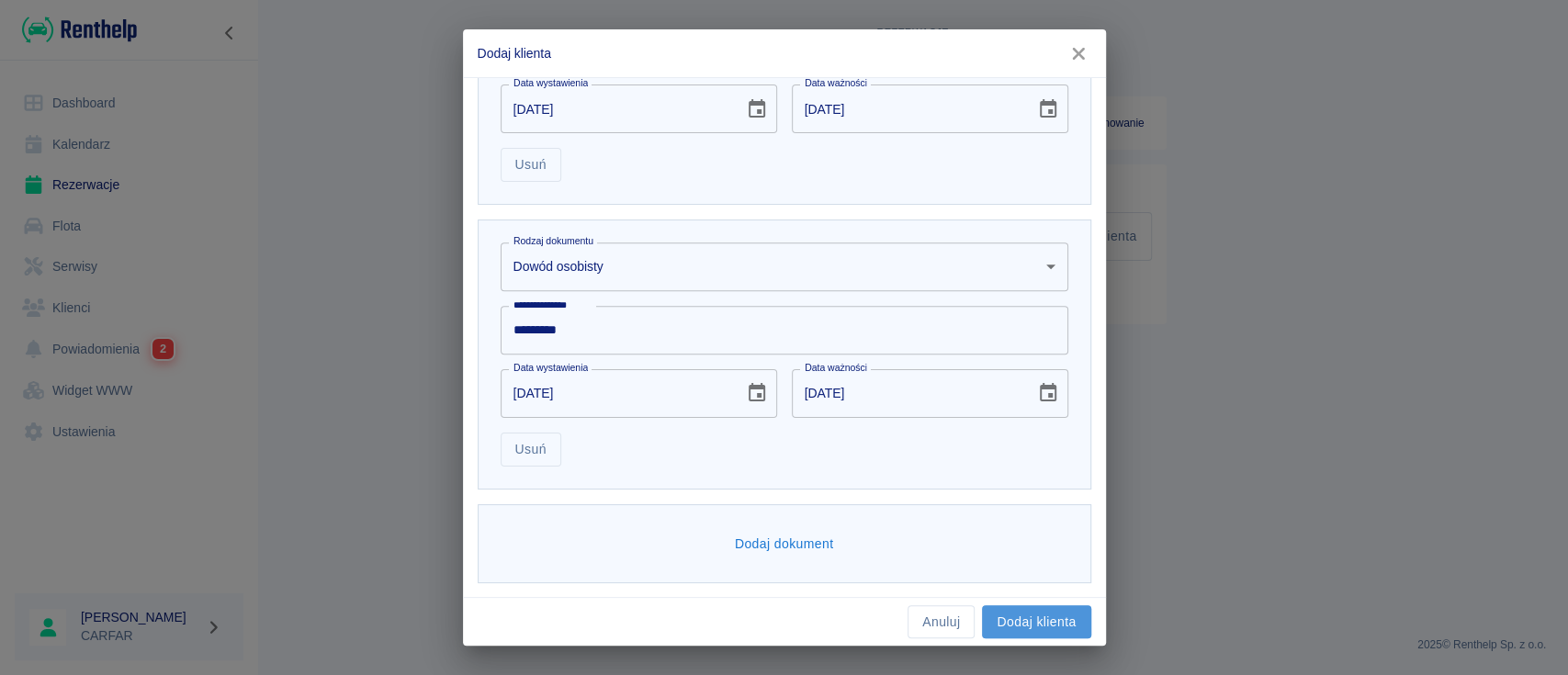
click at [1028, 620] on button "Dodaj klienta" at bounding box center [1037, 622] width 108 height 34
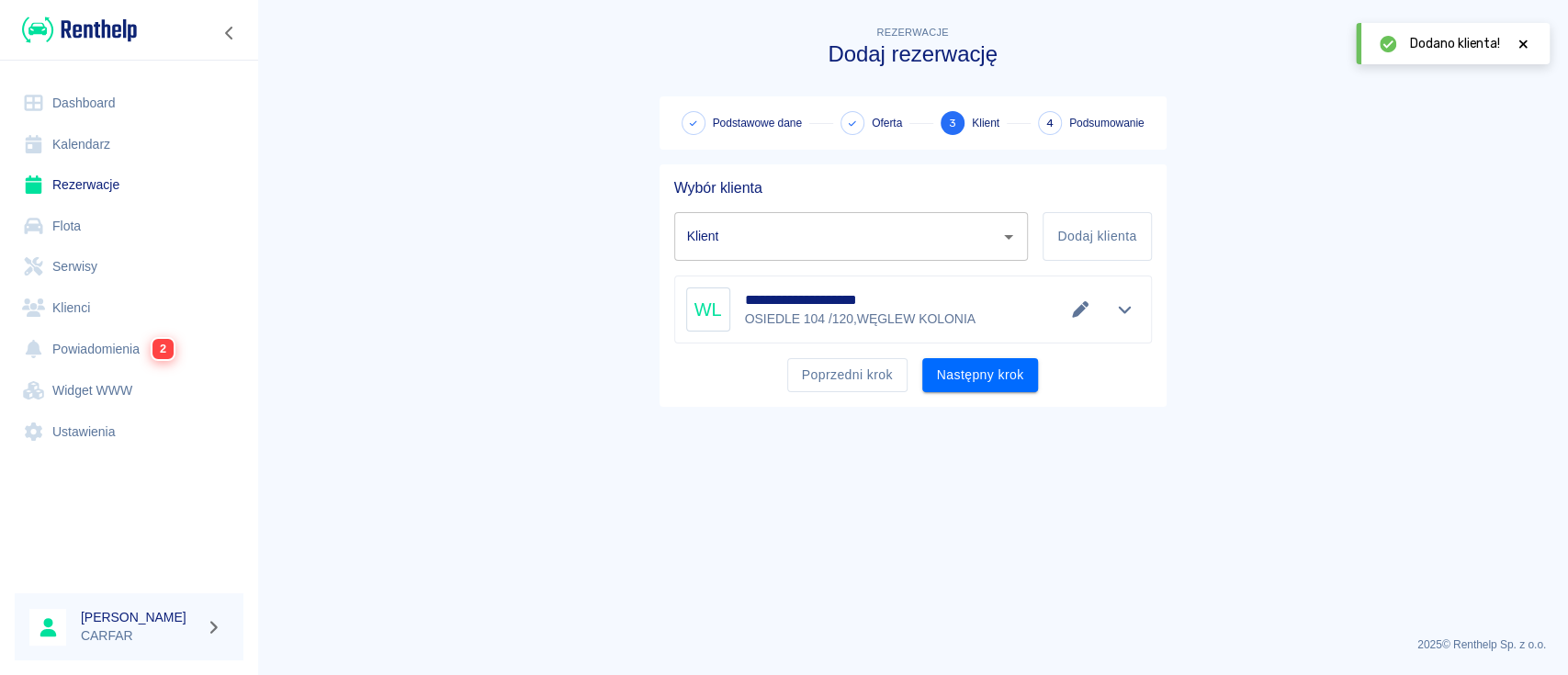
type input "[PERSON_NAME] ([PHONE_NUMBER])"
click at [1007, 380] on button "Następny krok" at bounding box center [981, 375] width 116 height 34
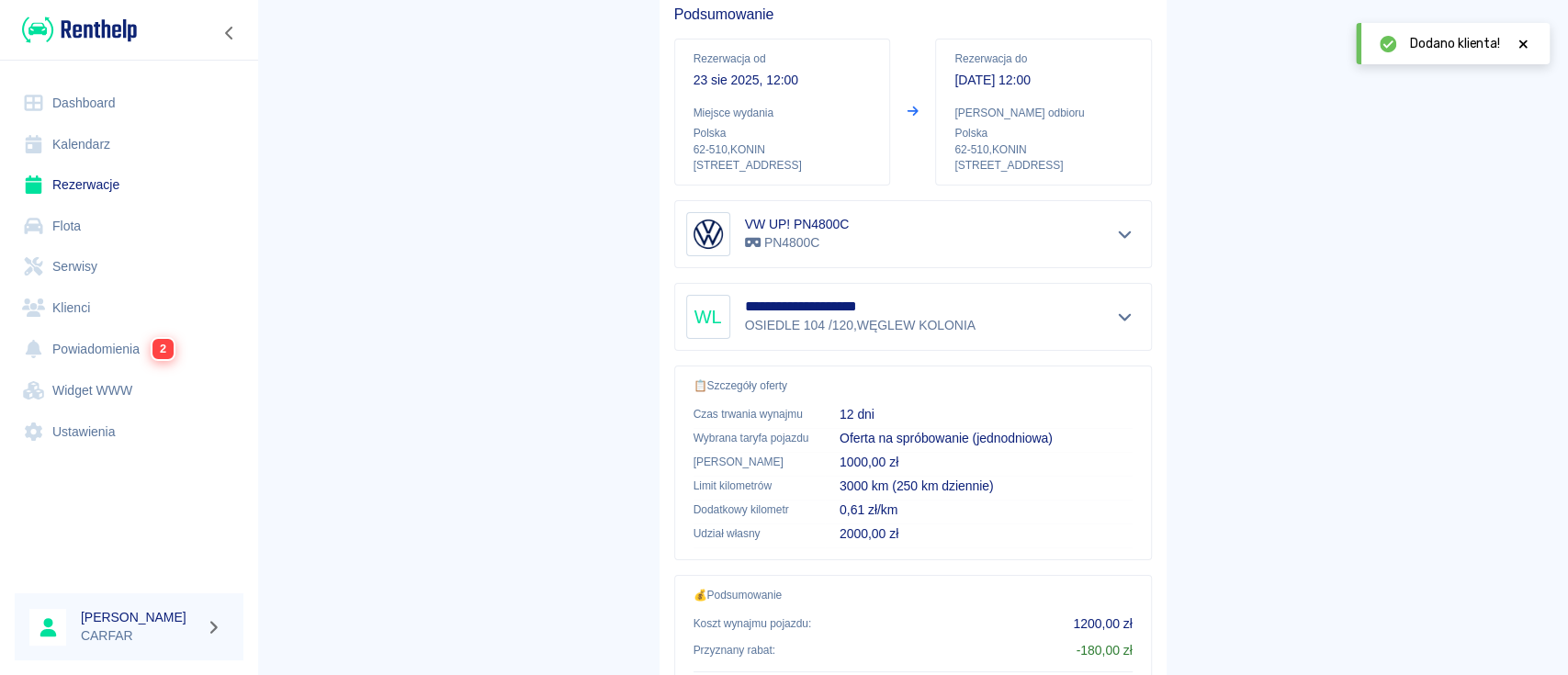
scroll to position [341, 0]
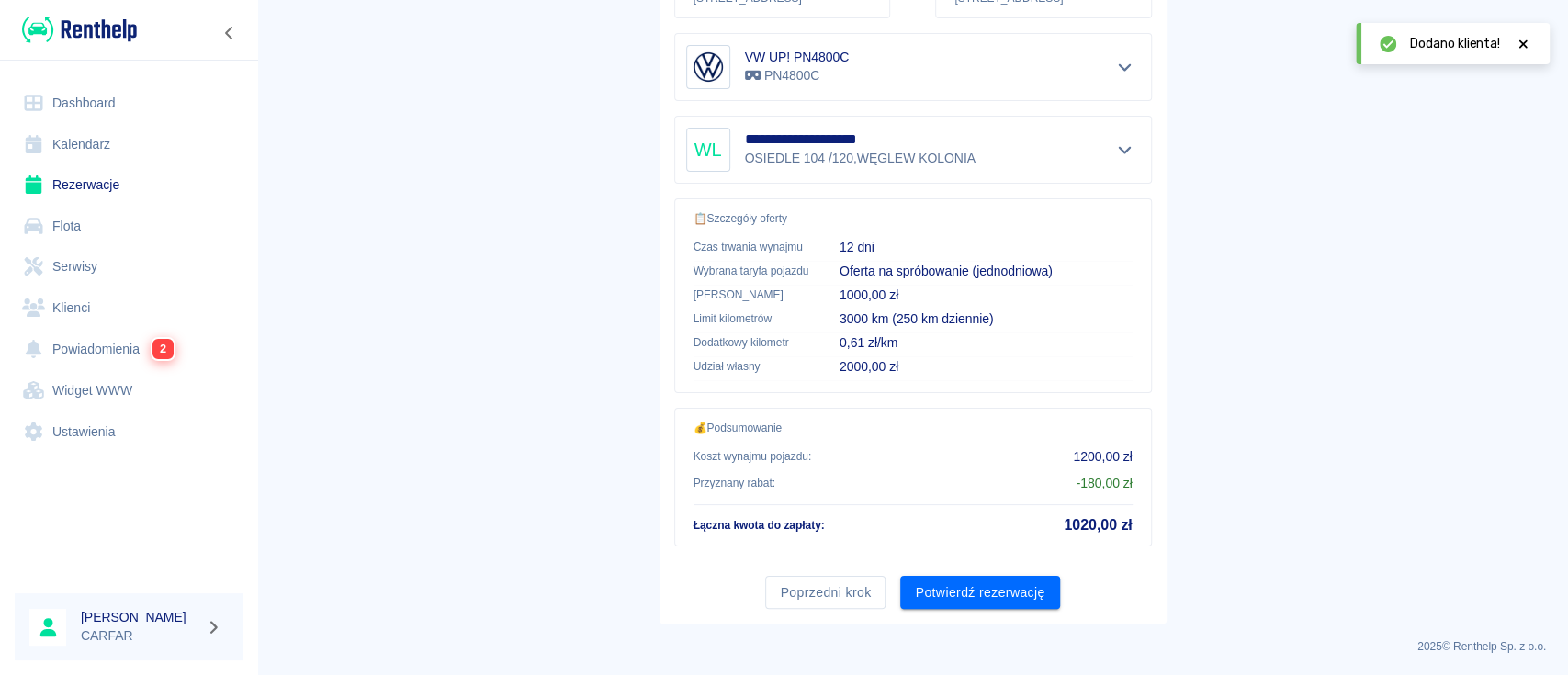
click at [992, 572] on div "Poprzedni krok Potwierdź rezerwację" at bounding box center [906, 585] width 493 height 48
click at [988, 601] on button "Potwierdź rezerwację" at bounding box center [980, 593] width 159 height 34
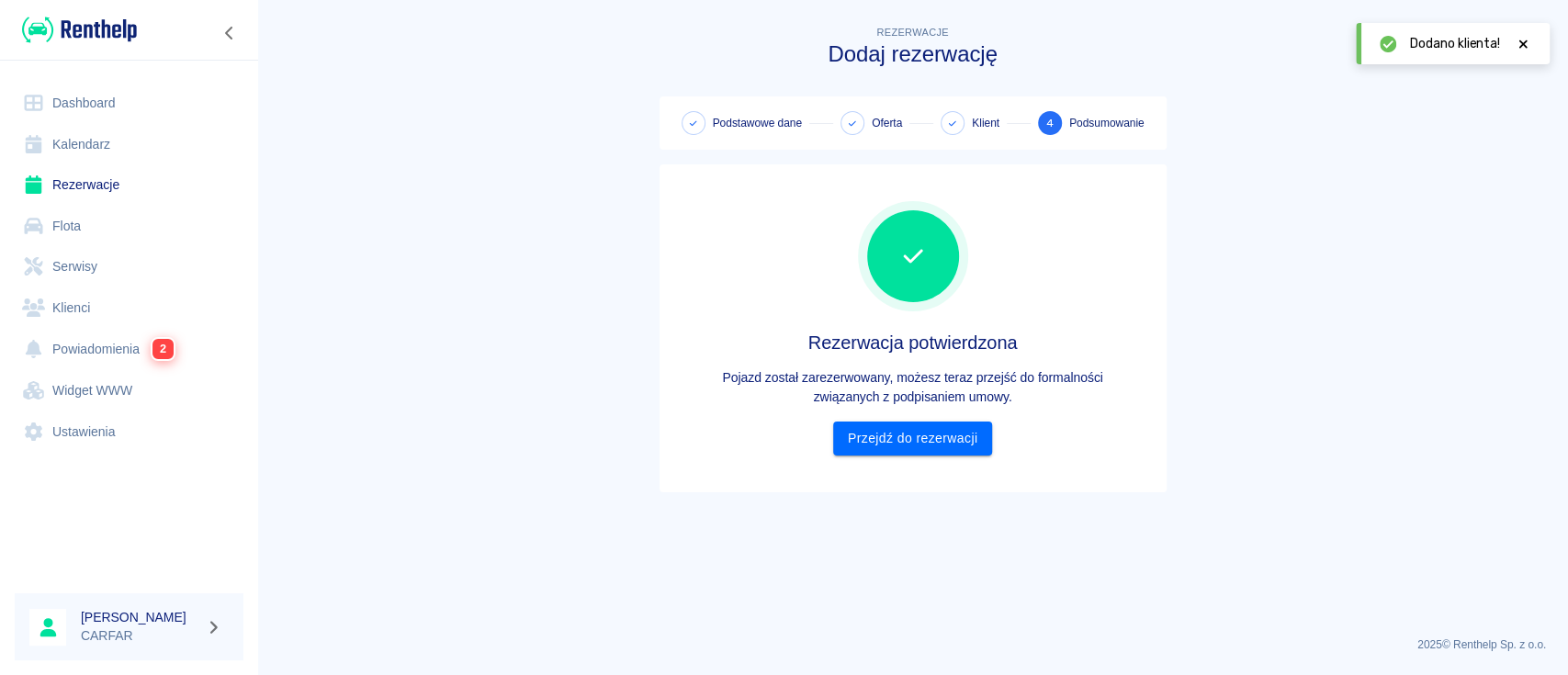
click at [944, 457] on div "Rezerwacja potwierdzona Pojazd został zarezerwowany, możesz teraz przejść do fo…" at bounding box center [913, 328] width 478 height 299
drag, startPoint x: 944, startPoint y: 454, endPoint x: 950, endPoint y: 443, distance: 12.5
click at [944, 454] on link "Przejdź do rezerwacji" at bounding box center [913, 439] width 159 height 34
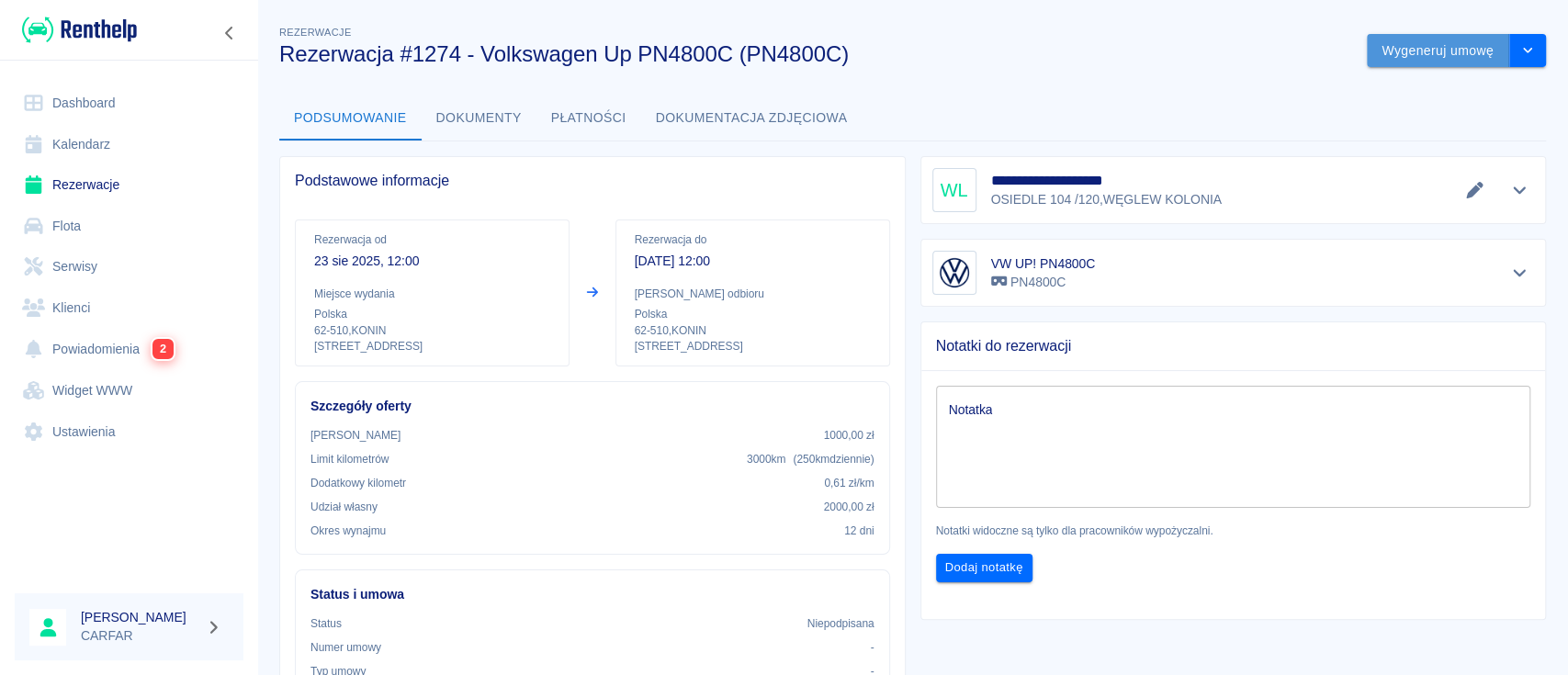
click at [1394, 40] on button "Wygeneruj umowę" at bounding box center [1438, 50] width 143 height 34
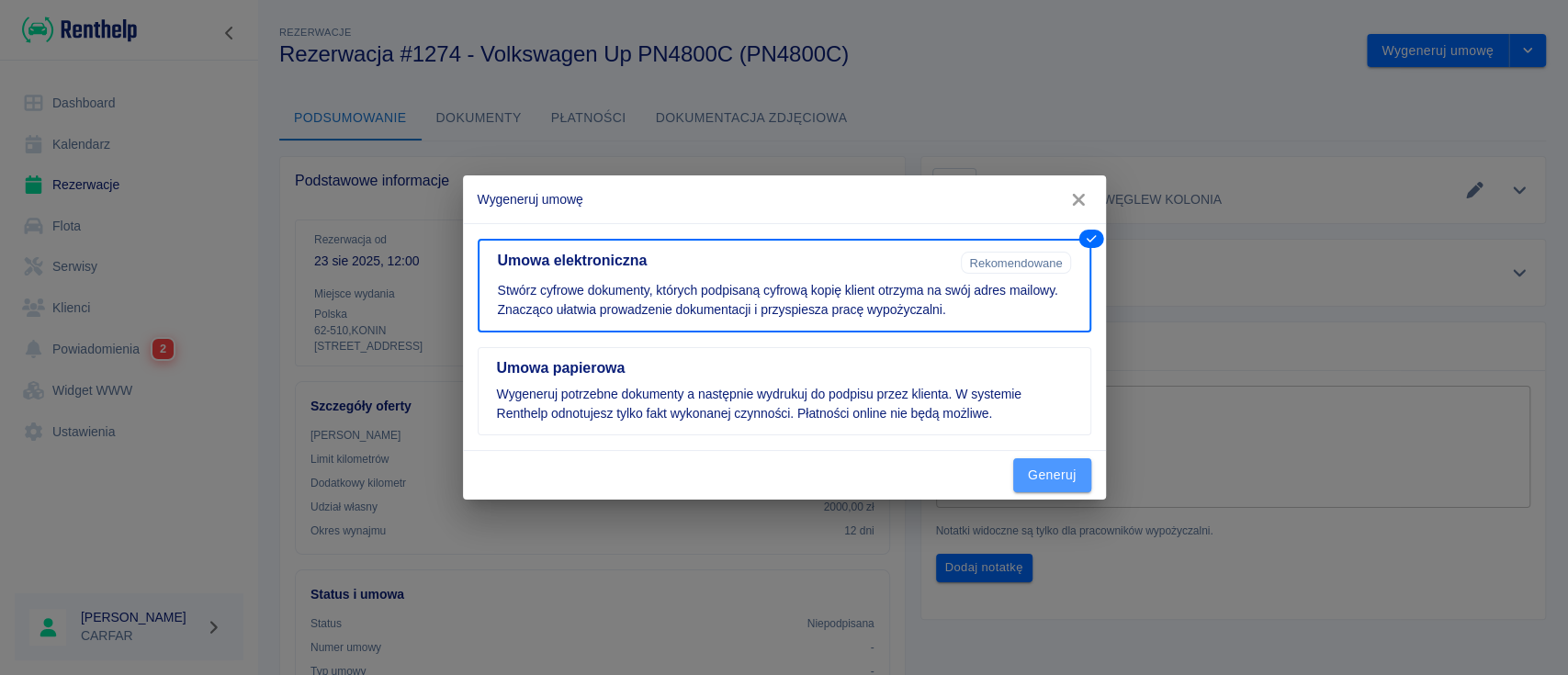
click at [1066, 470] on button "Generuj" at bounding box center [1052, 475] width 78 height 34
